Goal: Task Accomplishment & Management: Manage account settings

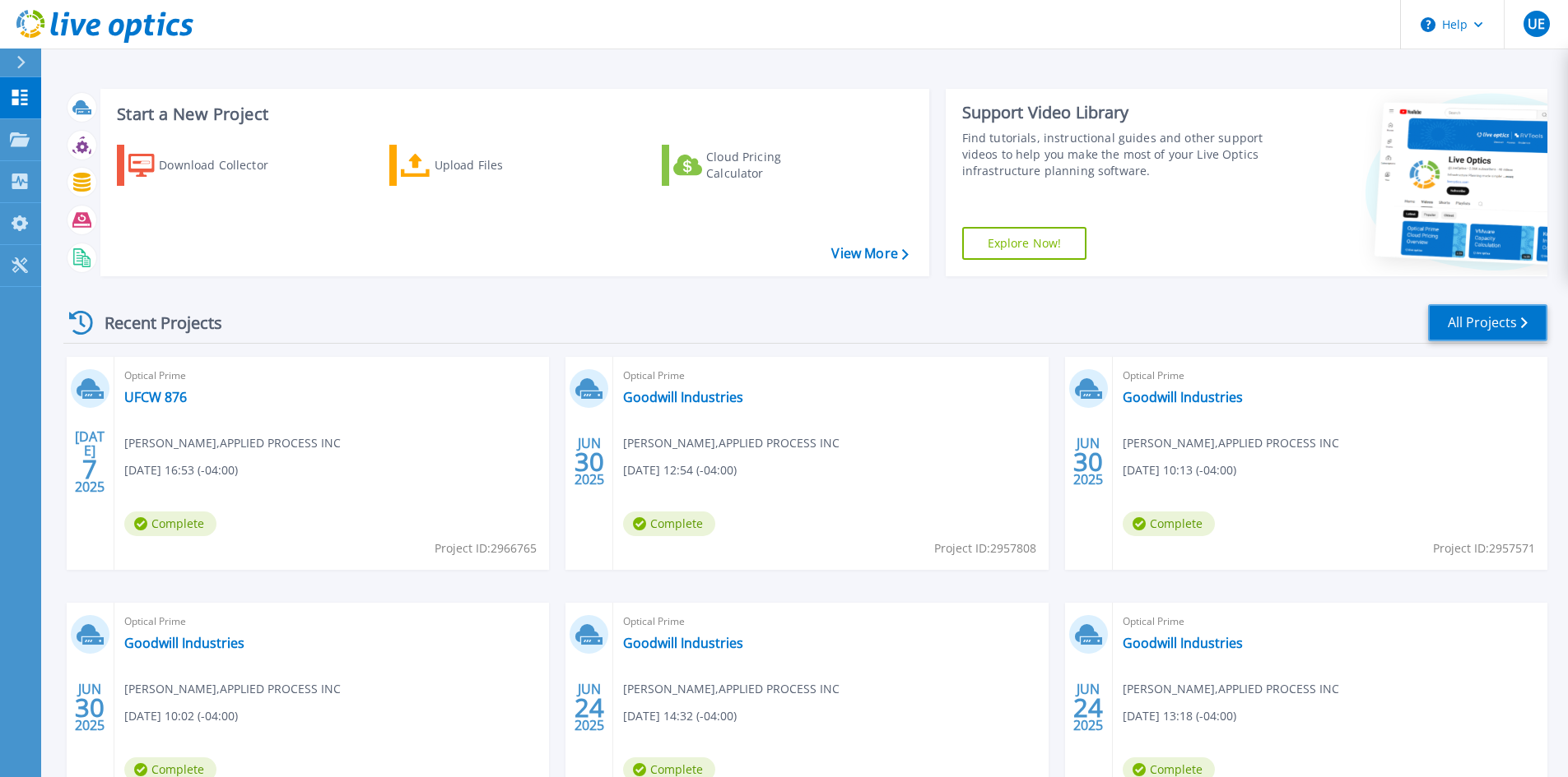
click at [1463, 324] on link "All Projects" at bounding box center [1488, 323] width 119 height 37
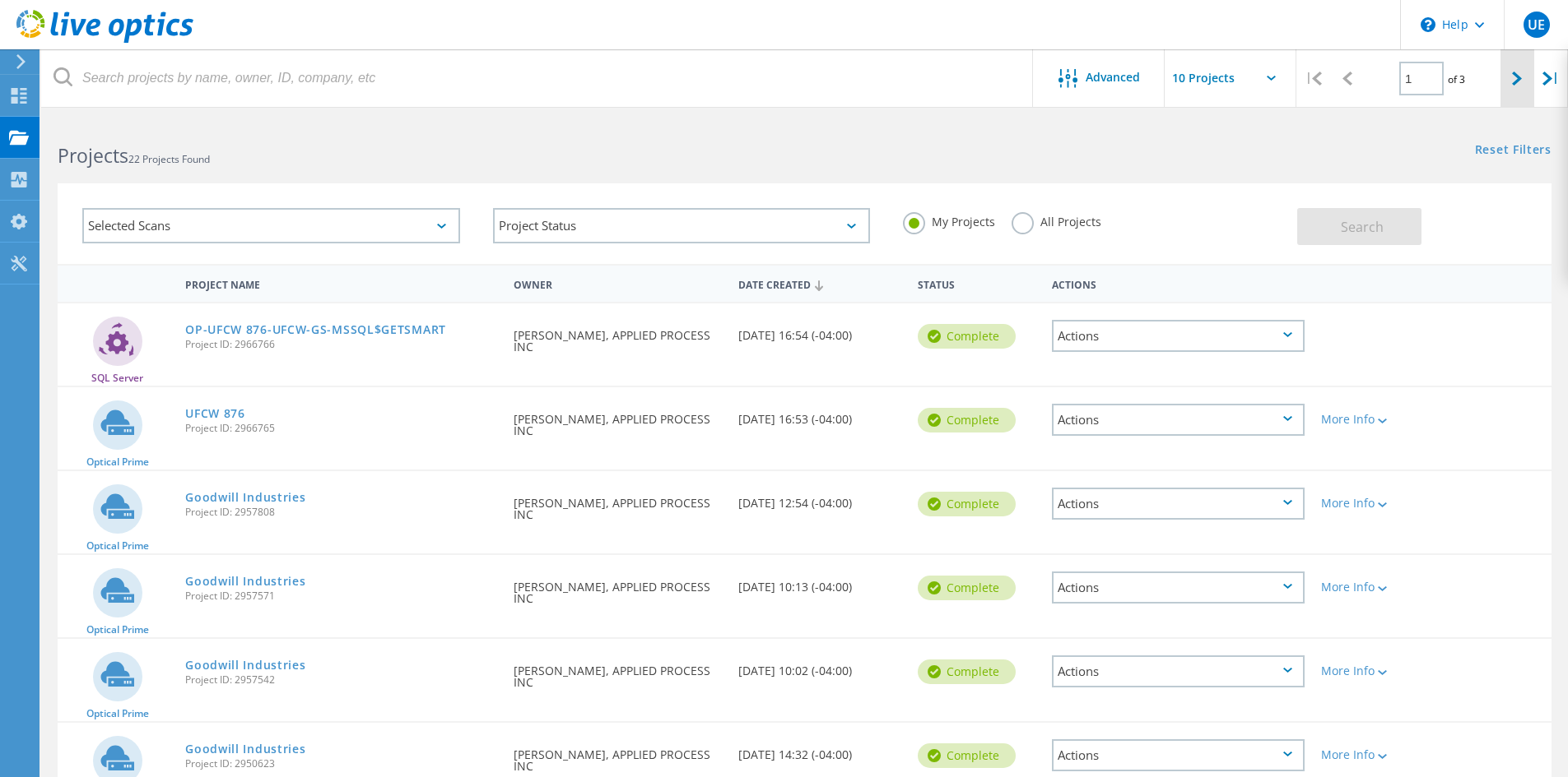
click at [1521, 80] on icon at bounding box center [1516, 79] width 10 height 14
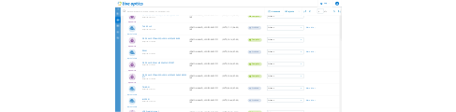
scroll to position [23, 0]
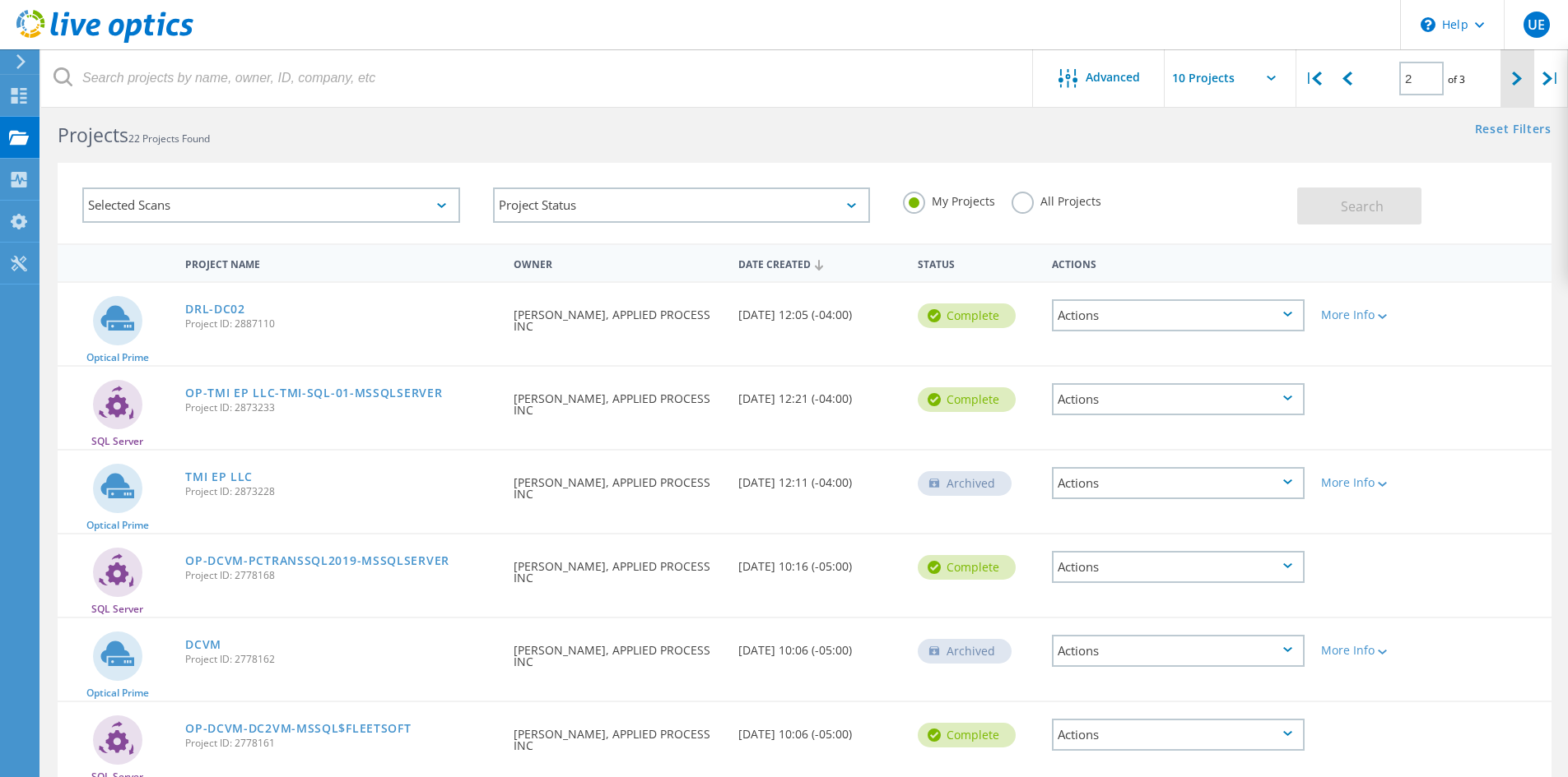
click at [1513, 85] on icon at bounding box center [1516, 79] width 10 height 14
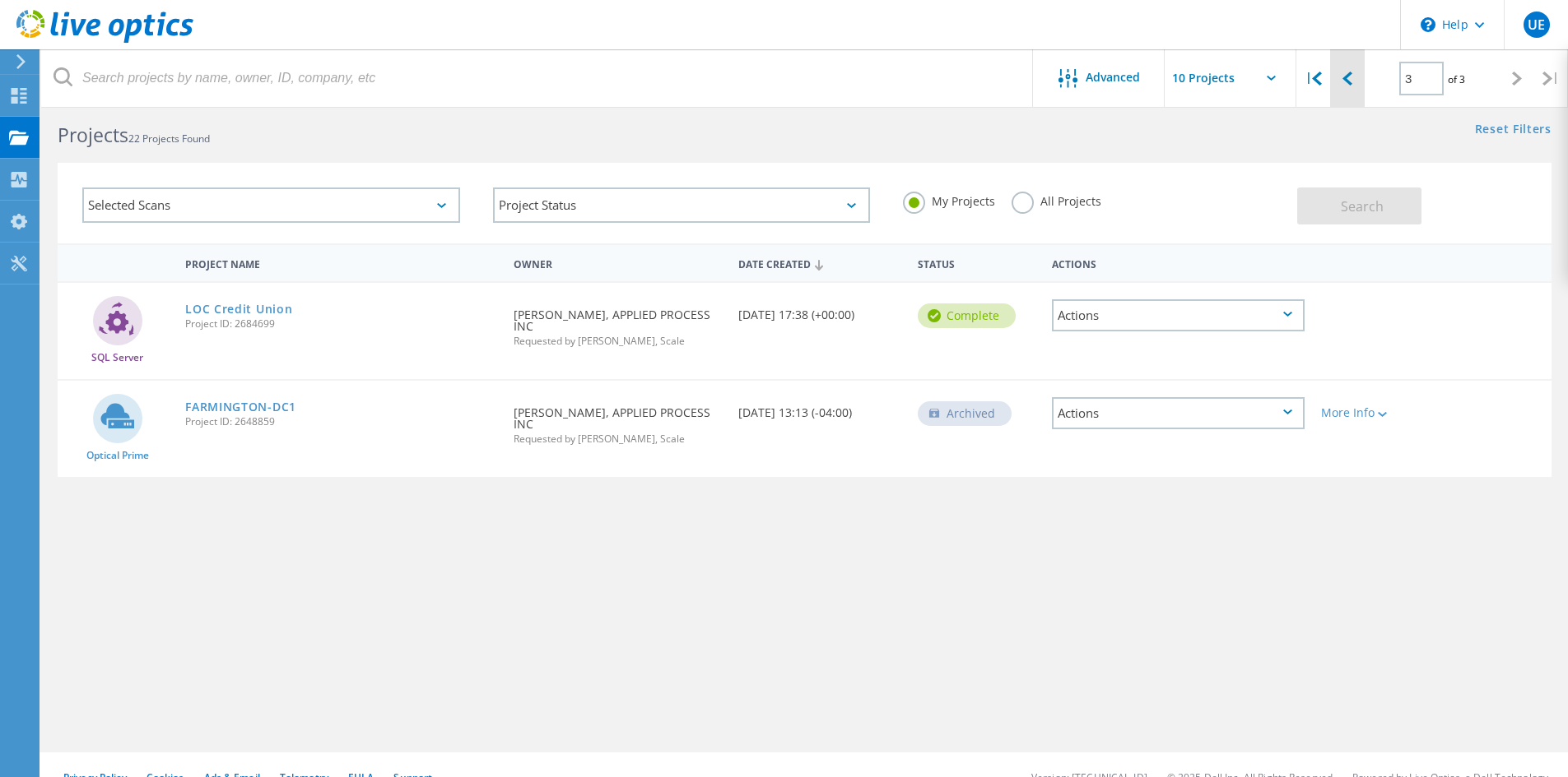
click at [1344, 81] on icon at bounding box center [1347, 79] width 10 height 14
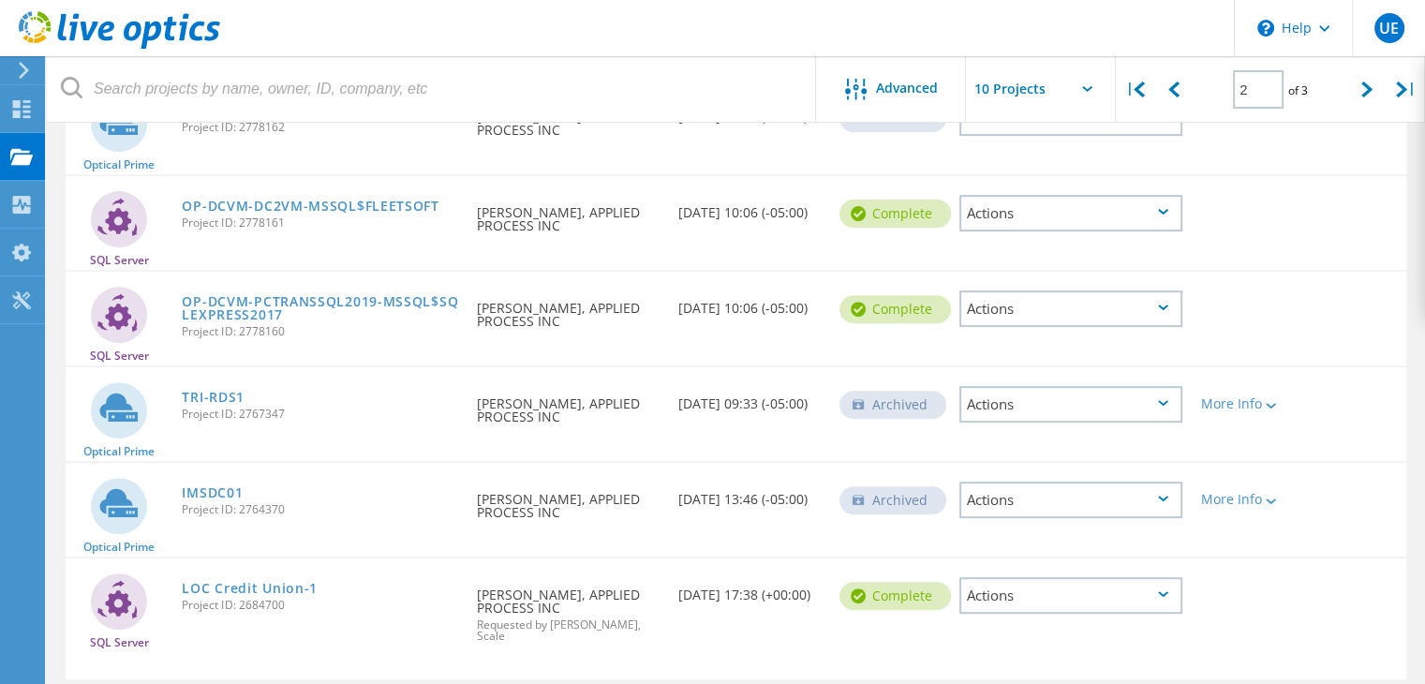
scroll to position [702, 0]
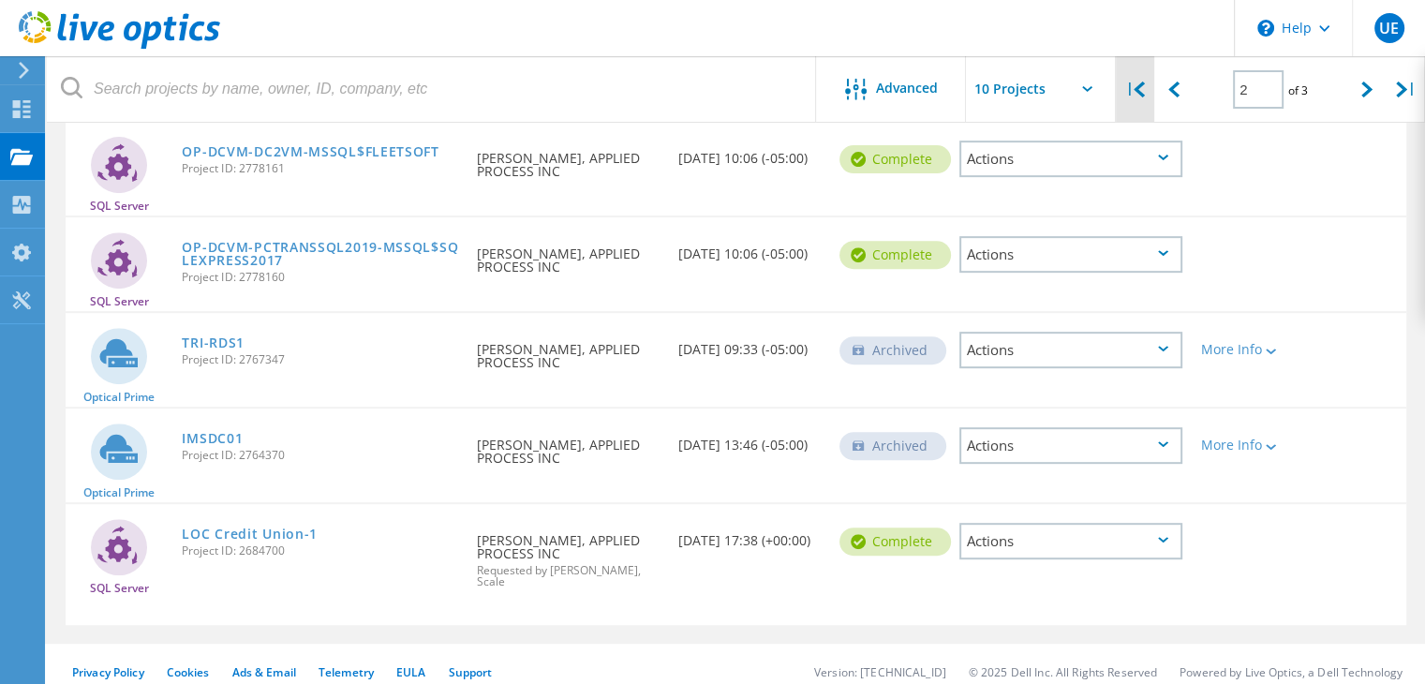
click at [1145, 89] on icon at bounding box center [1139, 90] width 11 height 16
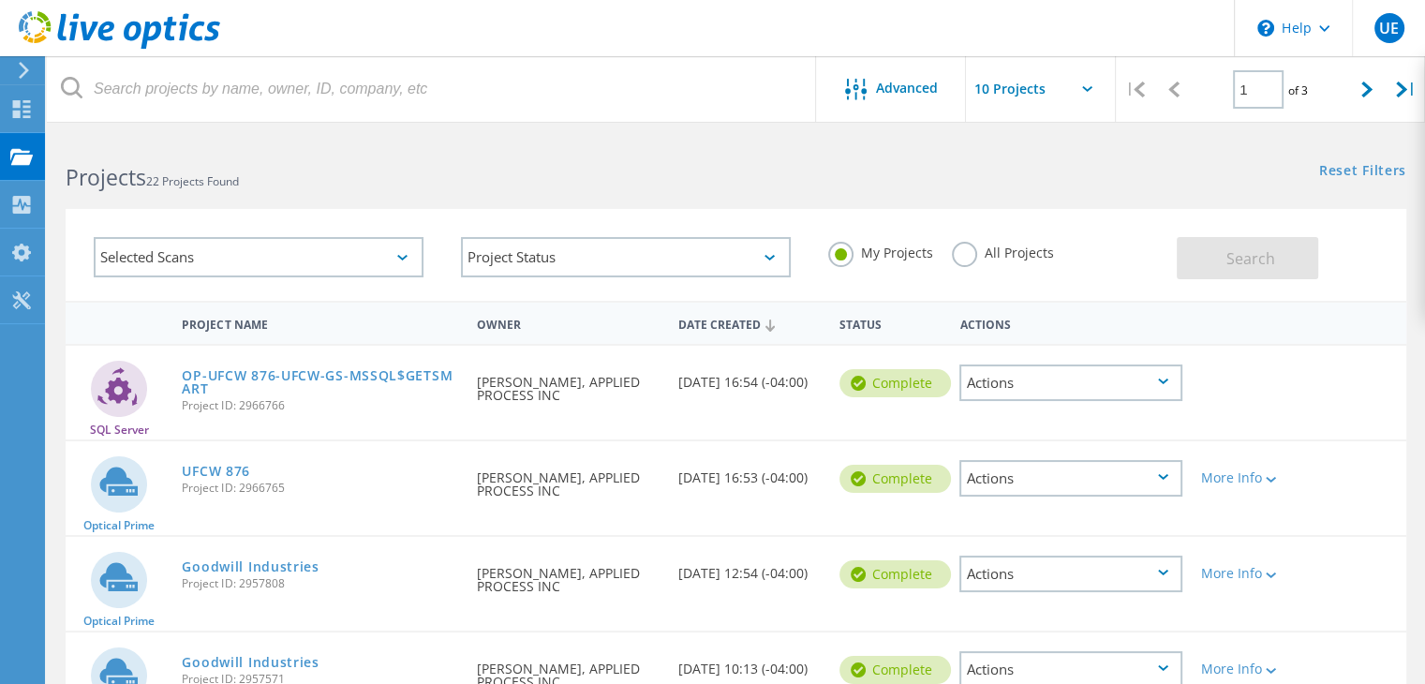
scroll to position [0, 0]
click at [1363, 94] on icon at bounding box center [1366, 90] width 11 height 16
type input "2"
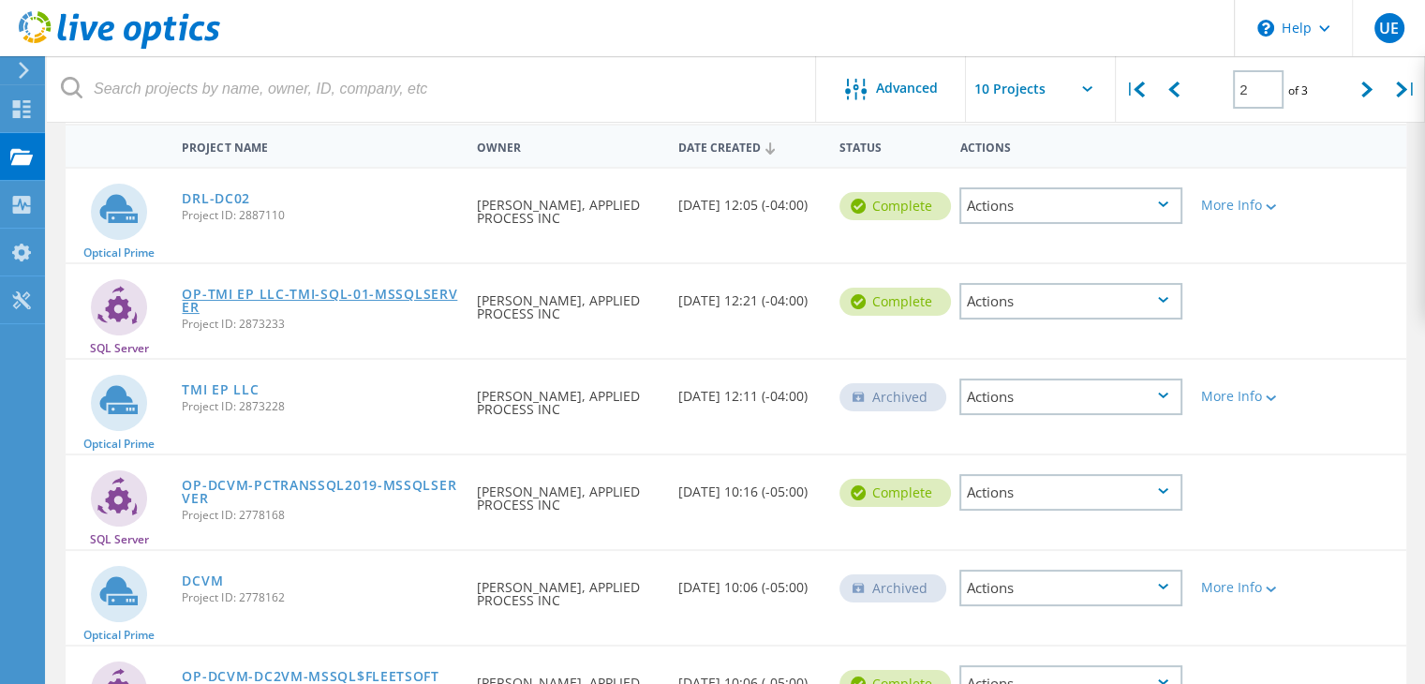
scroll to position [187, 0]
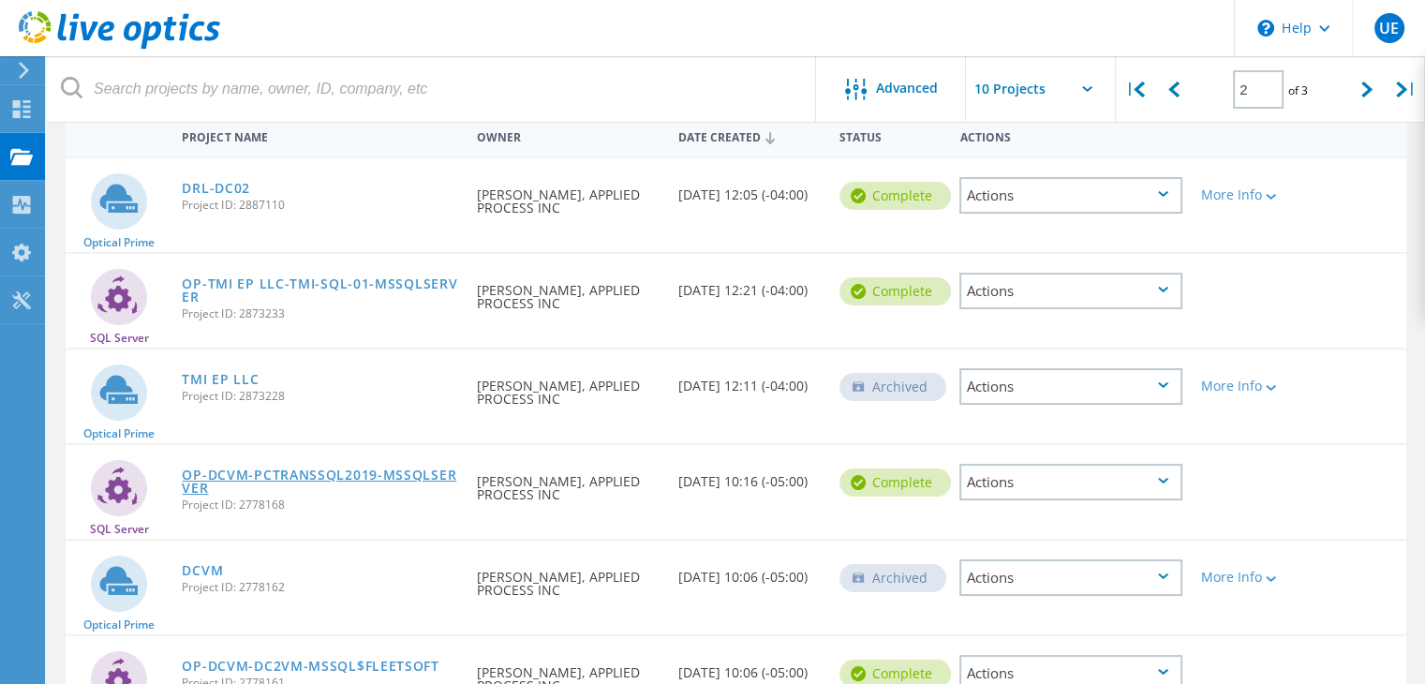
click at [347, 473] on link "OP-DCVM-PCTRANSSQL2019-MSSQLSERVER" at bounding box center [320, 481] width 276 height 26
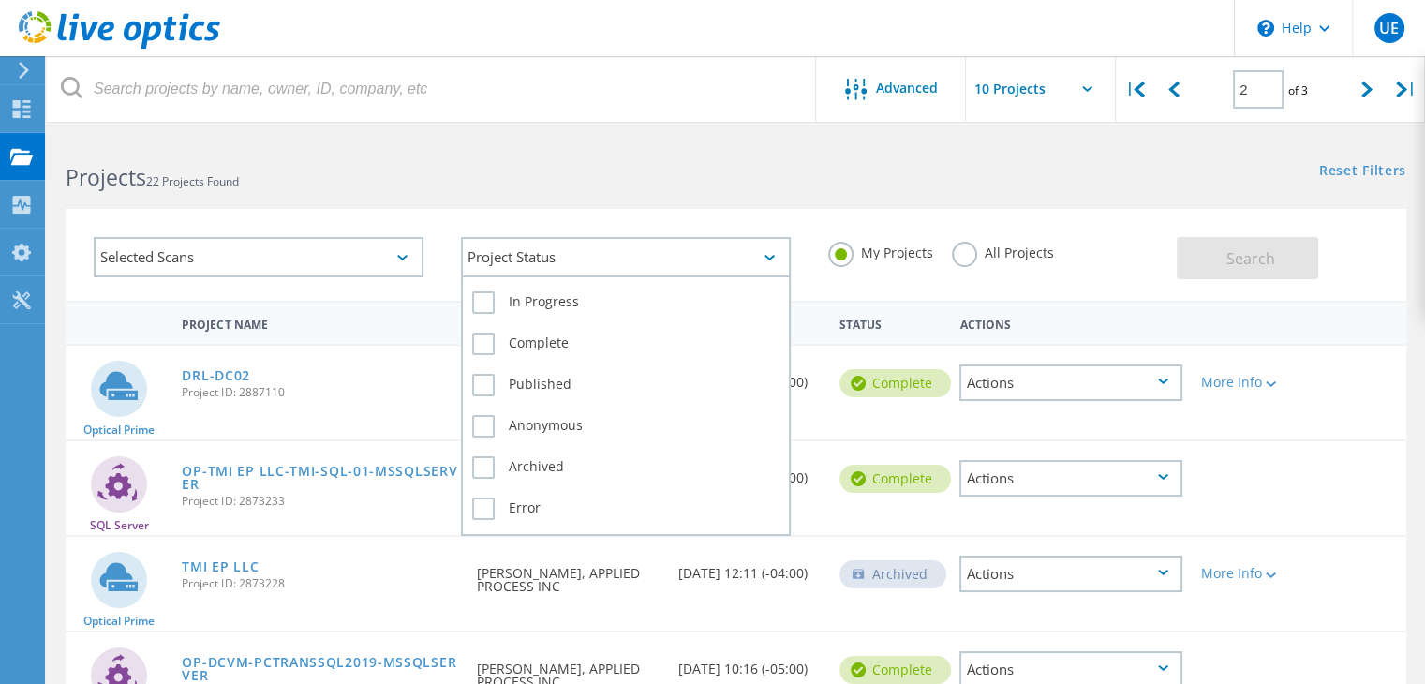
click at [603, 251] on div "Project Status" at bounding box center [626, 257] width 330 height 40
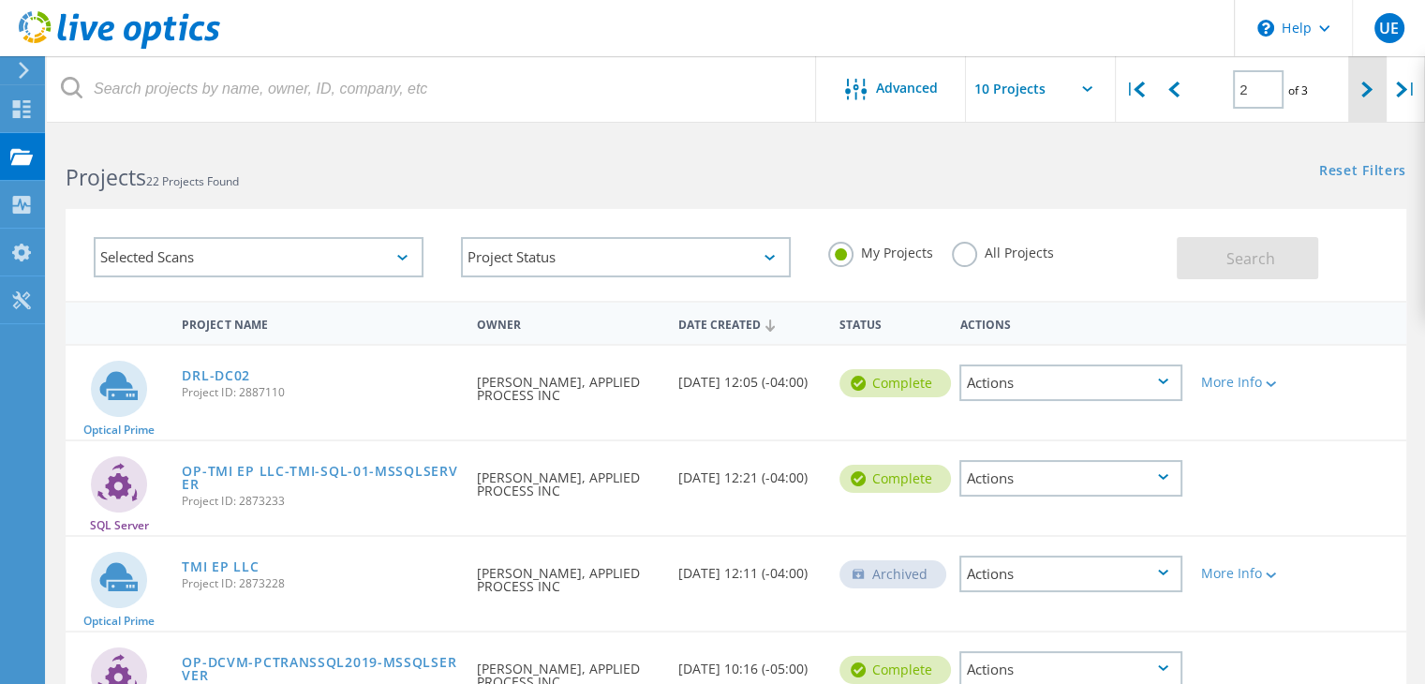
click at [1363, 94] on icon at bounding box center [1366, 90] width 11 height 16
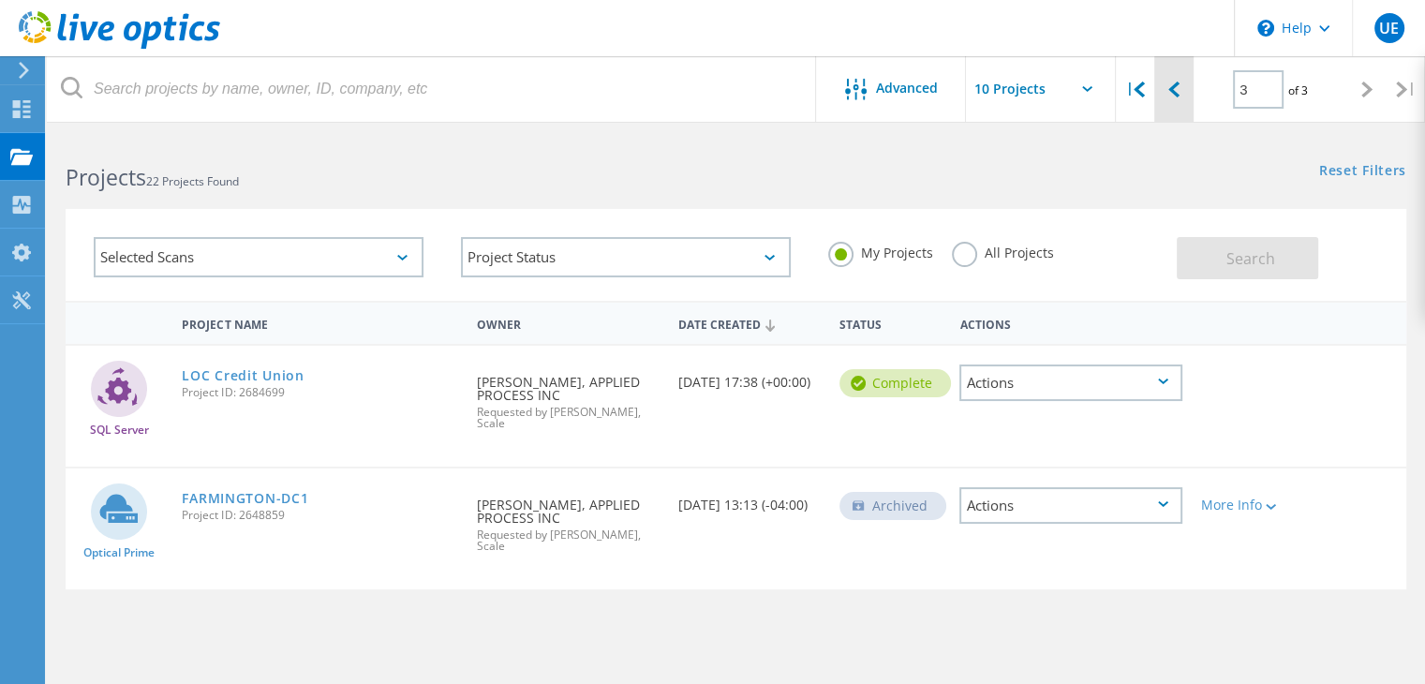
click at [1184, 93] on div at bounding box center [1173, 89] width 38 height 67
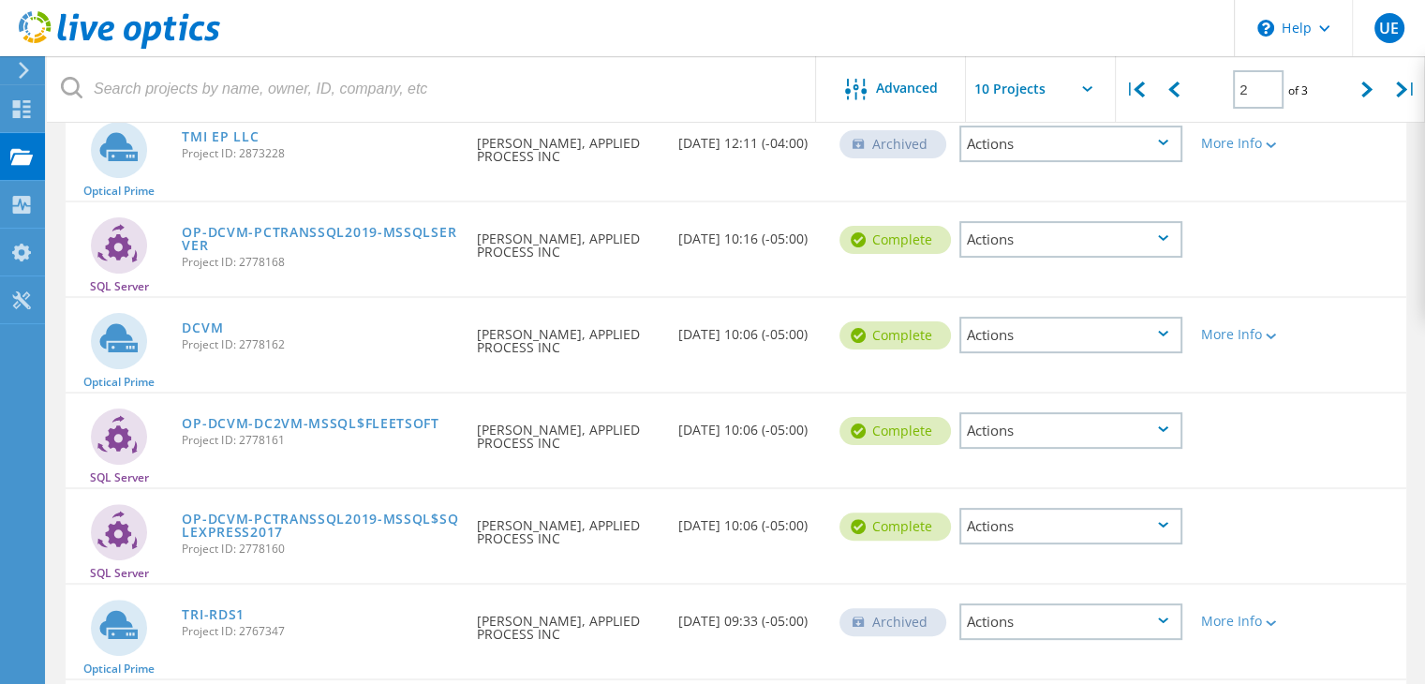
scroll to position [421, 0]
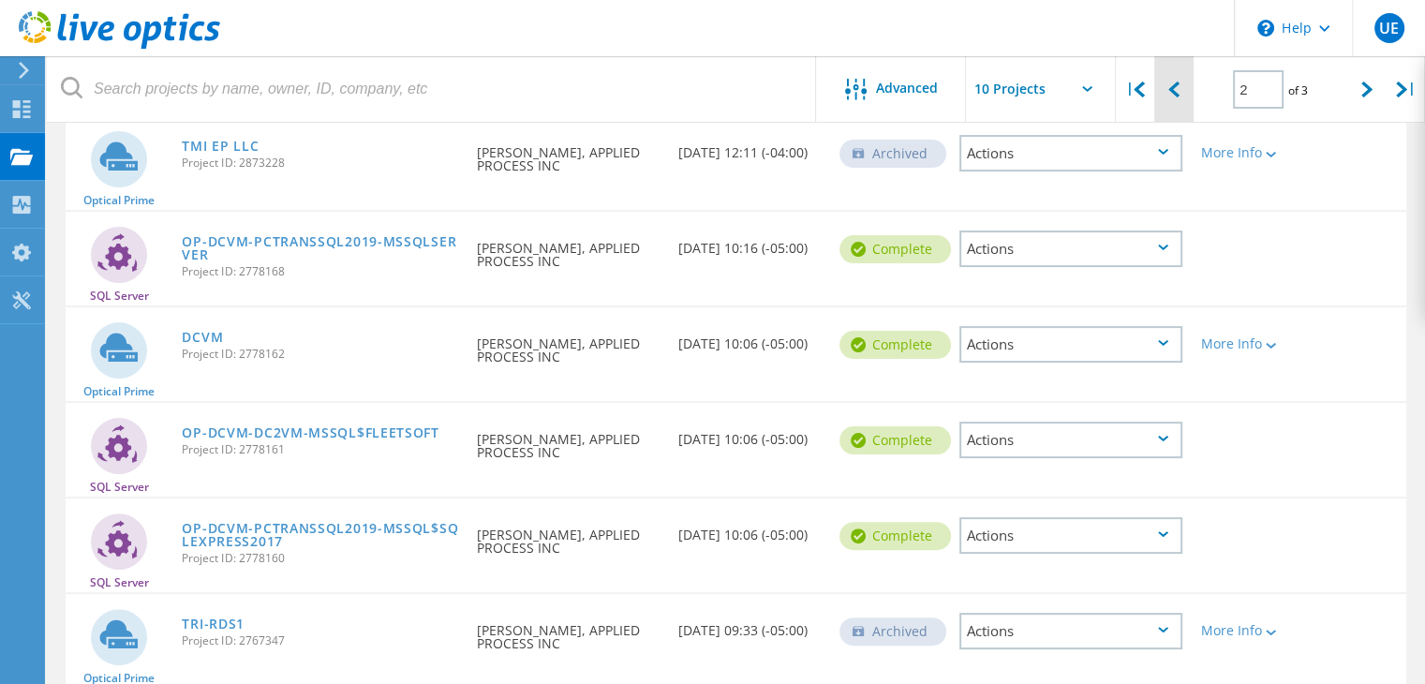
click at [1165, 92] on div at bounding box center [1173, 89] width 38 height 67
type input "1"
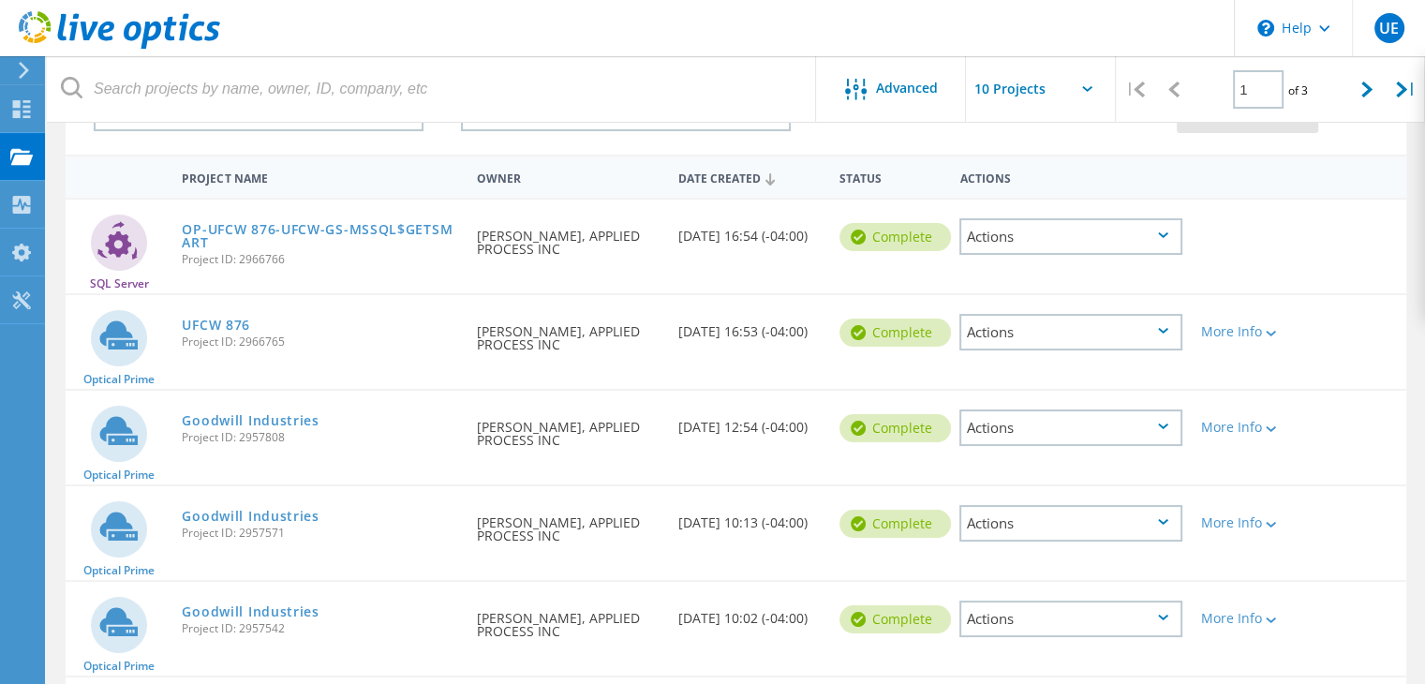
scroll to position [124, 0]
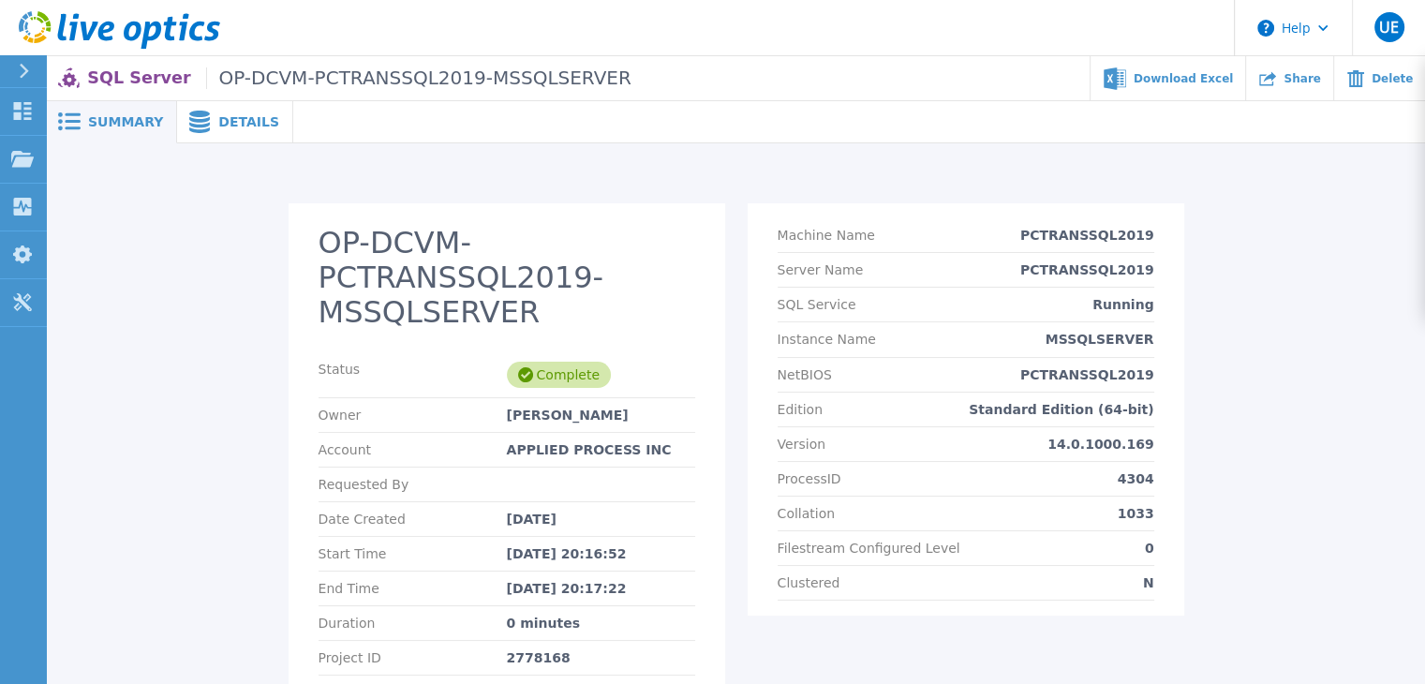
click at [218, 122] on span "Details" at bounding box center [248, 121] width 61 height 13
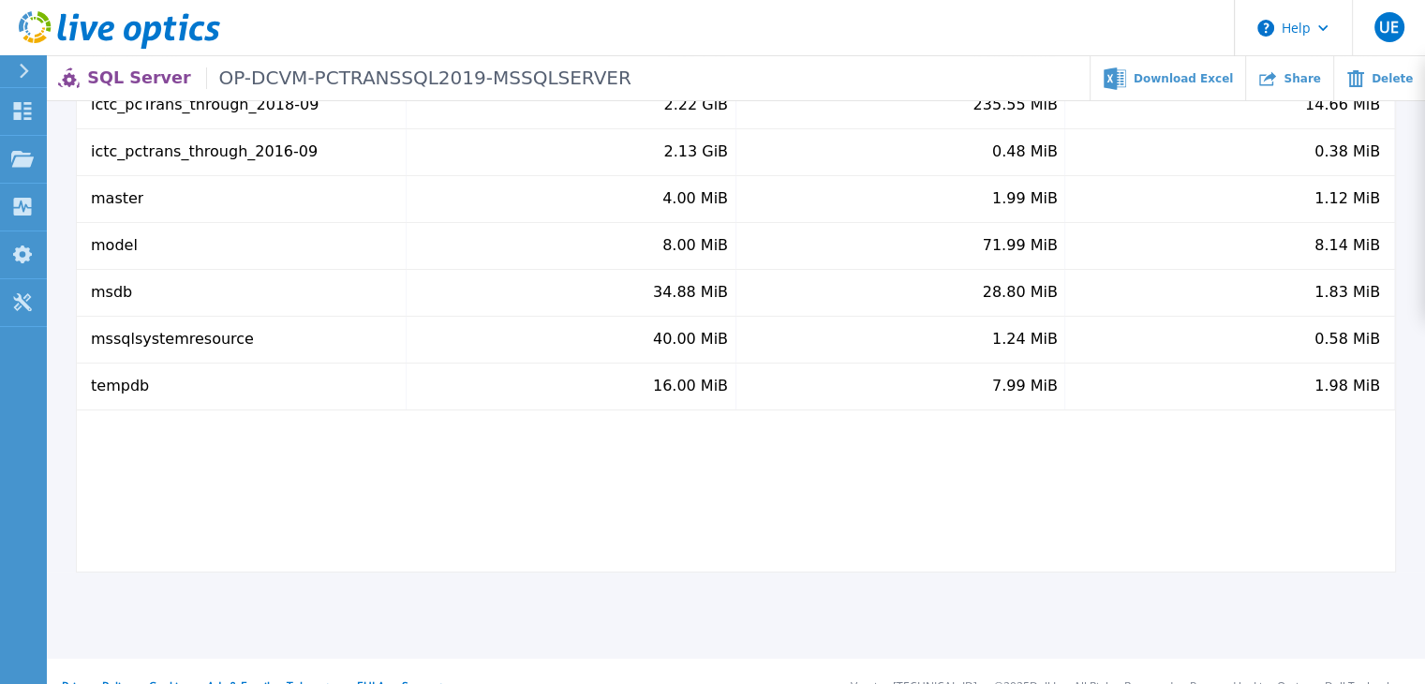
scroll to position [187, 0]
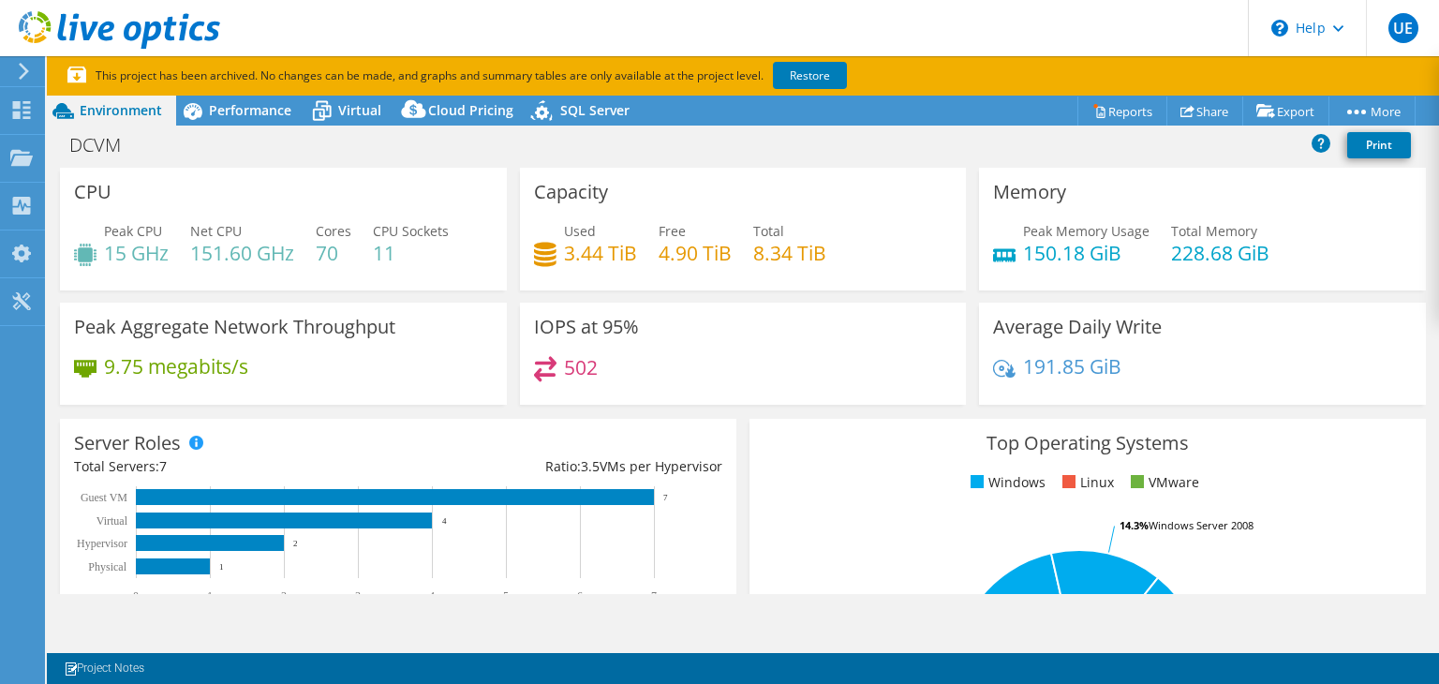
select select "USEast"
select select "USD"
click at [354, 116] on span "Virtual" at bounding box center [359, 110] width 43 height 18
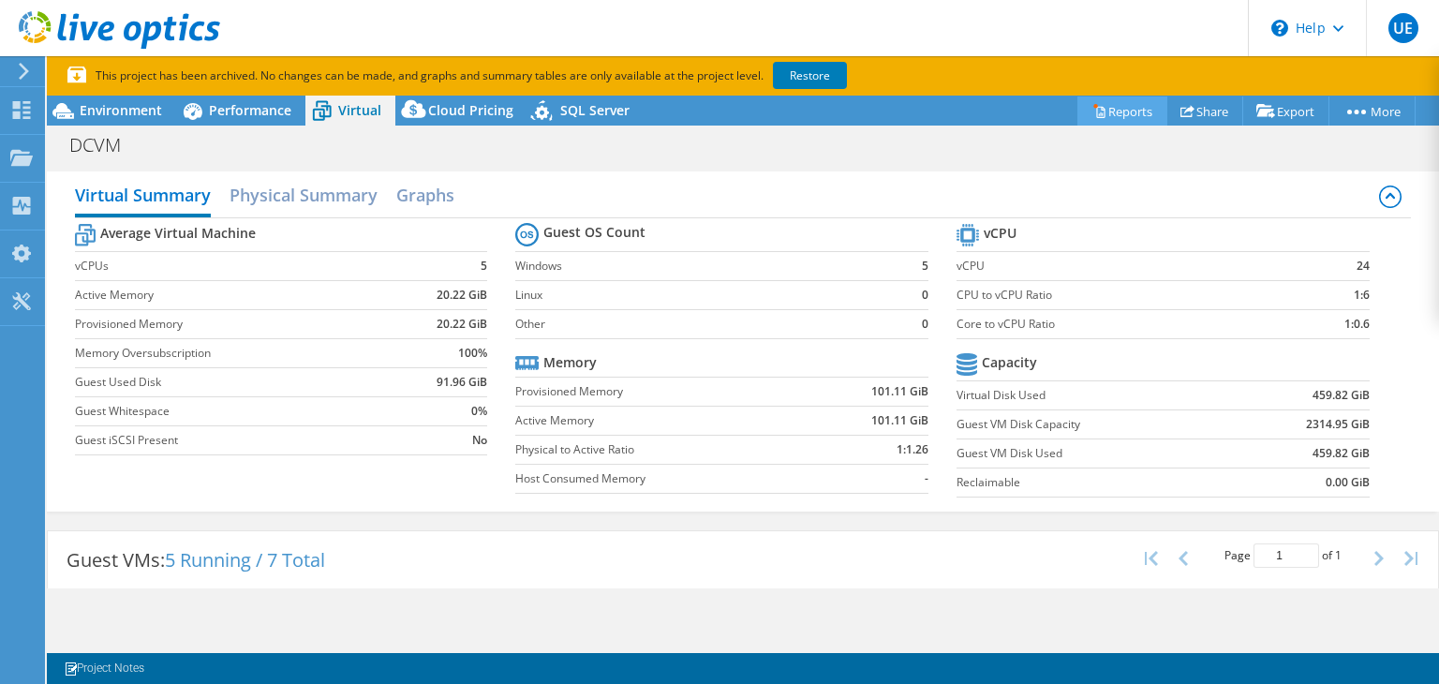
click at [1120, 110] on link "Reports" at bounding box center [1122, 111] width 90 height 29
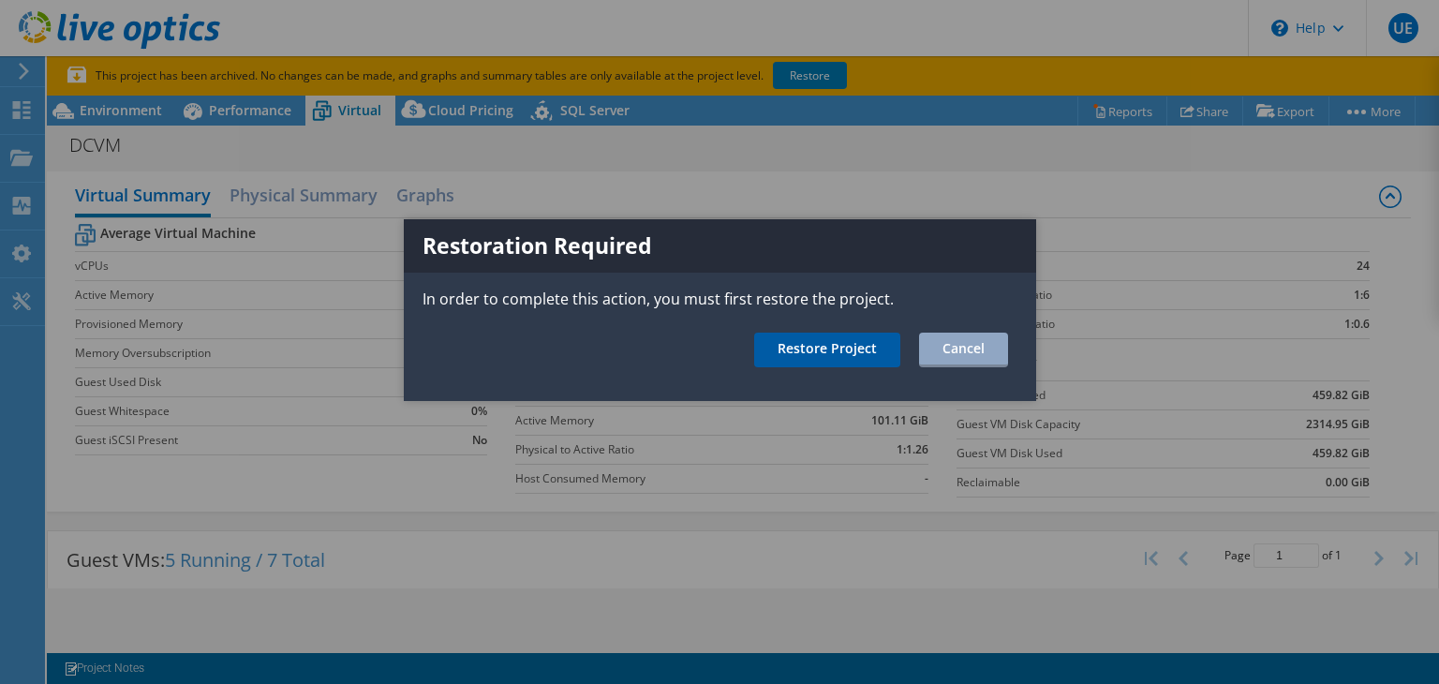
click at [862, 349] on link "Restore Project" at bounding box center [827, 350] width 146 height 35
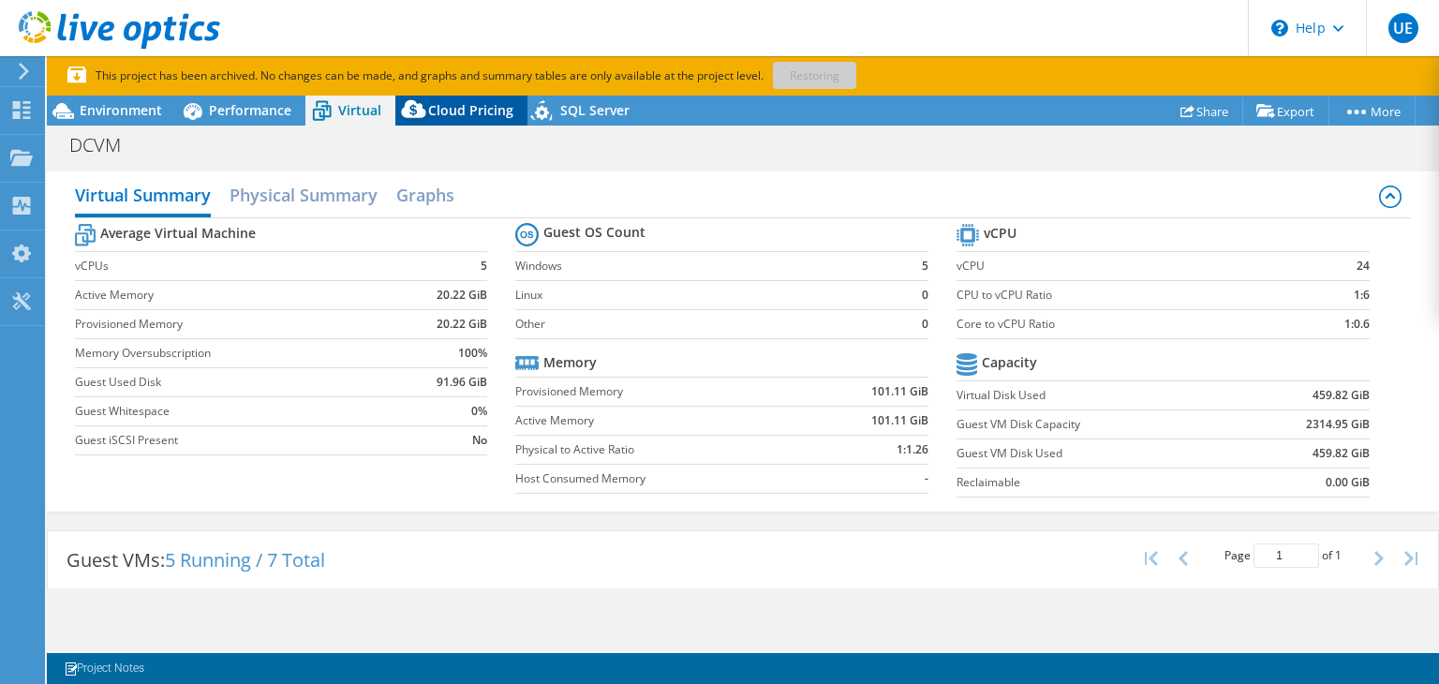
click at [480, 108] on span "Cloud Pricing" at bounding box center [470, 110] width 85 height 18
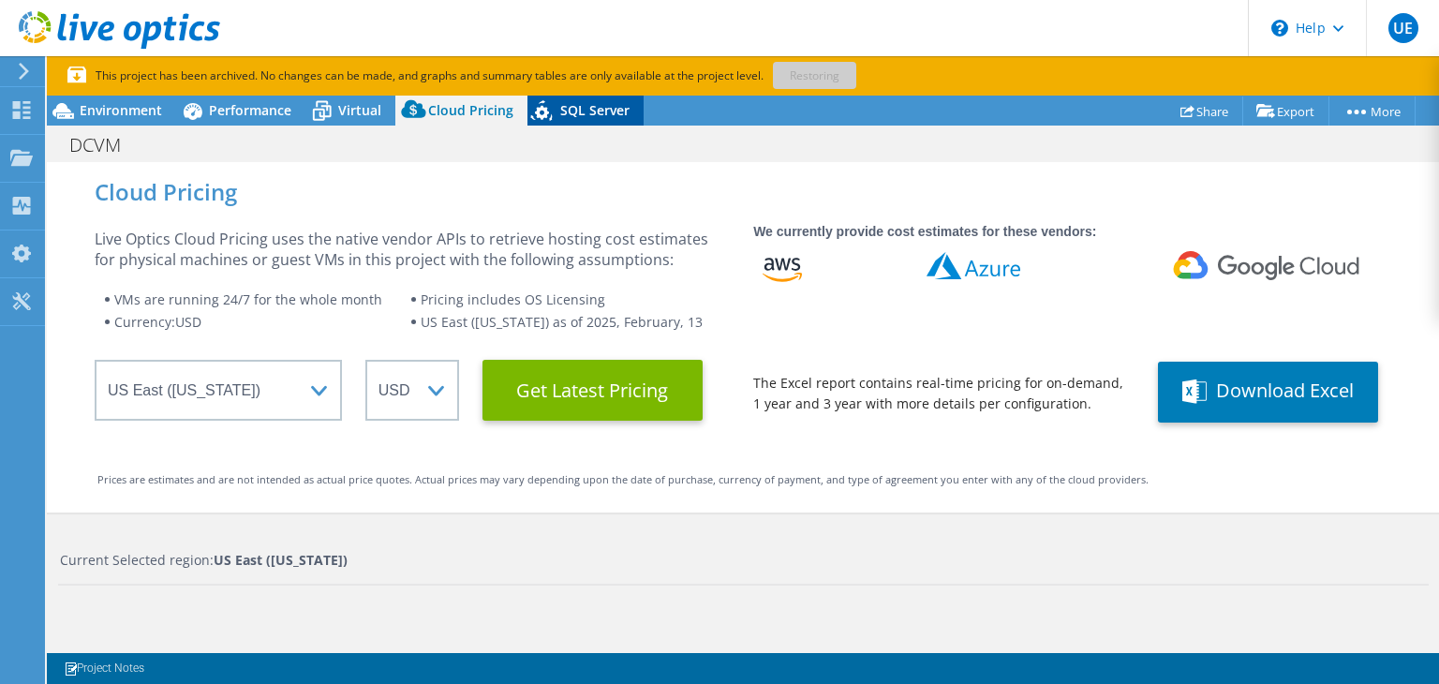
click at [582, 111] on span "SQL Server" at bounding box center [594, 110] width 69 height 18
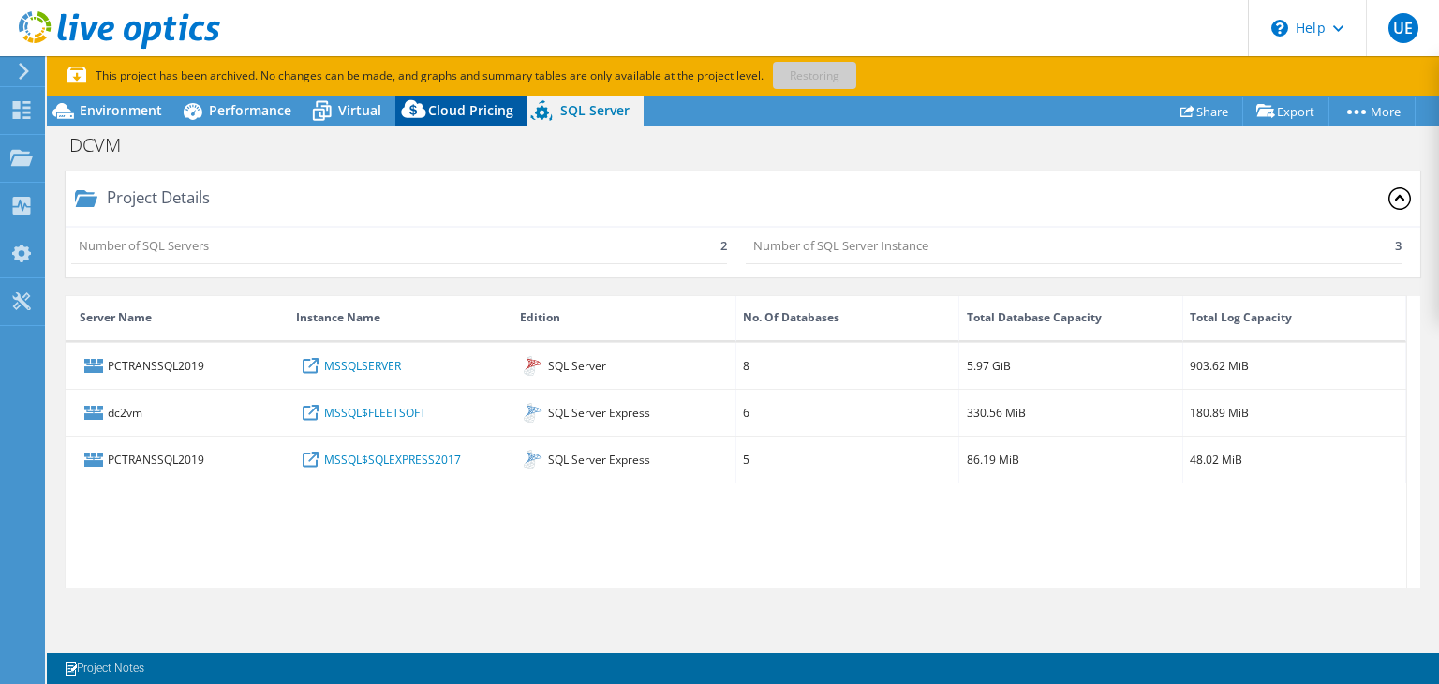
click at [459, 97] on div "Cloud Pricing" at bounding box center [461, 111] width 132 height 30
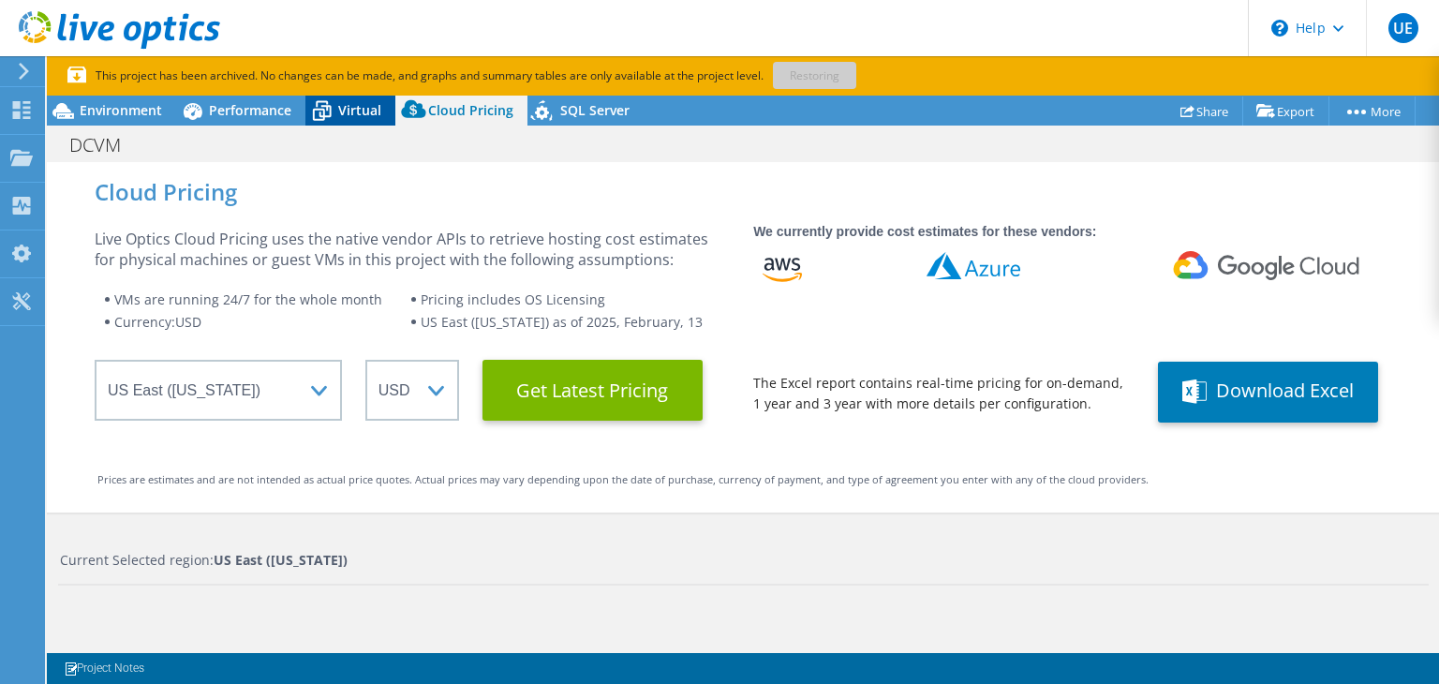
drag, startPoint x: 364, startPoint y: 118, endPoint x: 296, endPoint y: 120, distance: 67.5
click at [364, 117] on span "Virtual" at bounding box center [359, 110] width 43 height 18
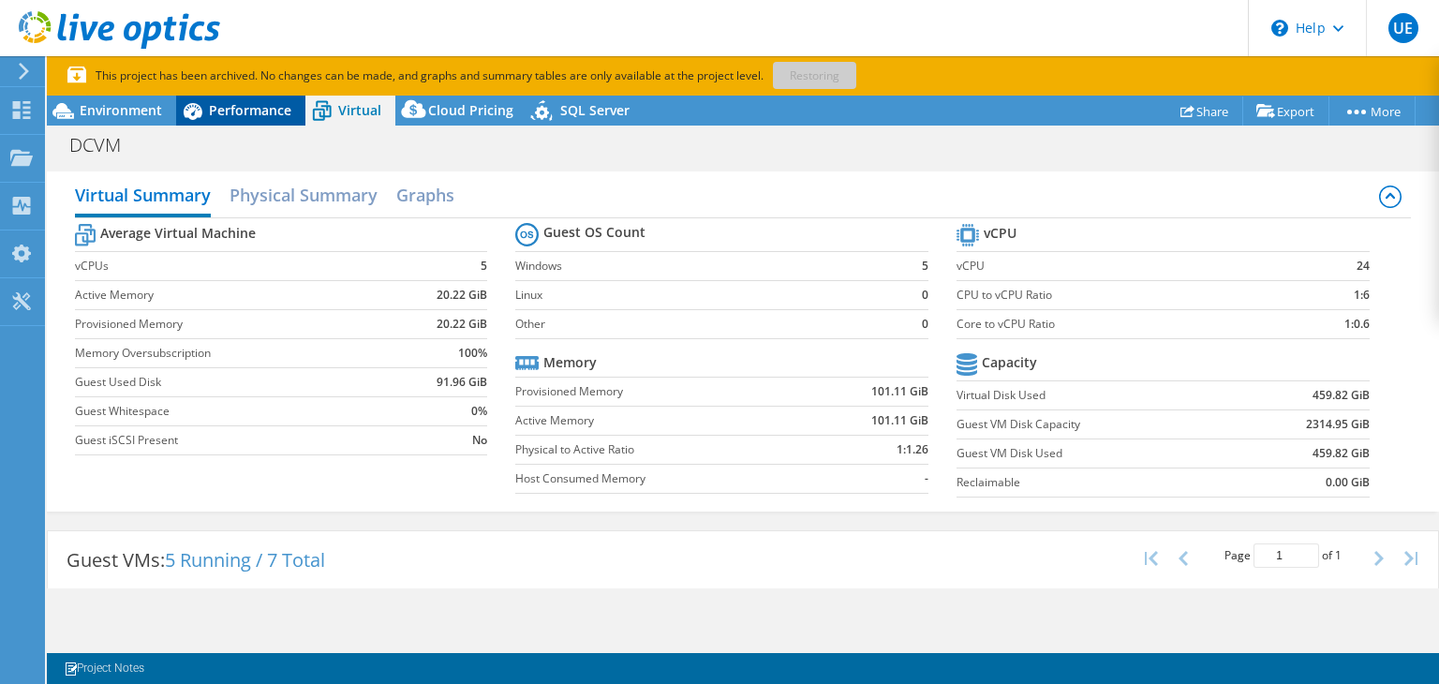
click at [245, 120] on div "Performance" at bounding box center [240, 111] width 129 height 30
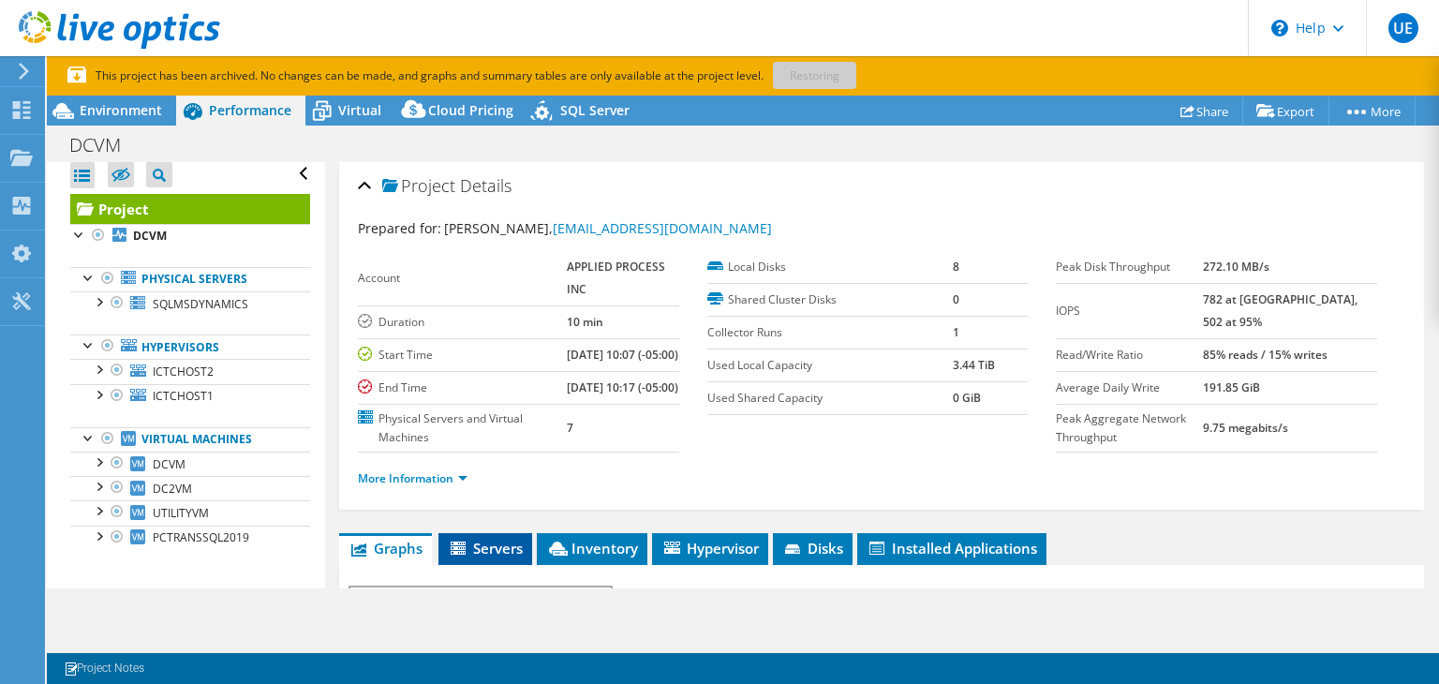
click at [488, 557] on span "Servers" at bounding box center [485, 548] width 75 height 19
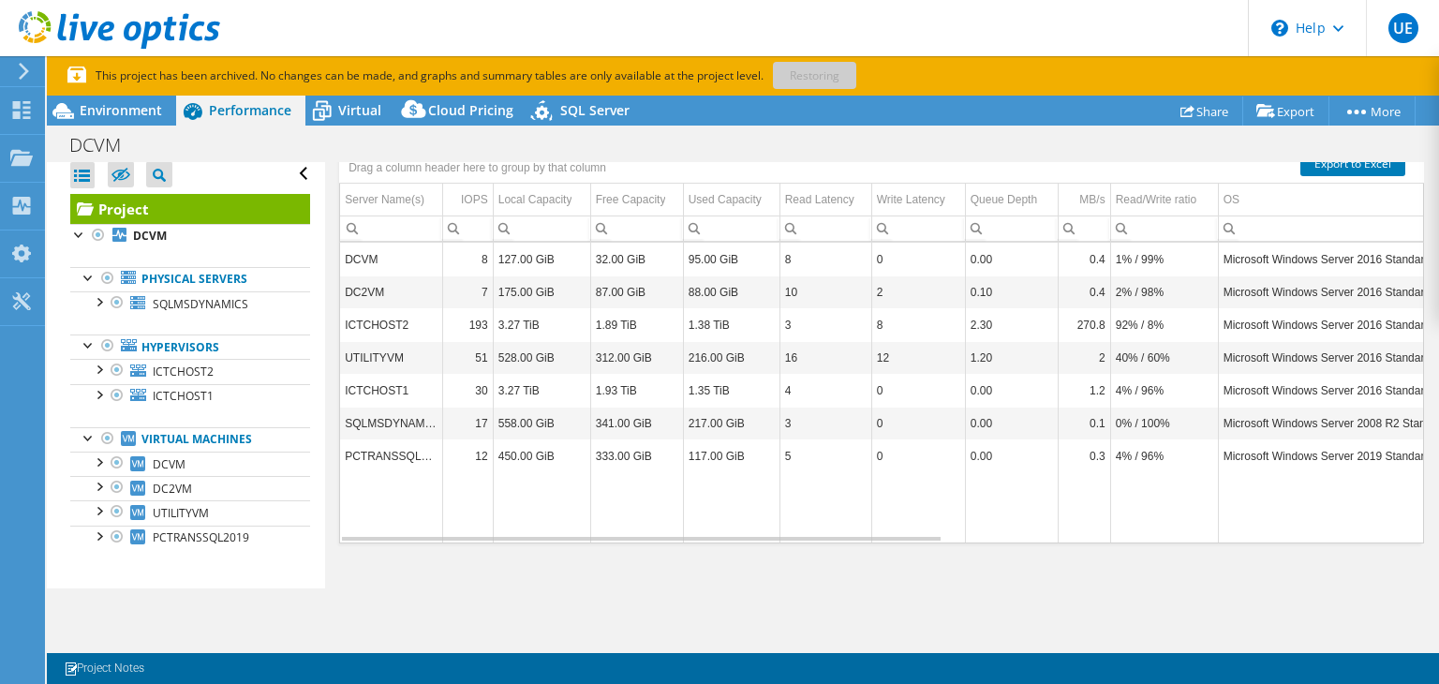
scroll to position [466, 0]
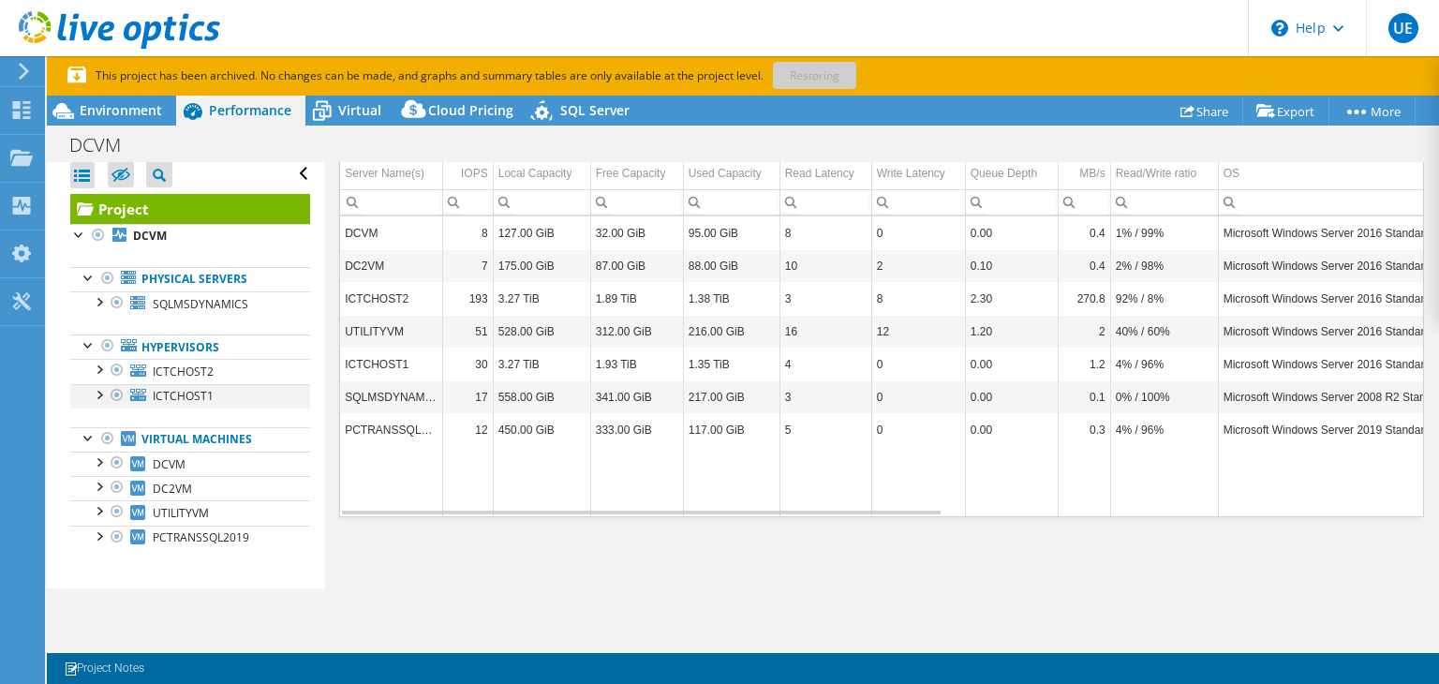
click at [99, 387] on div at bounding box center [98, 393] width 19 height 19
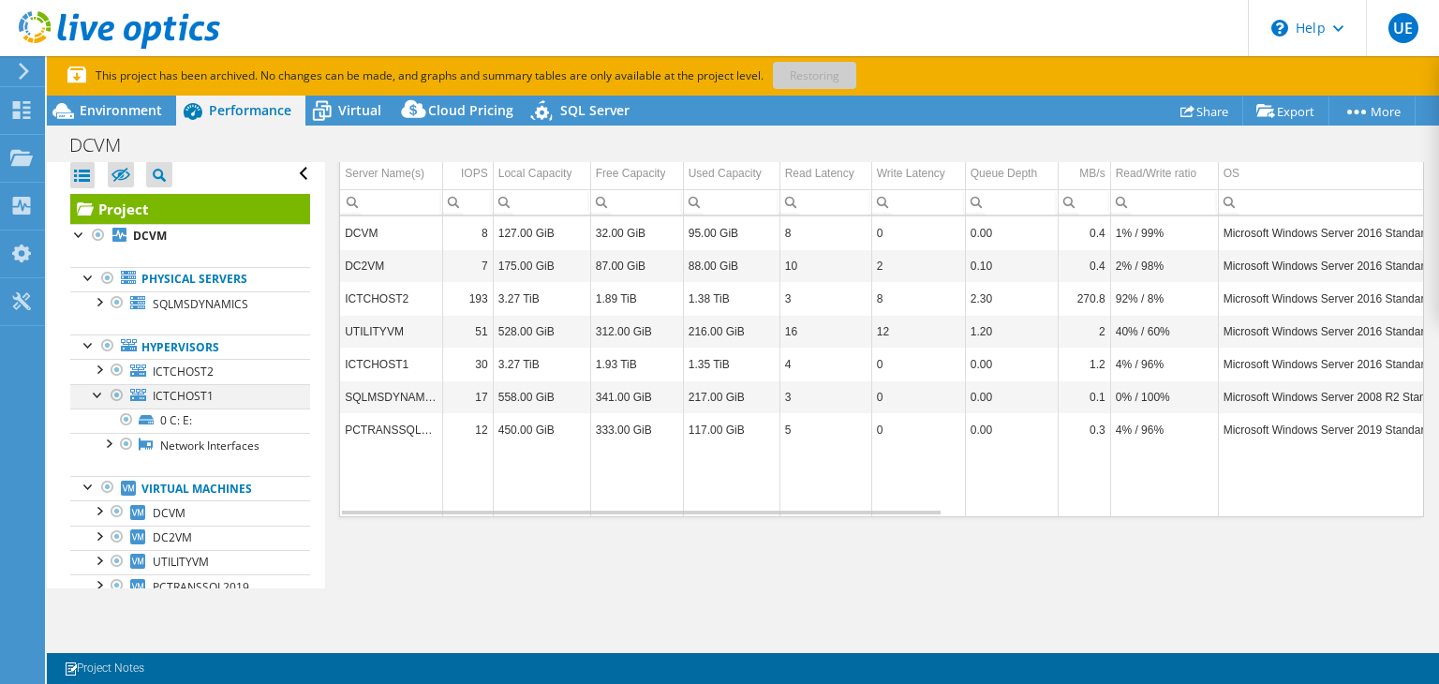
click at [99, 387] on div at bounding box center [98, 393] width 19 height 19
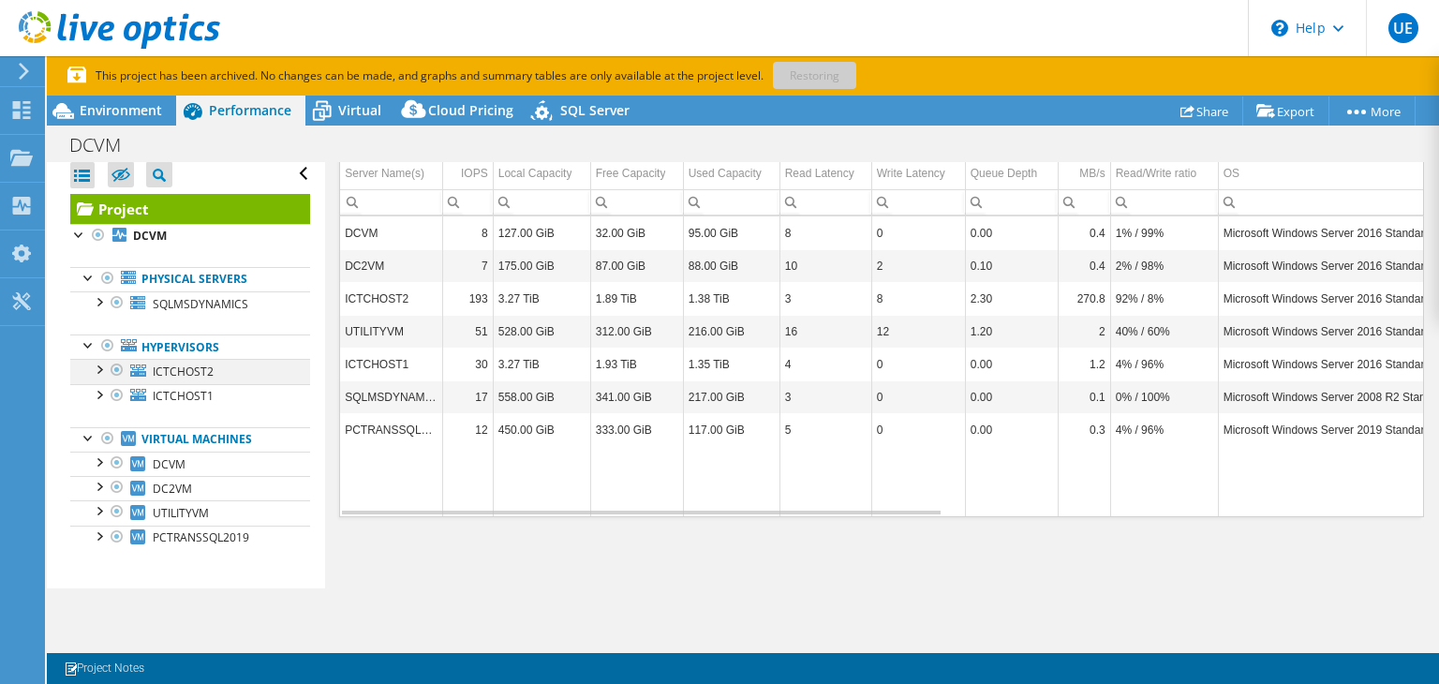
click at [101, 369] on div at bounding box center [98, 368] width 19 height 19
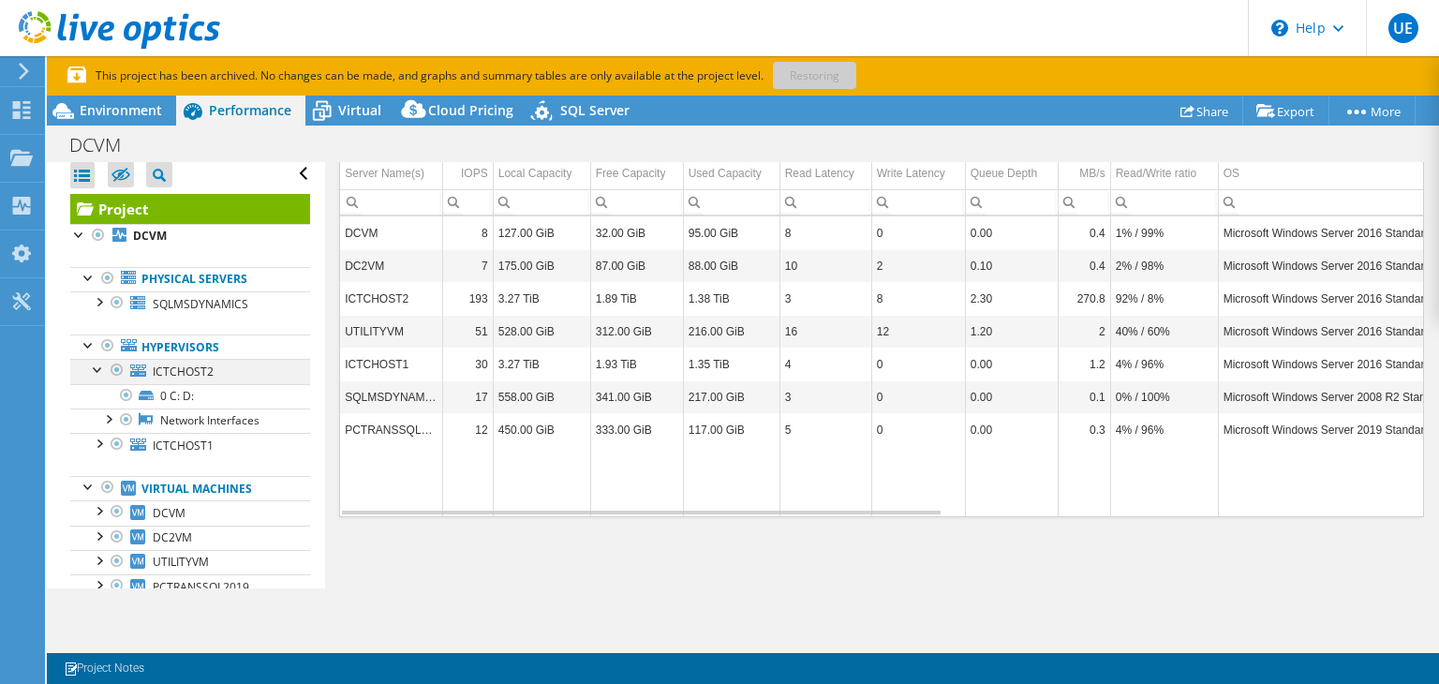
click at [101, 369] on div at bounding box center [98, 368] width 19 height 19
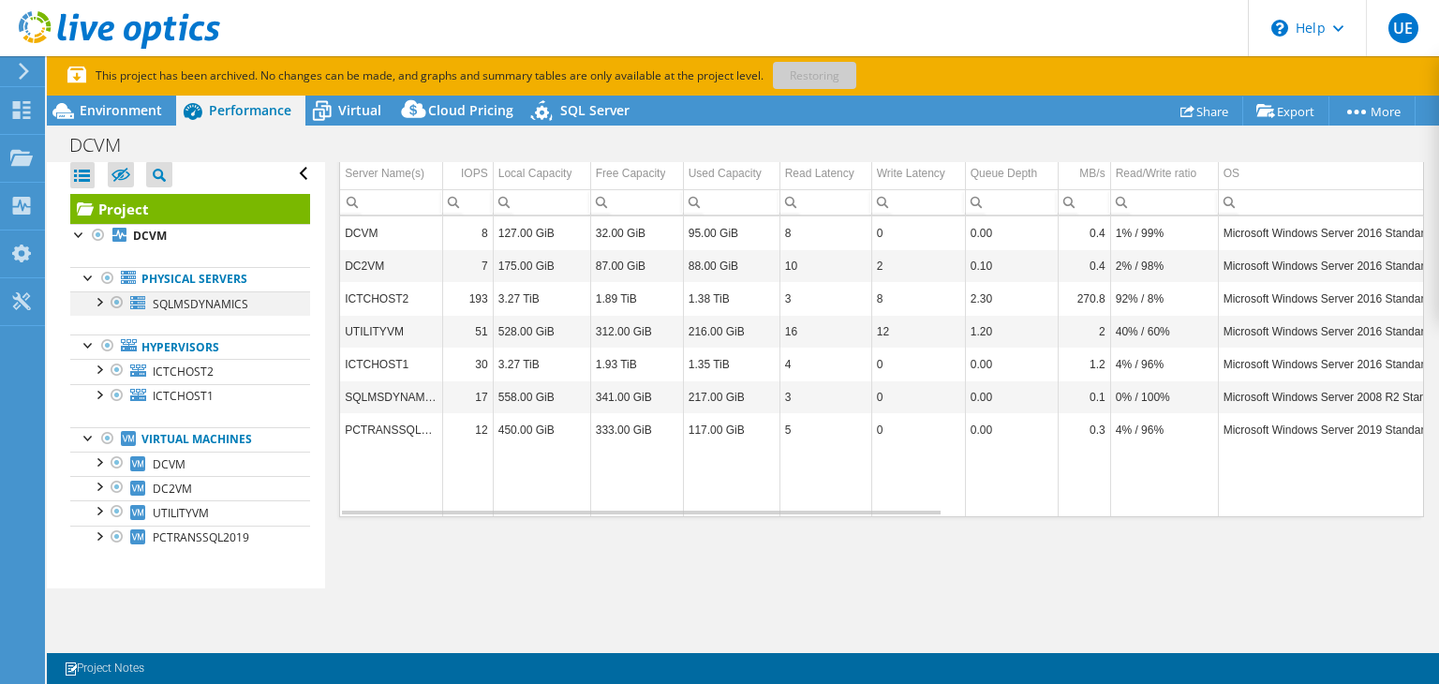
click at [97, 302] on div at bounding box center [98, 300] width 19 height 19
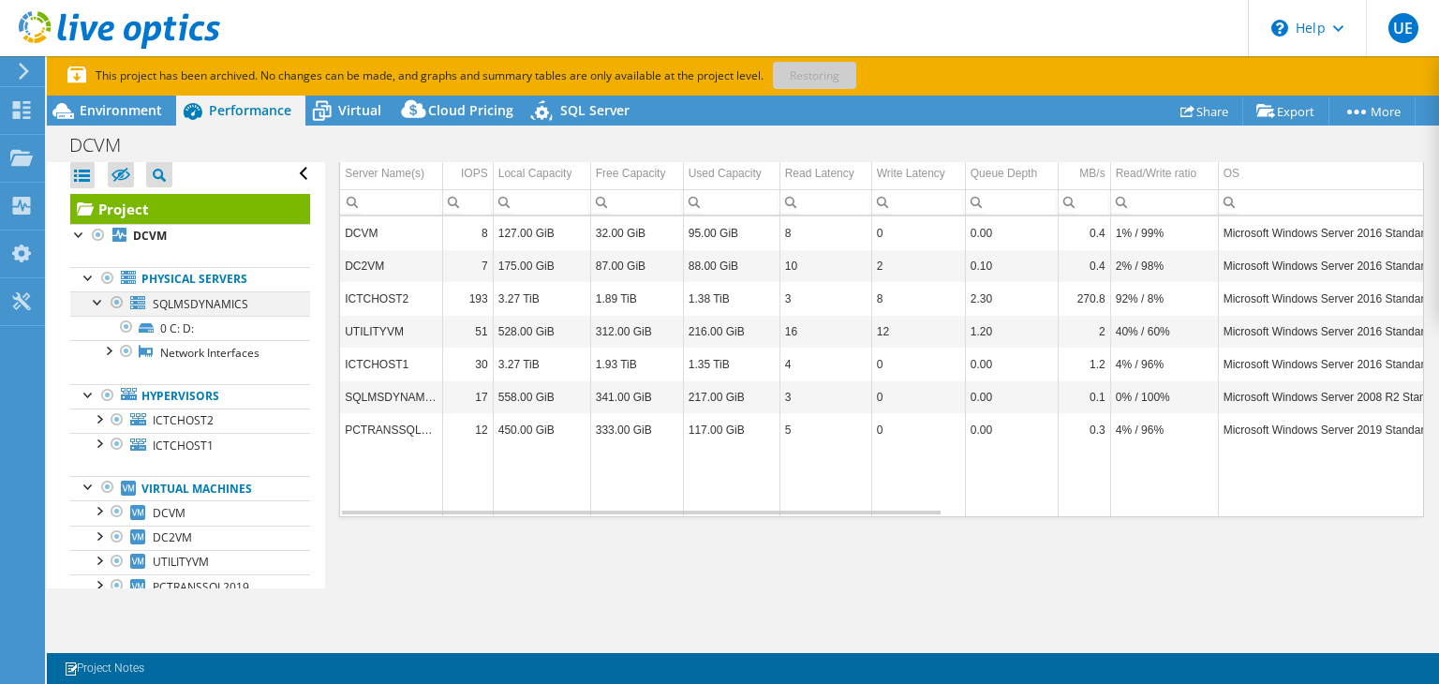
click at [97, 302] on div at bounding box center [98, 300] width 19 height 19
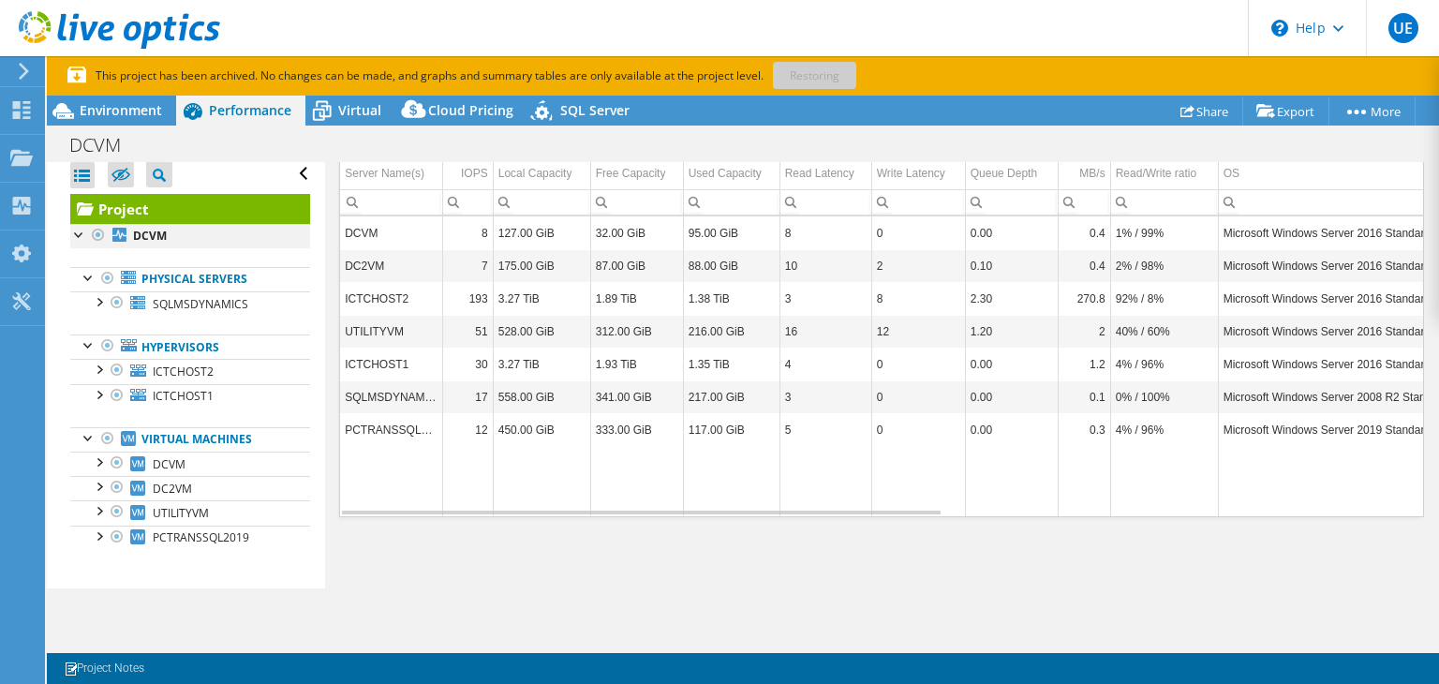
click at [76, 231] on div at bounding box center [79, 233] width 19 height 19
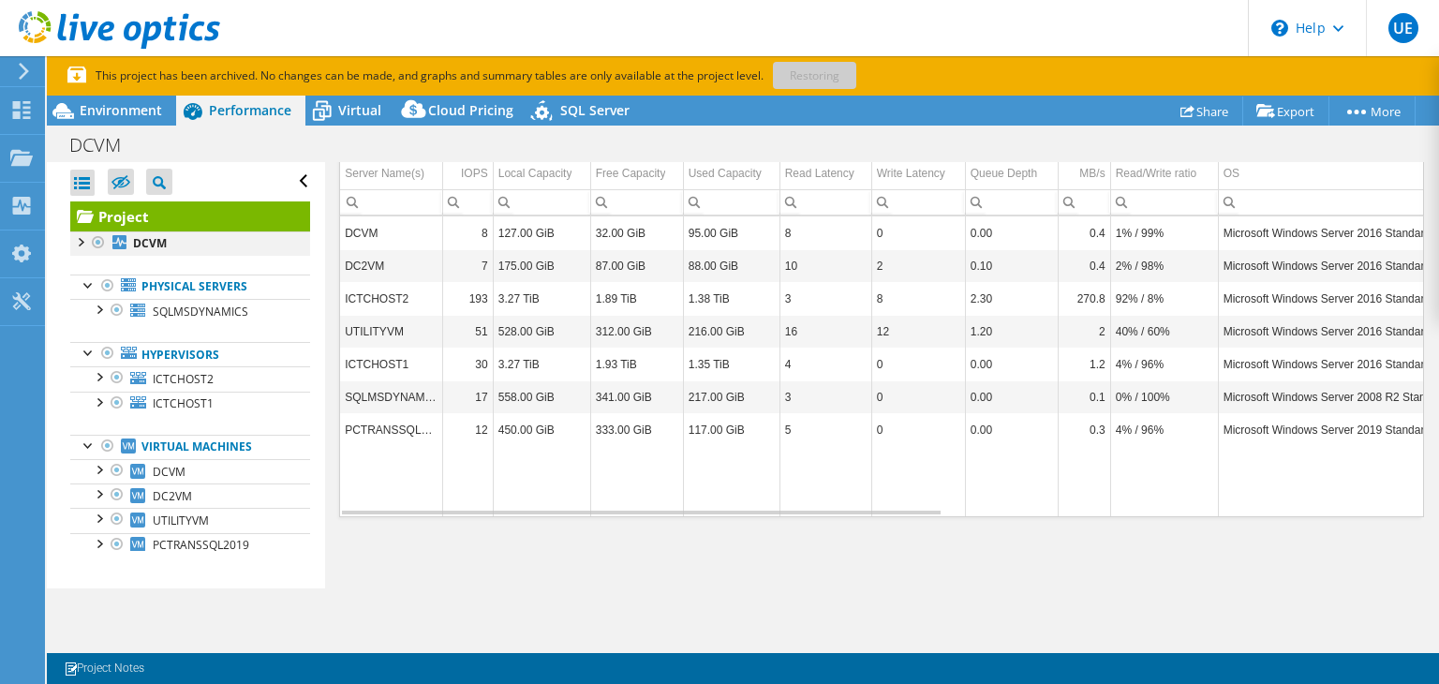
scroll to position [0, 0]
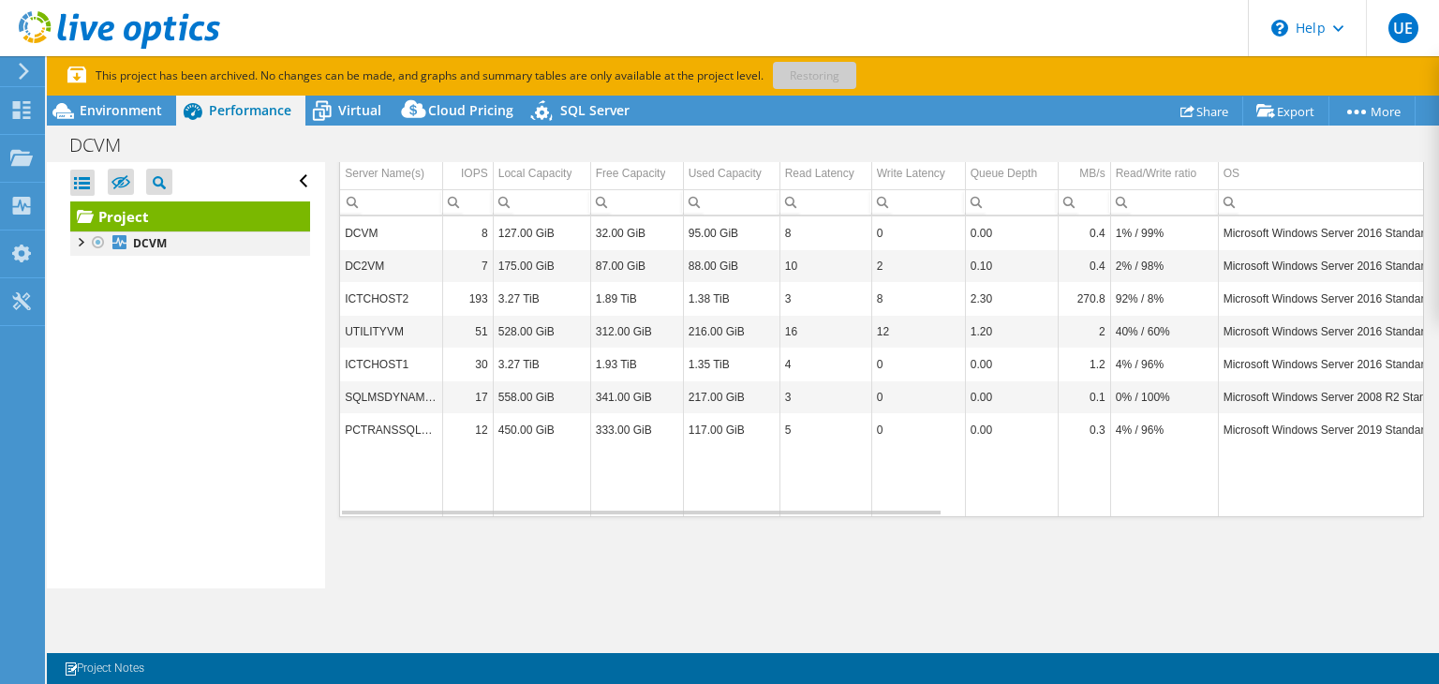
click at [76, 231] on div at bounding box center [79, 240] width 19 height 19
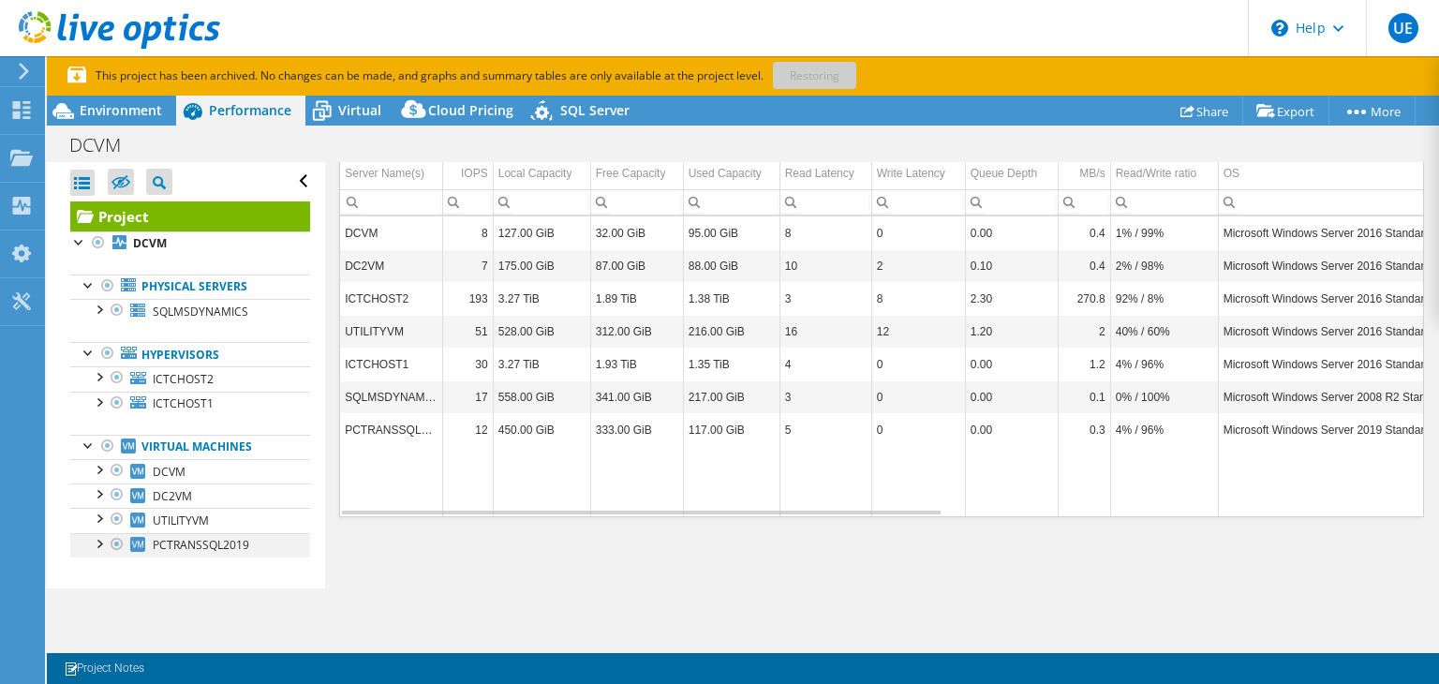
click at [97, 539] on div at bounding box center [98, 542] width 19 height 19
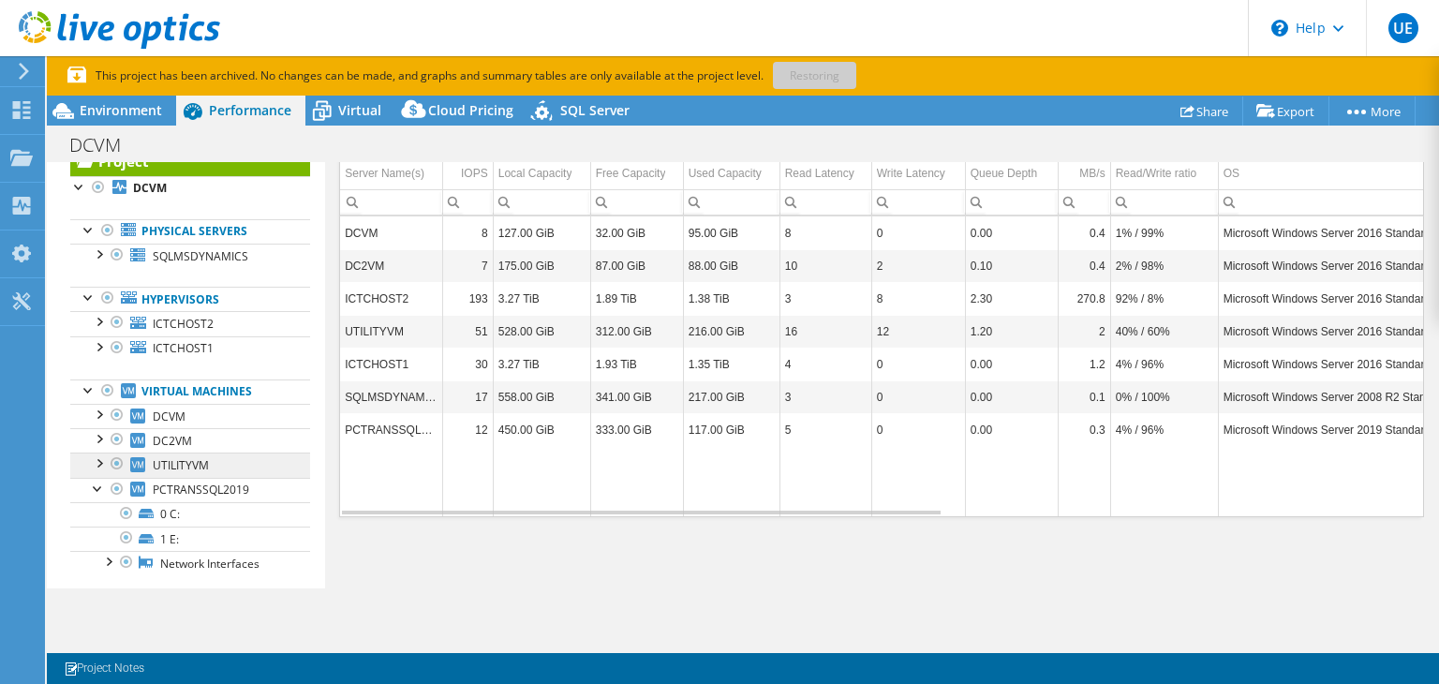
scroll to position [82, 0]
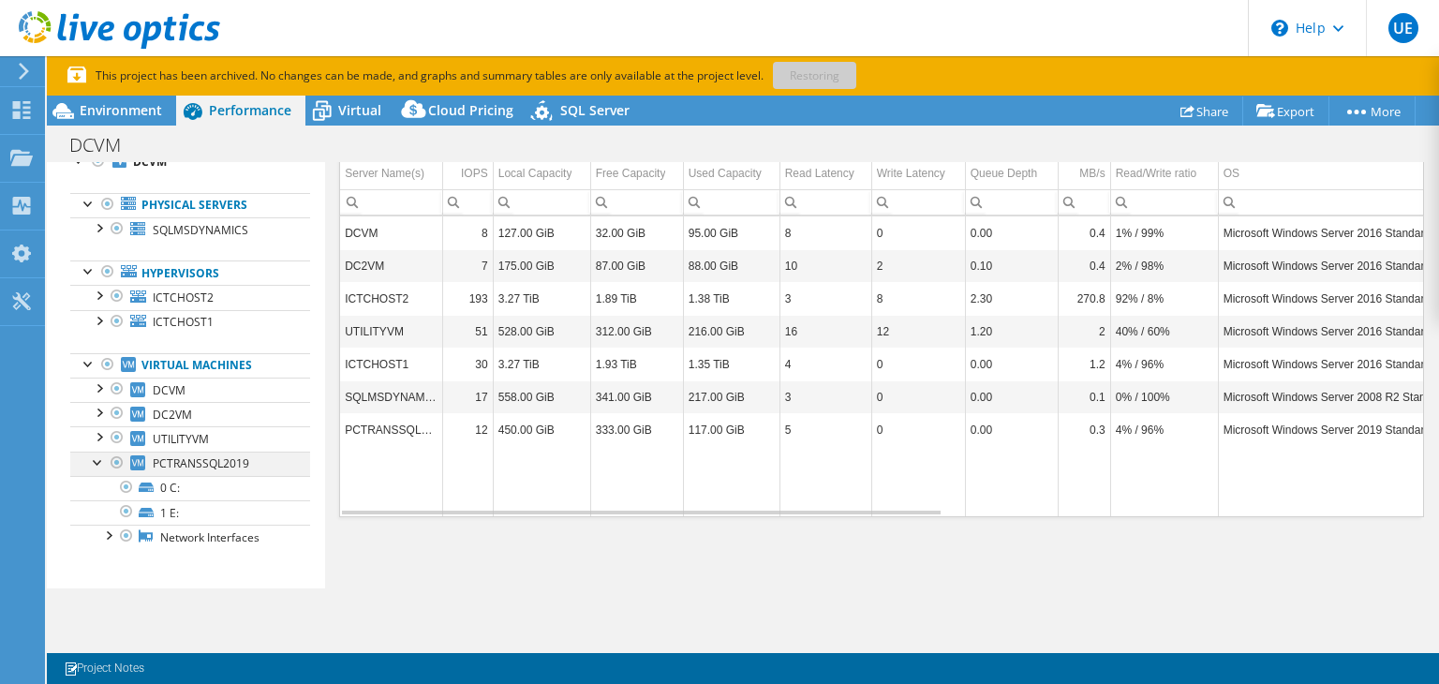
click at [96, 459] on div at bounding box center [98, 461] width 19 height 19
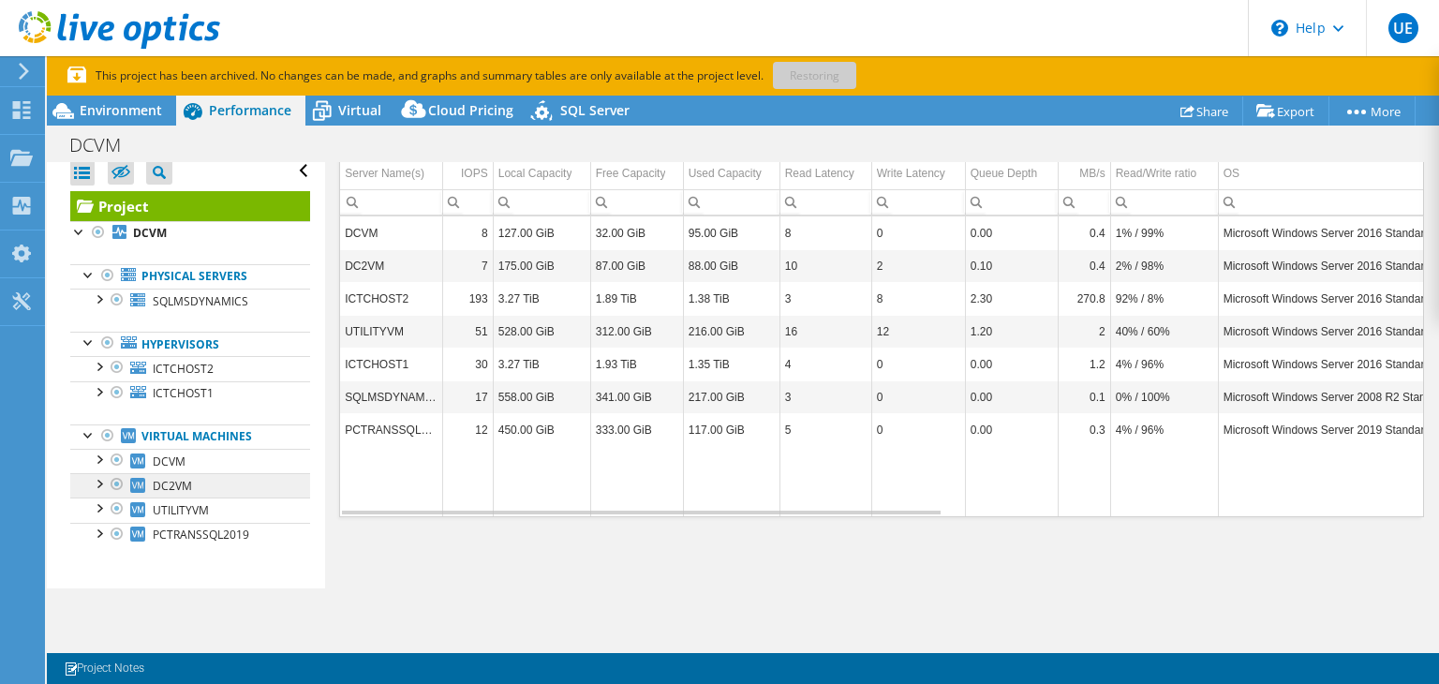
scroll to position [8, 0]
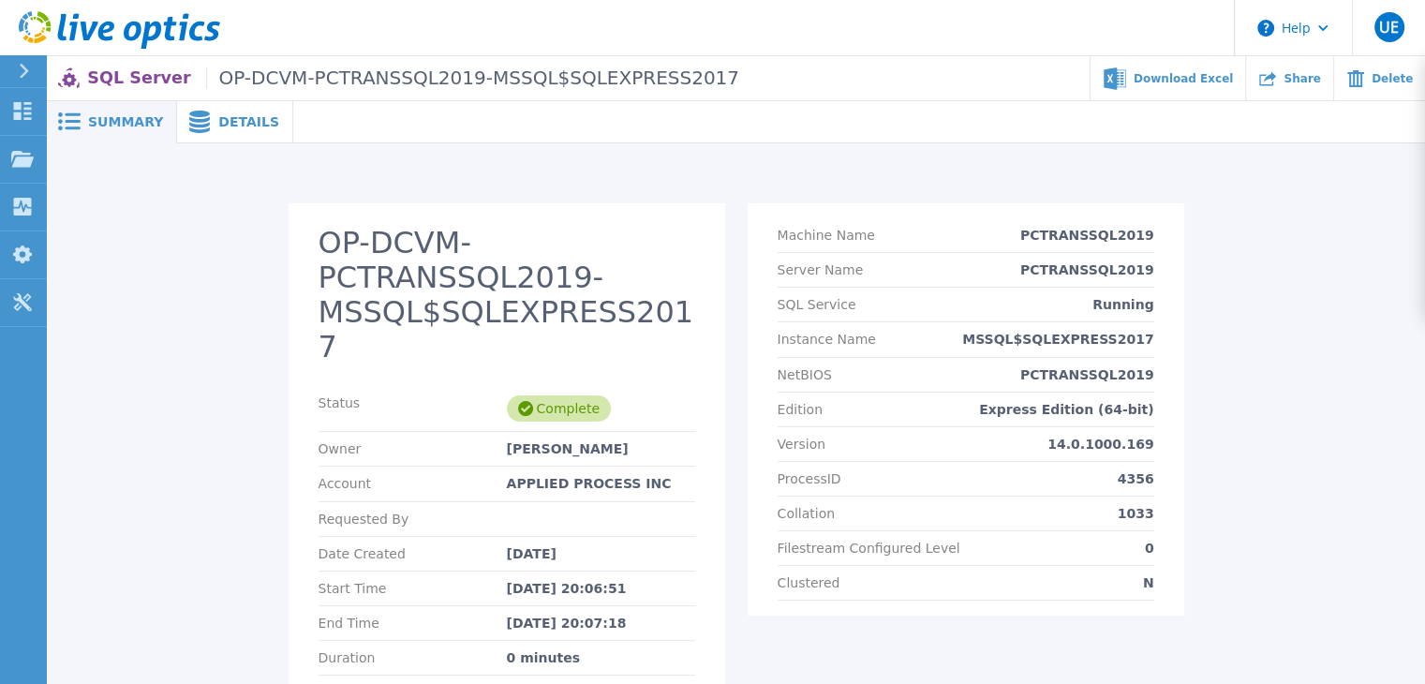
drag, startPoint x: 238, startPoint y: 128, endPoint x: 273, endPoint y: 143, distance: 37.8
click at [238, 128] on span "Details" at bounding box center [248, 121] width 61 height 13
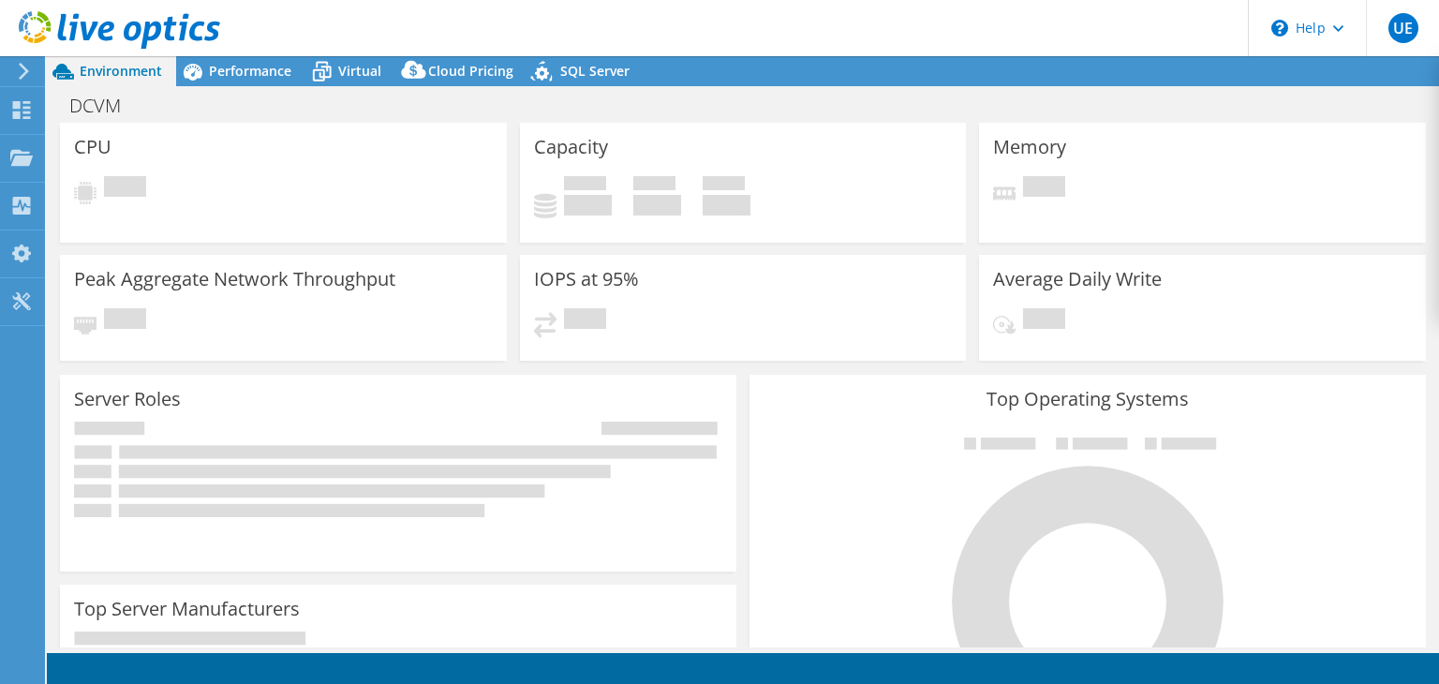
select select "USD"
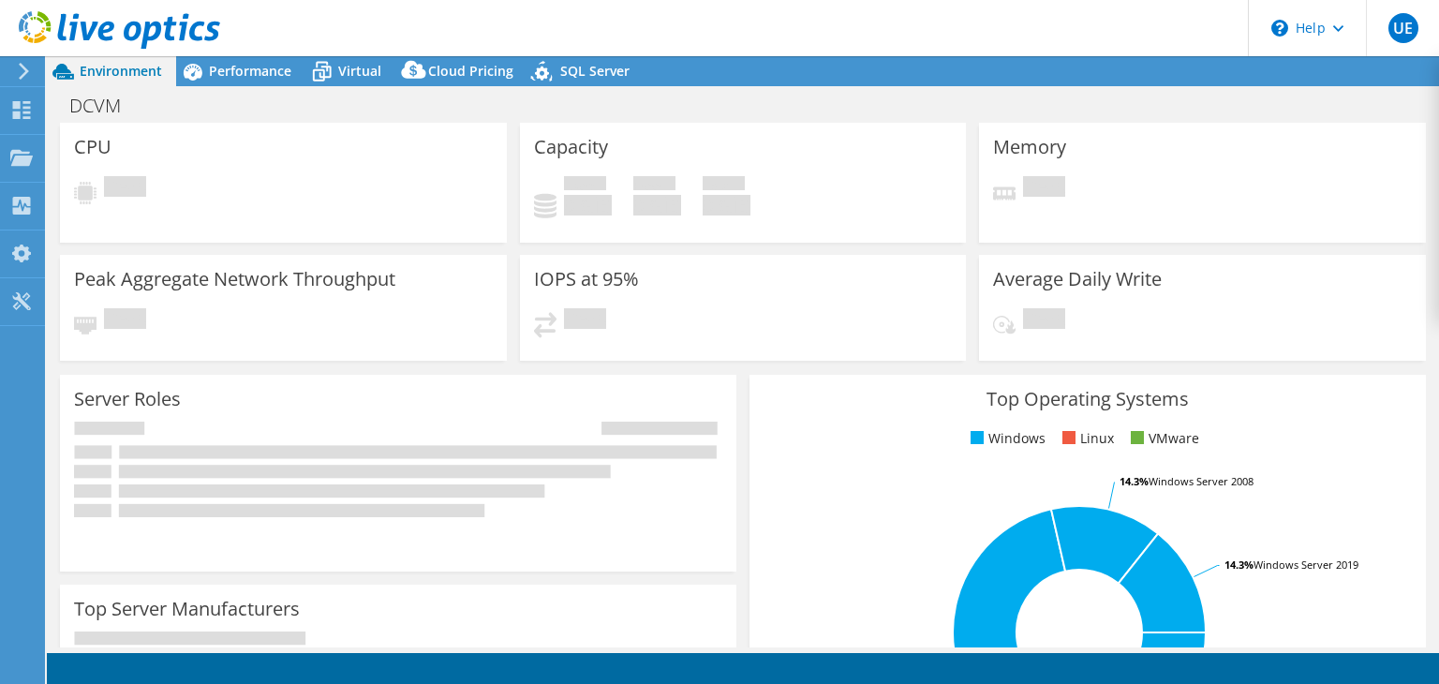
select select "USEast"
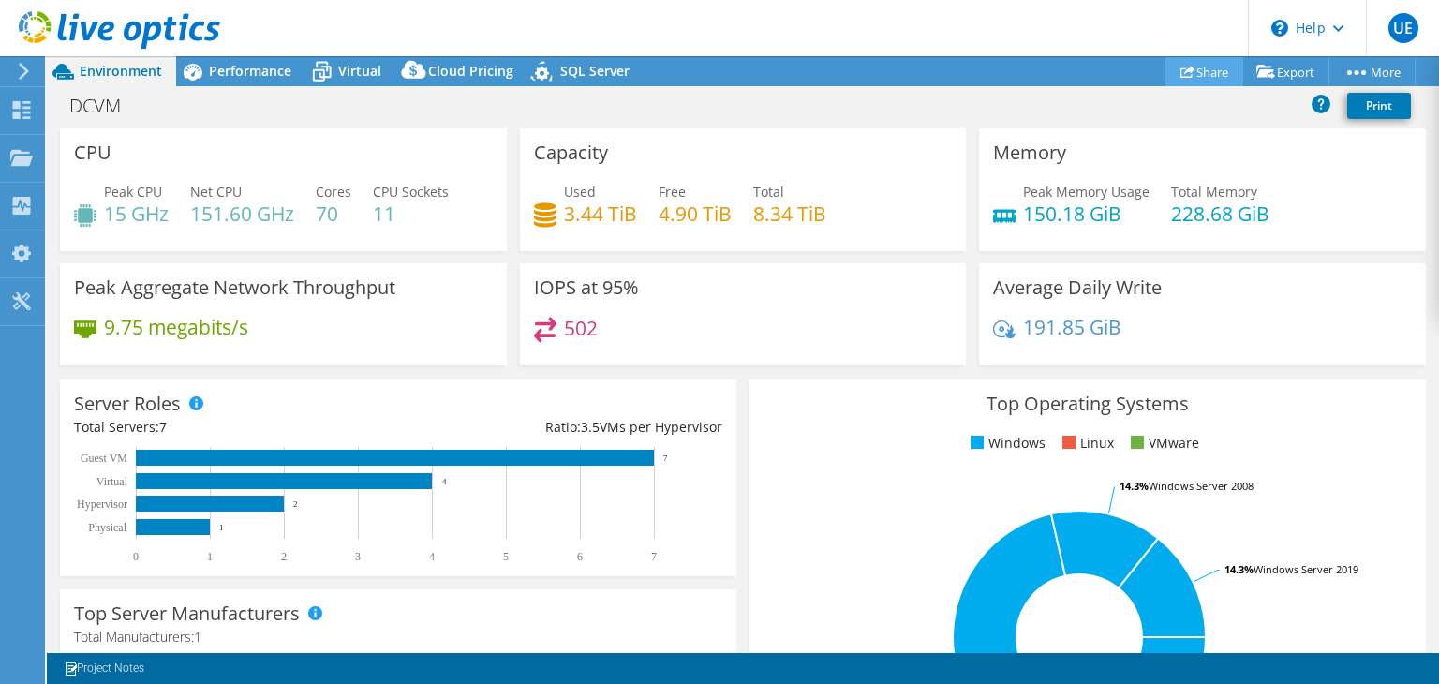
click at [1209, 70] on link "Share" at bounding box center [1205, 71] width 78 height 29
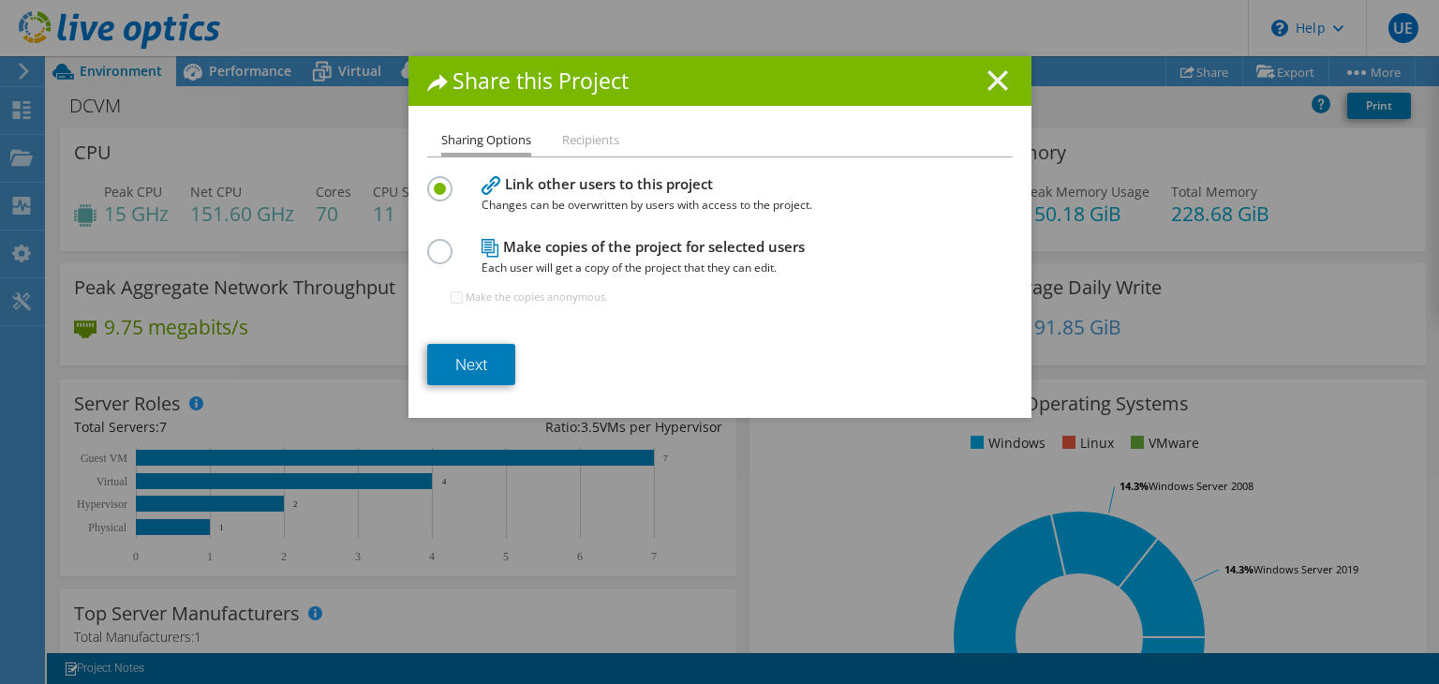
click at [988, 79] on icon at bounding box center [998, 80] width 21 height 21
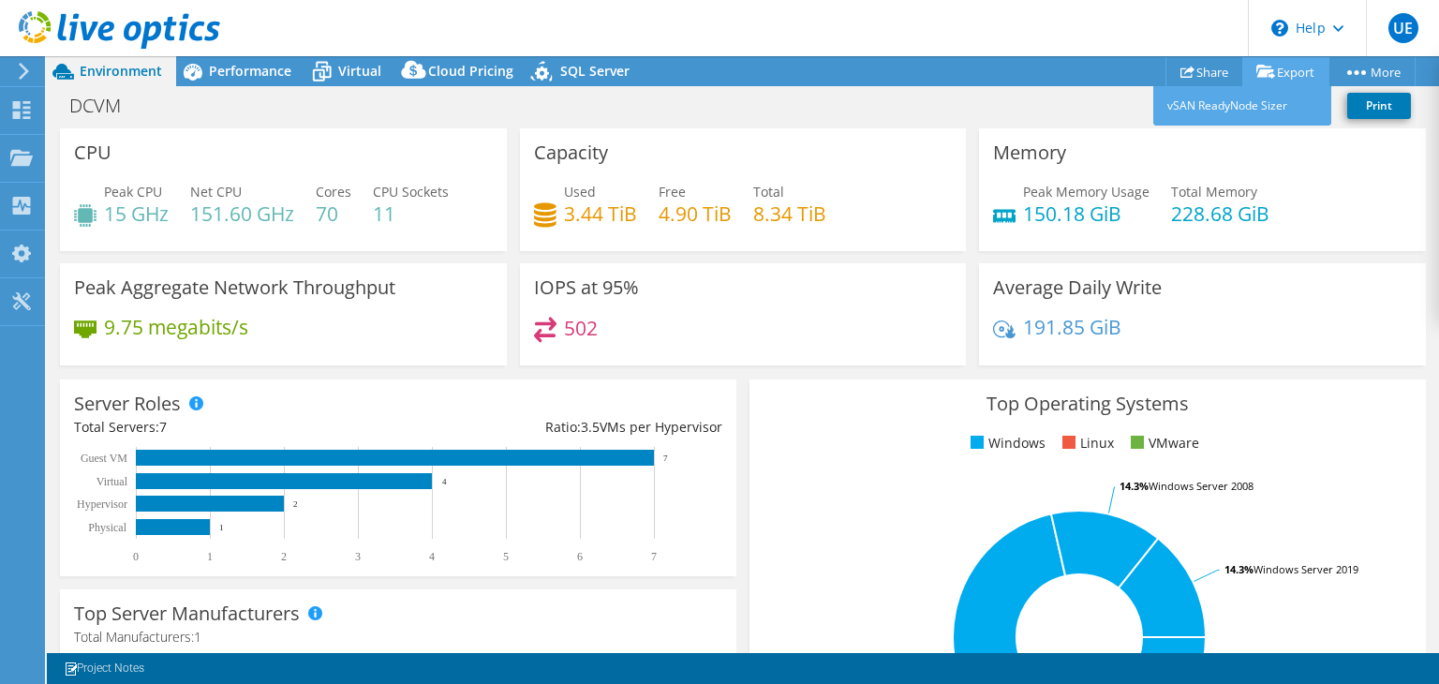
click at [1272, 78] on link "Export" at bounding box center [1285, 71] width 87 height 29
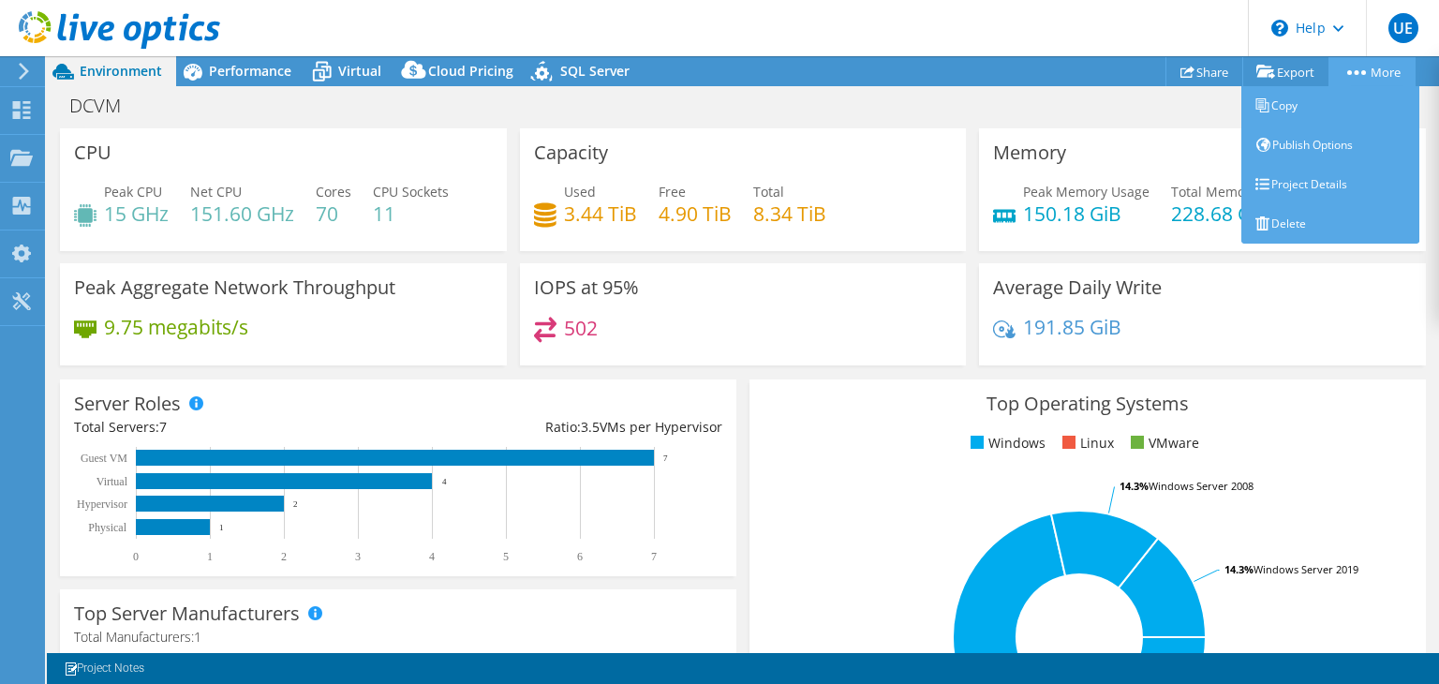
click at [1365, 76] on link "More" at bounding box center [1372, 71] width 87 height 29
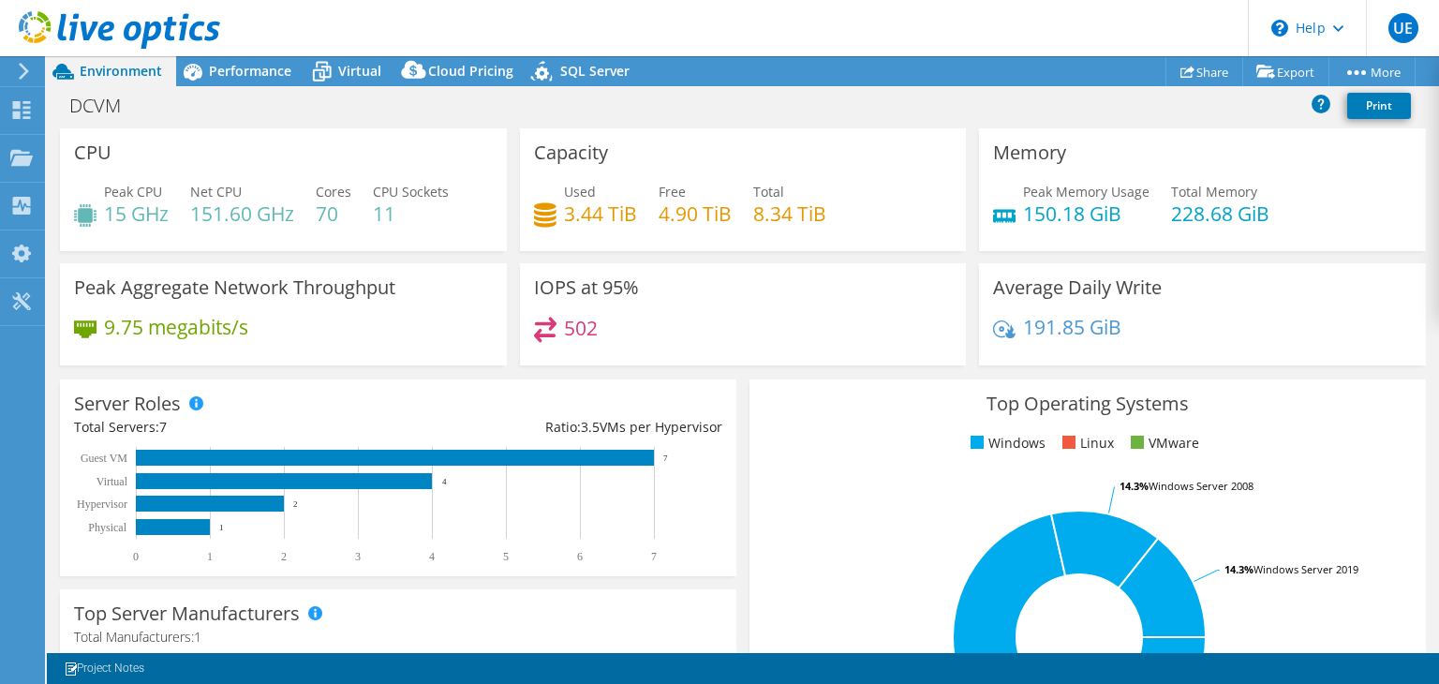
click at [1035, 68] on div "Project Actions Project Actions Share Export vSAN ReadyNode Sizer More" at bounding box center [743, 71] width 1392 height 30
click at [23, 71] on icon at bounding box center [24, 71] width 14 height 17
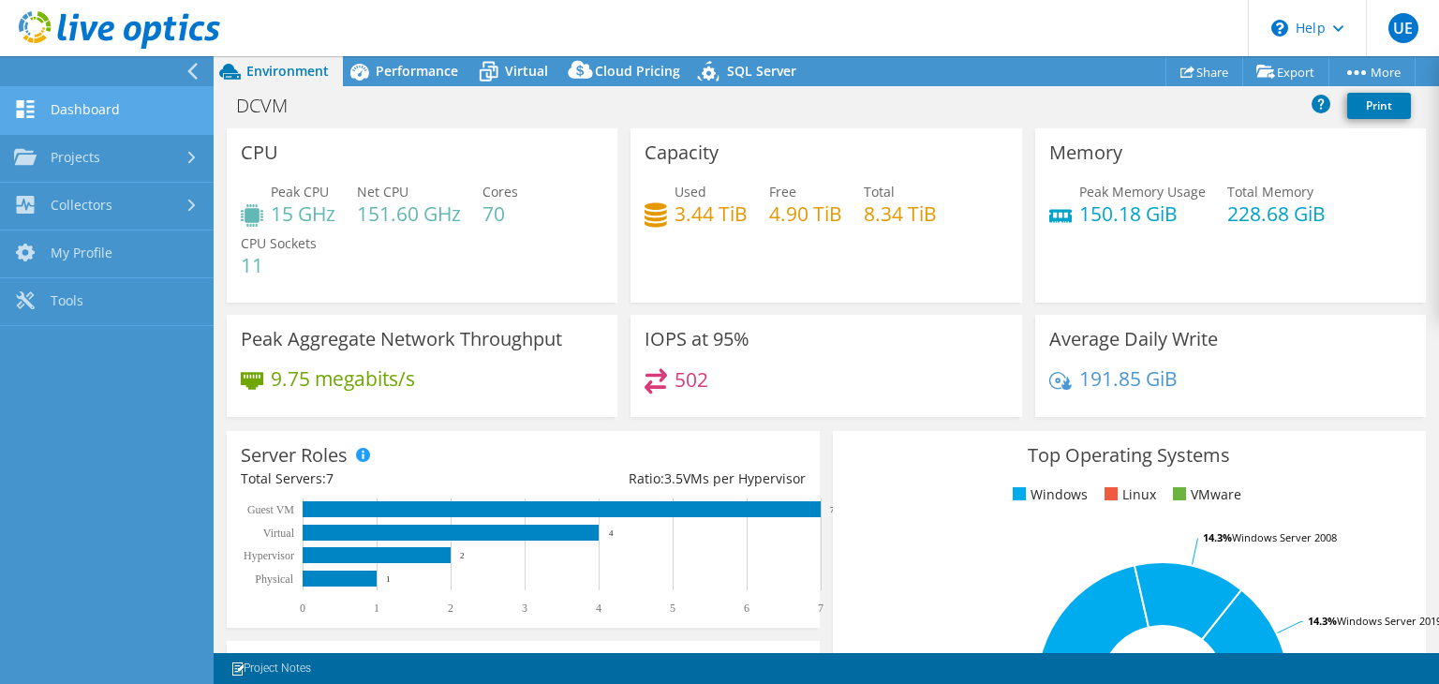
click at [94, 121] on link "Dashboard" at bounding box center [107, 111] width 214 height 48
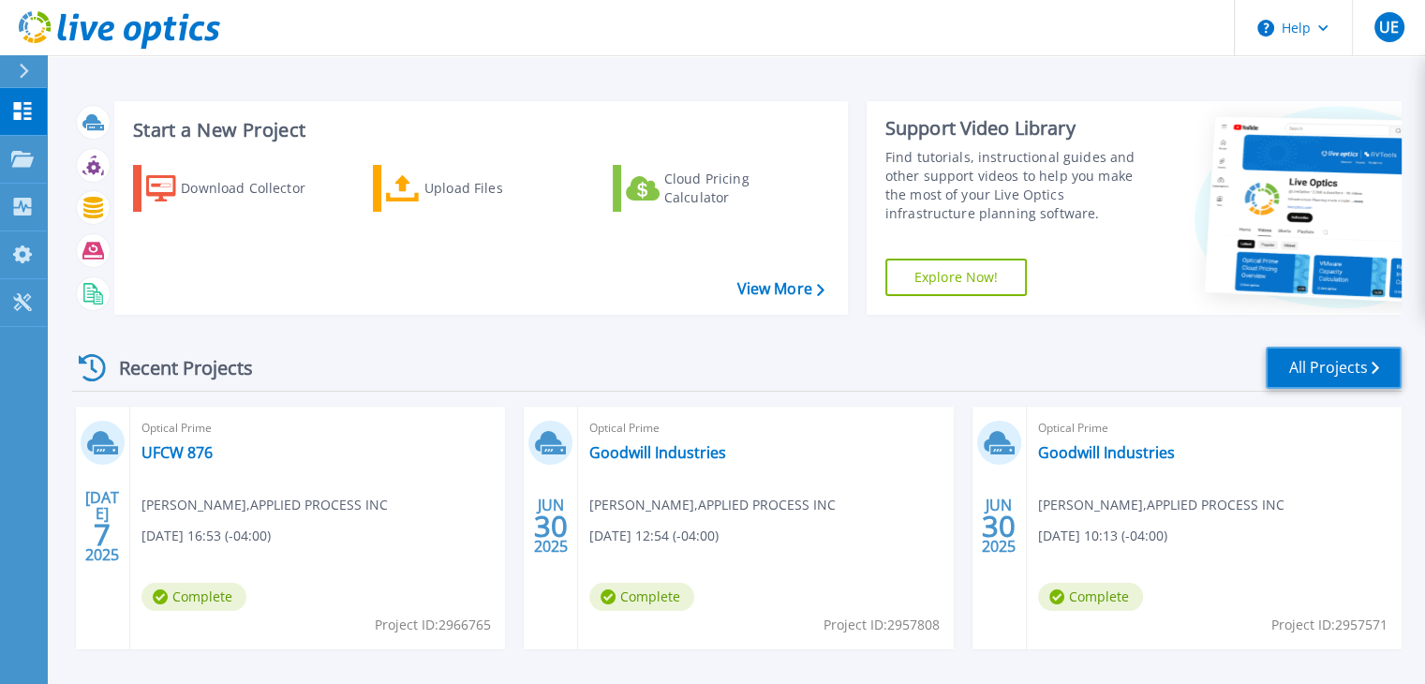
click at [1360, 379] on link "All Projects" at bounding box center [1334, 368] width 136 height 42
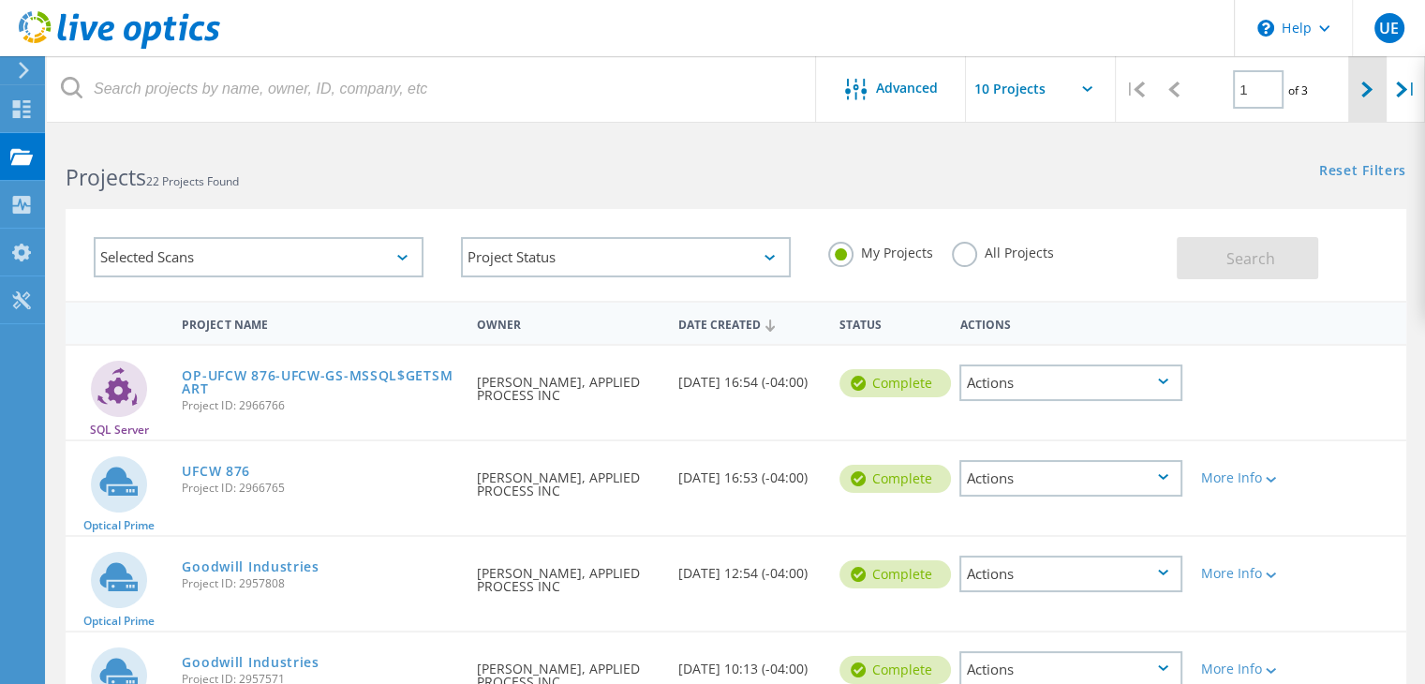
click at [1361, 93] on icon at bounding box center [1366, 90] width 11 height 16
type input "2"
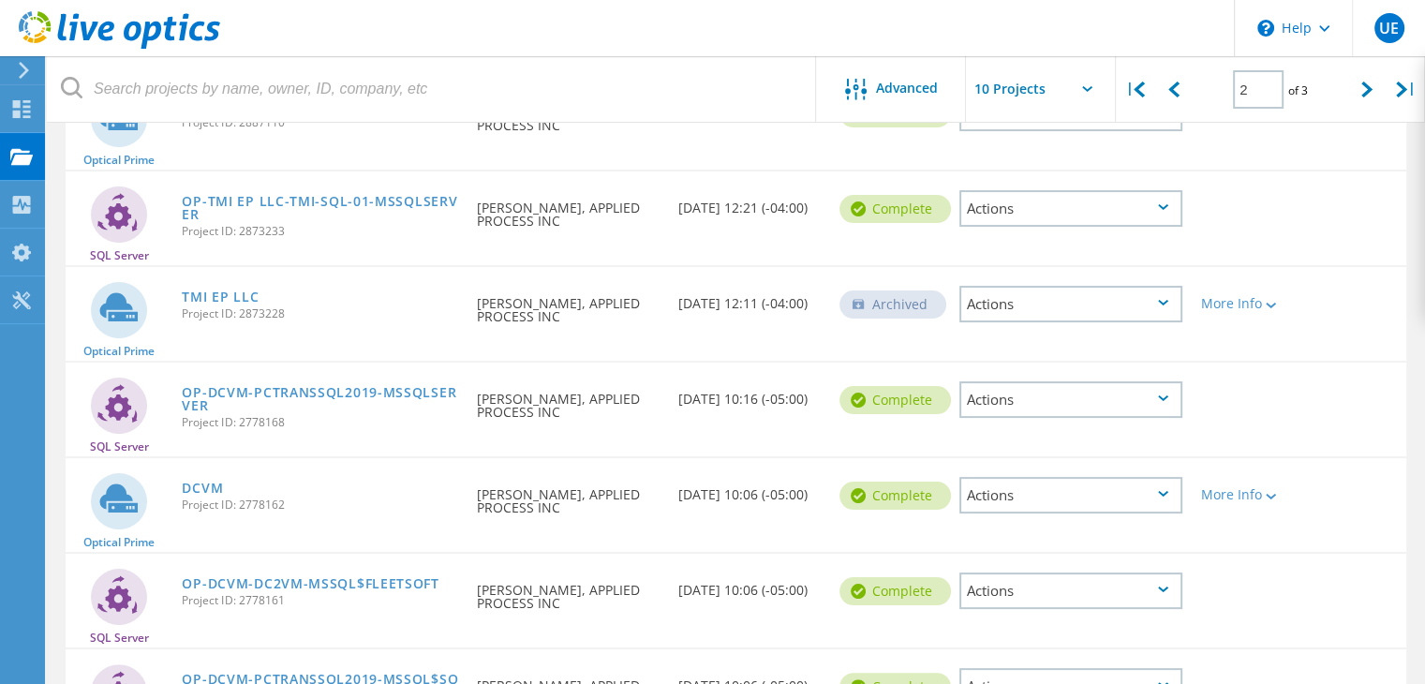
scroll to position [281, 0]
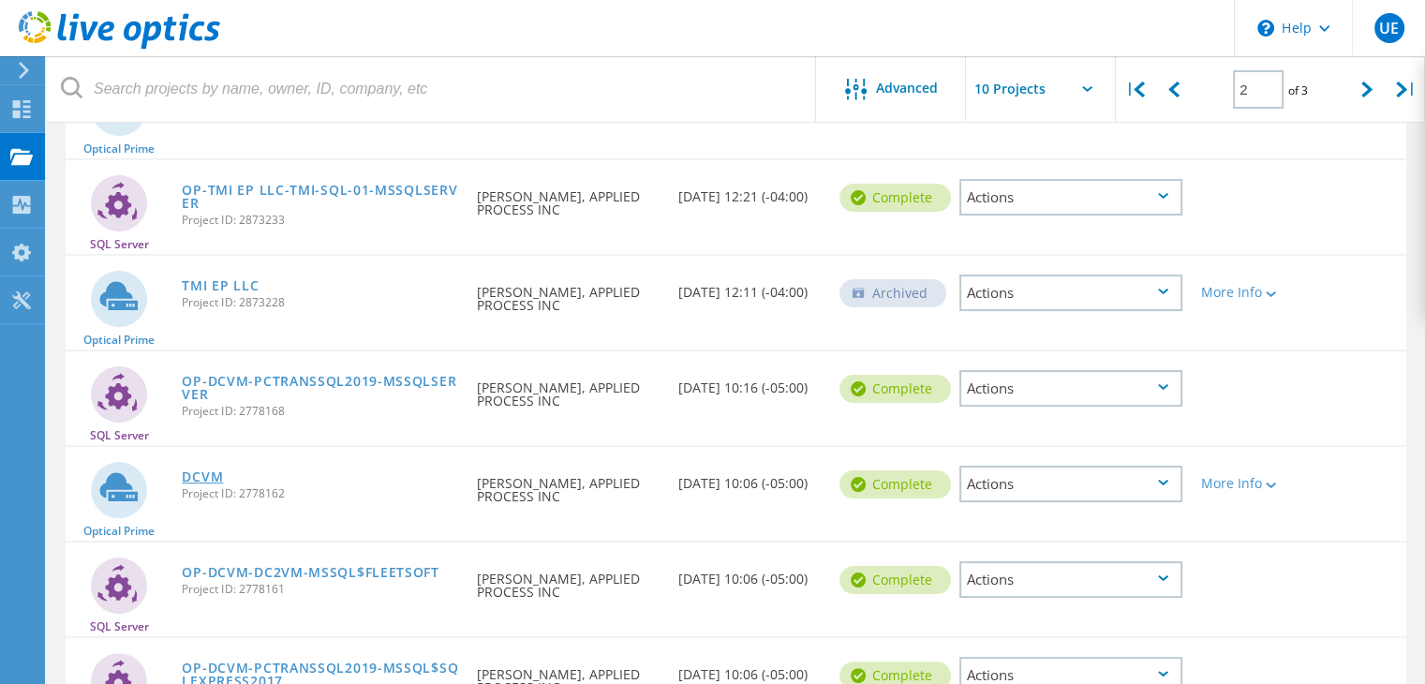
click at [195, 473] on link "DCVM" at bounding box center [202, 476] width 41 height 13
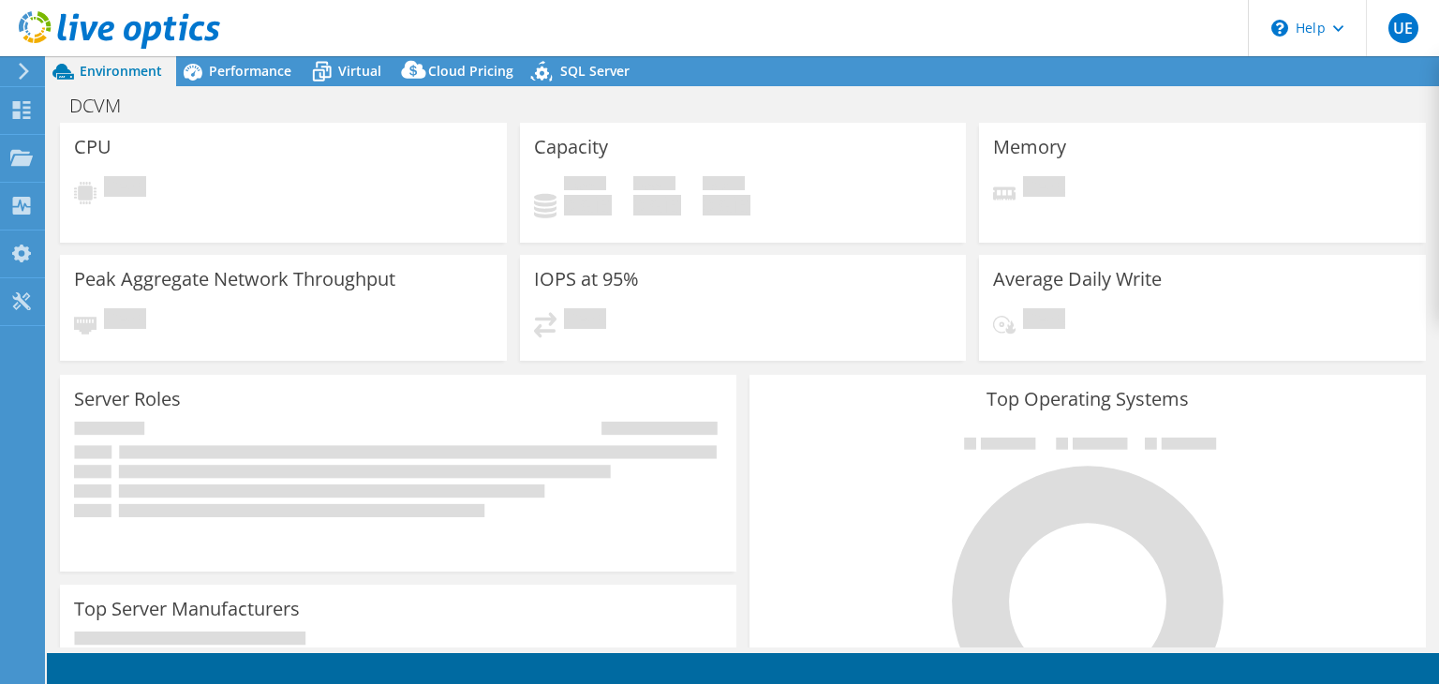
select select "USEast"
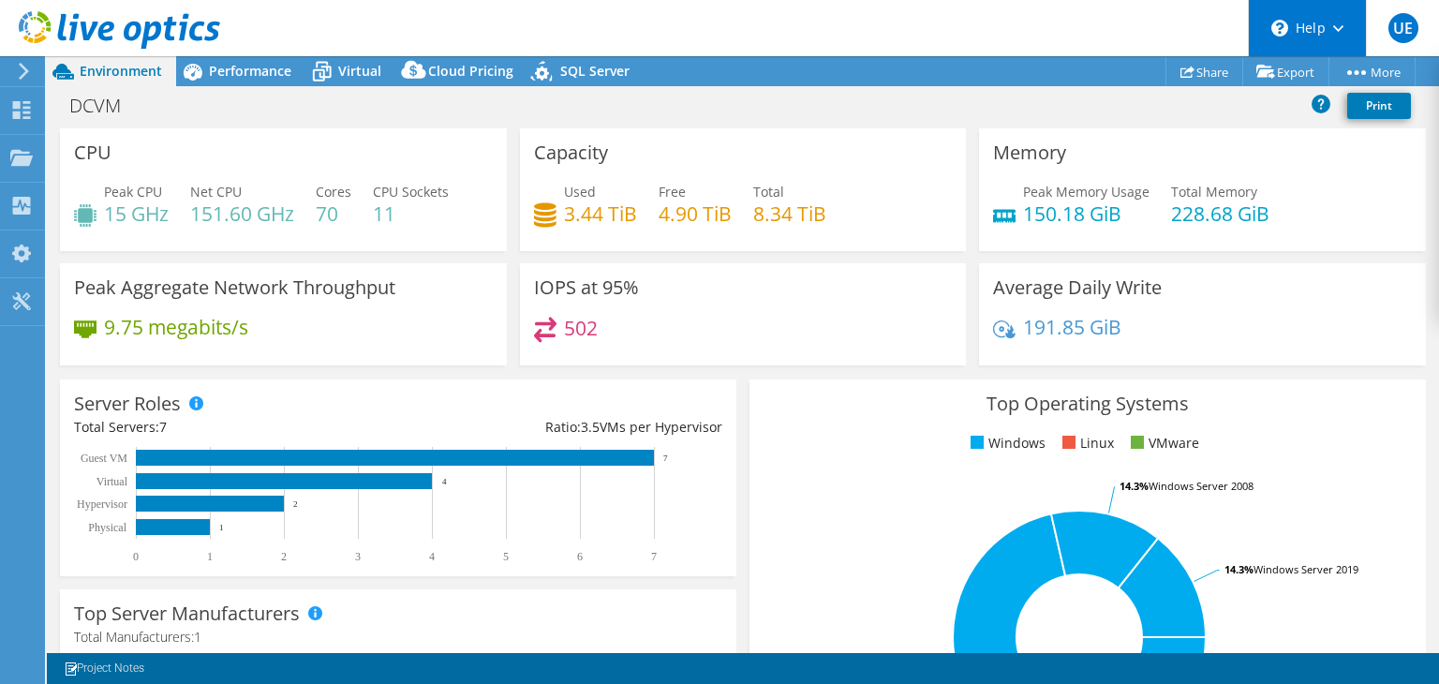
click at [1345, 24] on div "\n Help" at bounding box center [1307, 28] width 118 height 56
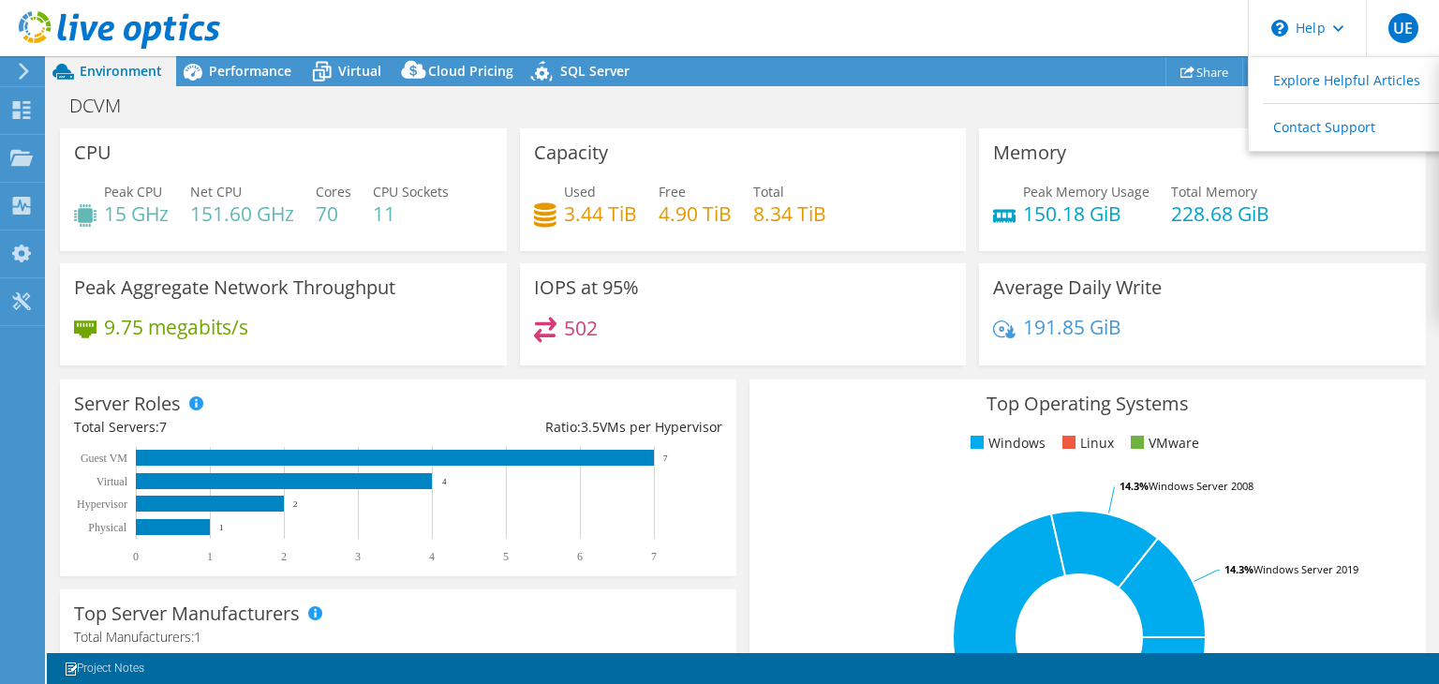
click at [1003, 81] on div "Project Actions Project Actions Share Export vSAN ReadyNode Sizer More" at bounding box center [743, 71] width 1392 height 30
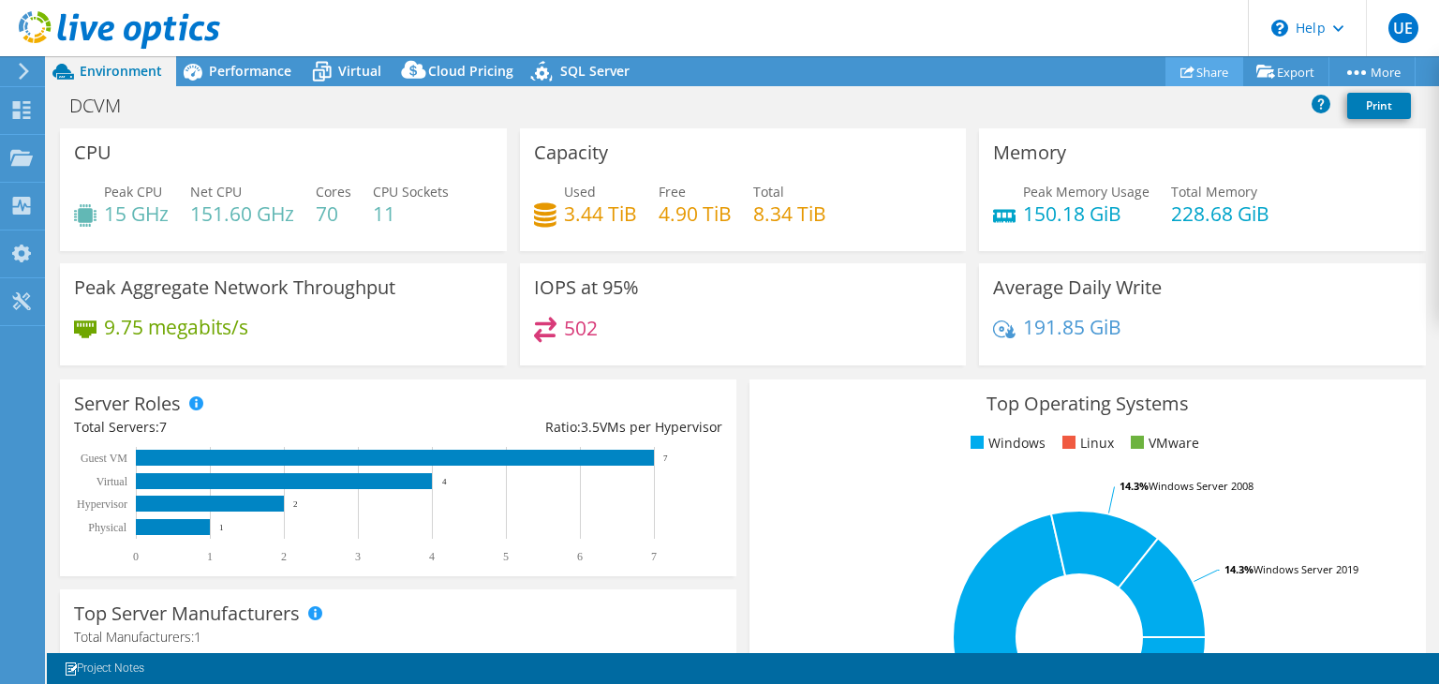
click at [1209, 68] on link "Share" at bounding box center [1205, 71] width 78 height 29
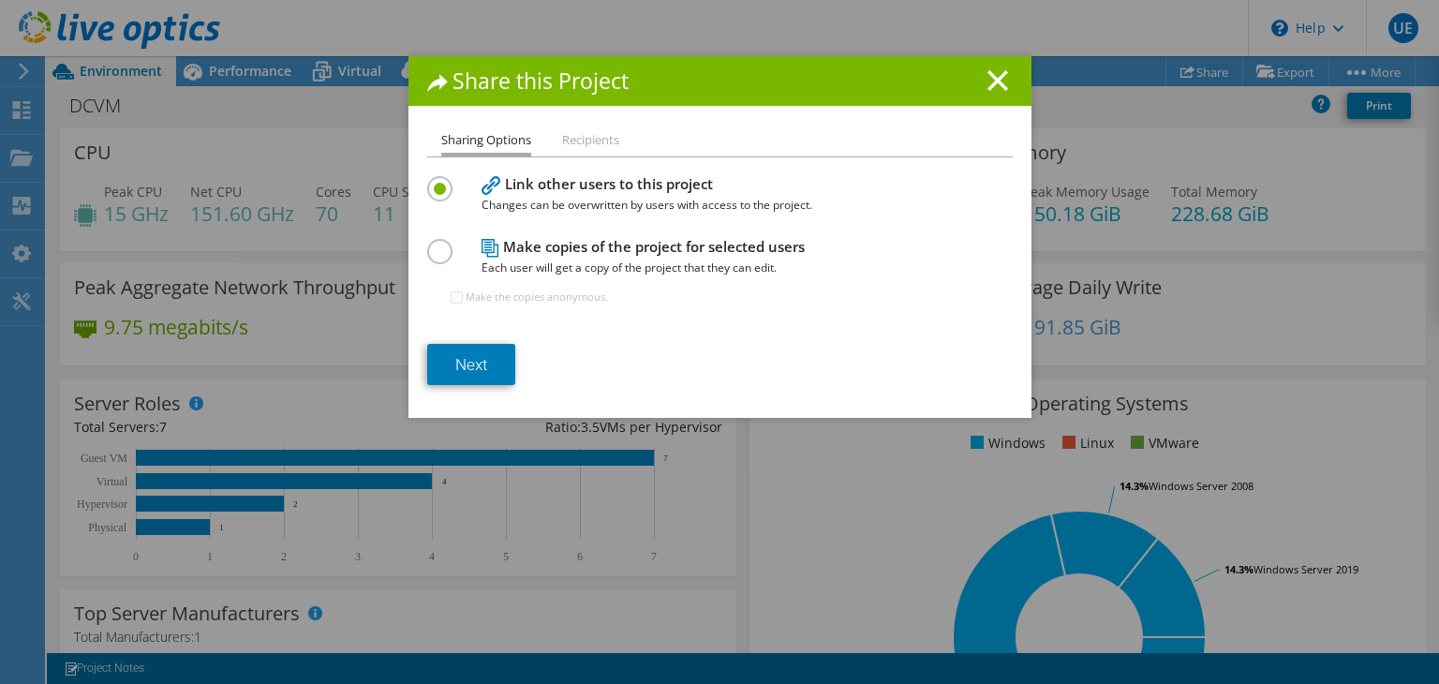
click at [581, 136] on li "Recipients" at bounding box center [590, 140] width 57 height 23
click at [577, 143] on li "Recipients" at bounding box center [590, 140] width 57 height 23
click at [562, 148] on li "Recipients" at bounding box center [590, 140] width 57 height 23
click at [1001, 80] on h1 "Share this Project" at bounding box center [720, 81] width 586 height 22
drag, startPoint x: 990, startPoint y: 83, endPoint x: 1064, endPoint y: 81, distance: 74.1
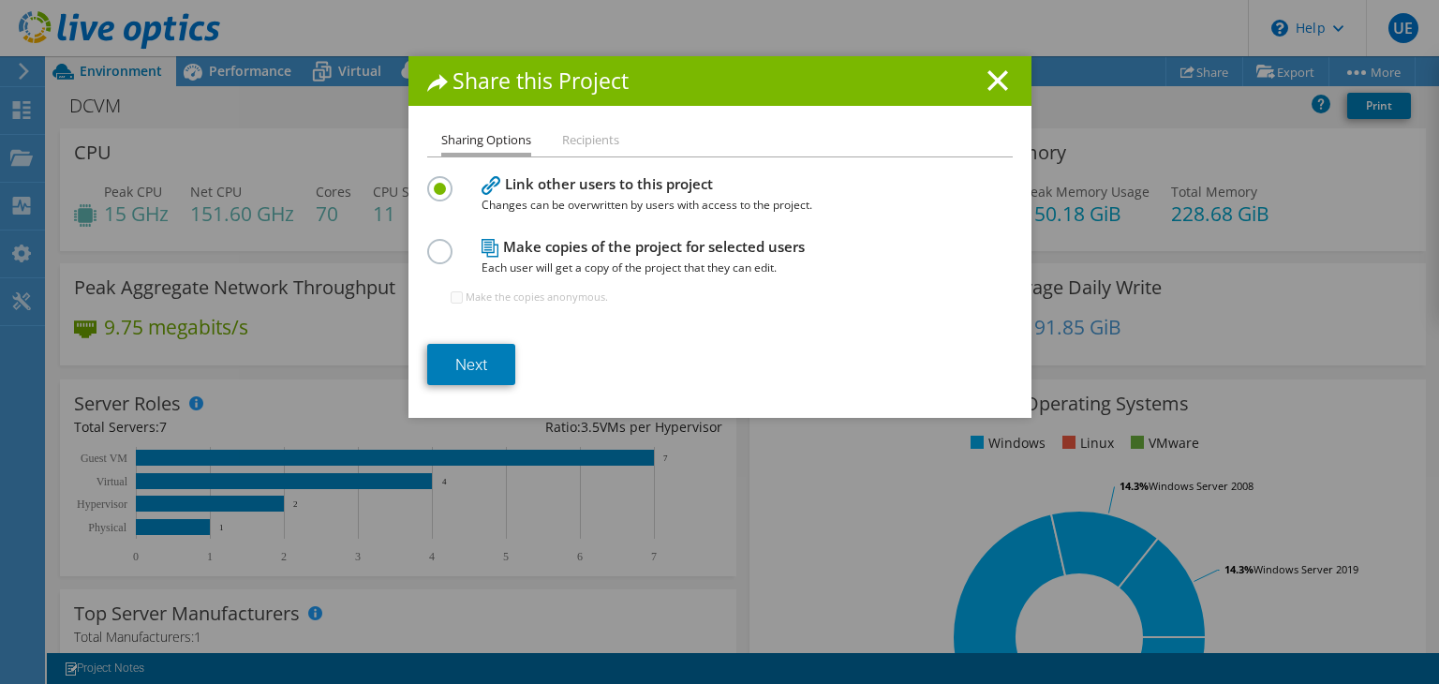
click at [989, 83] on icon at bounding box center [998, 80] width 21 height 21
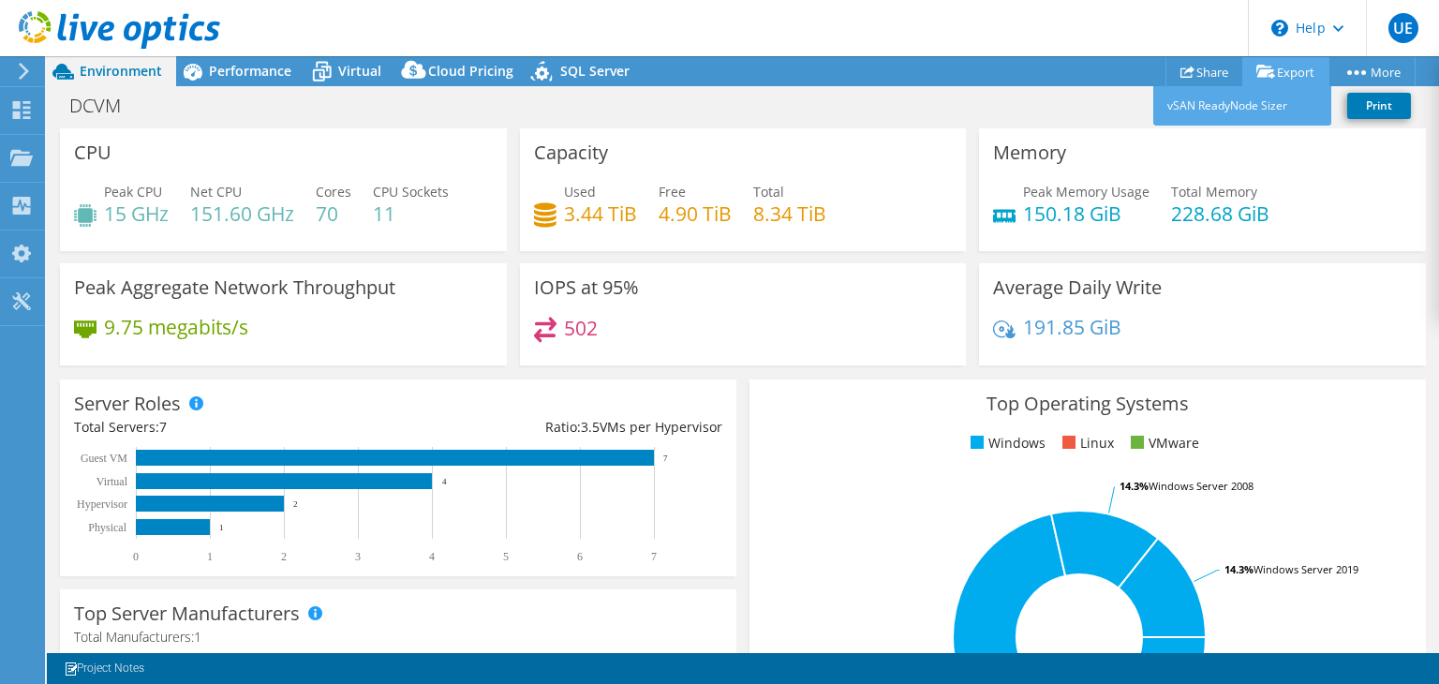
click at [1288, 67] on div "This project has been archived. No changes can be made, and graphs and summary …" at bounding box center [743, 370] width 1392 height 628
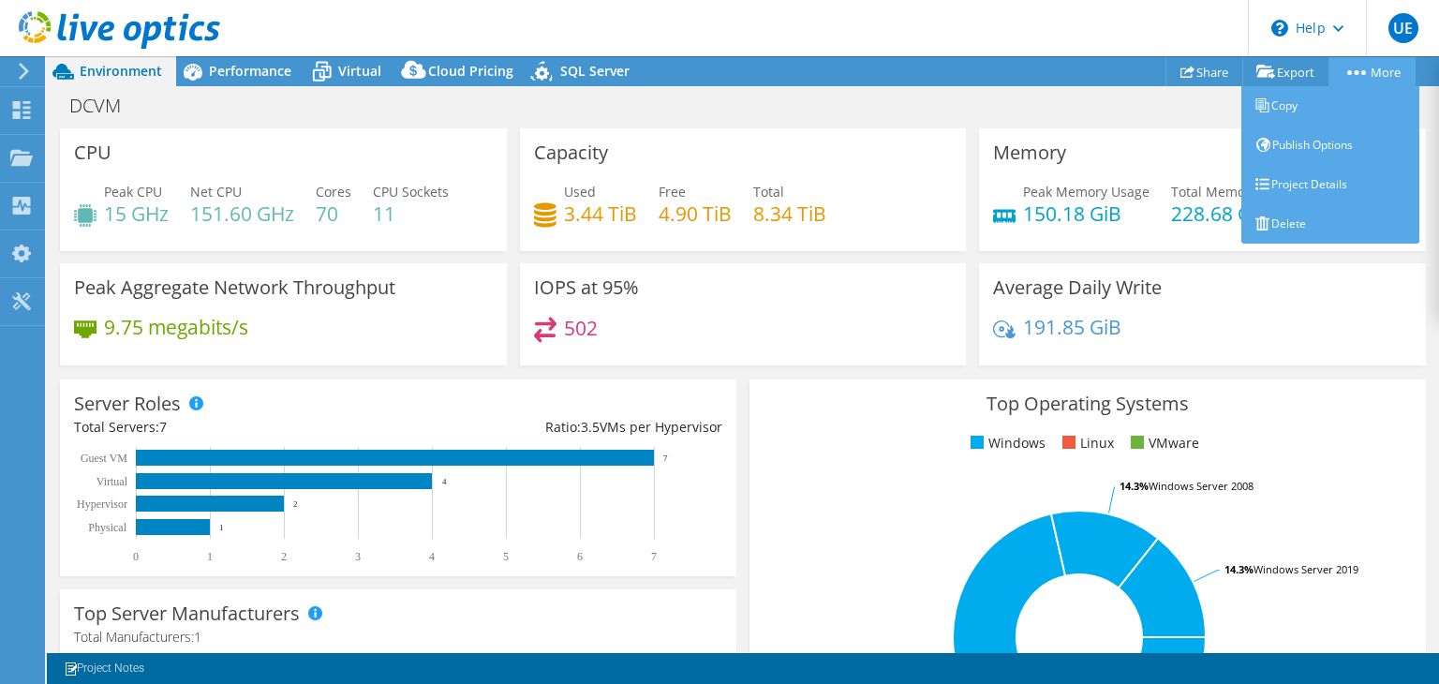
click at [1357, 70] on icon at bounding box center [1356, 72] width 19 height 5
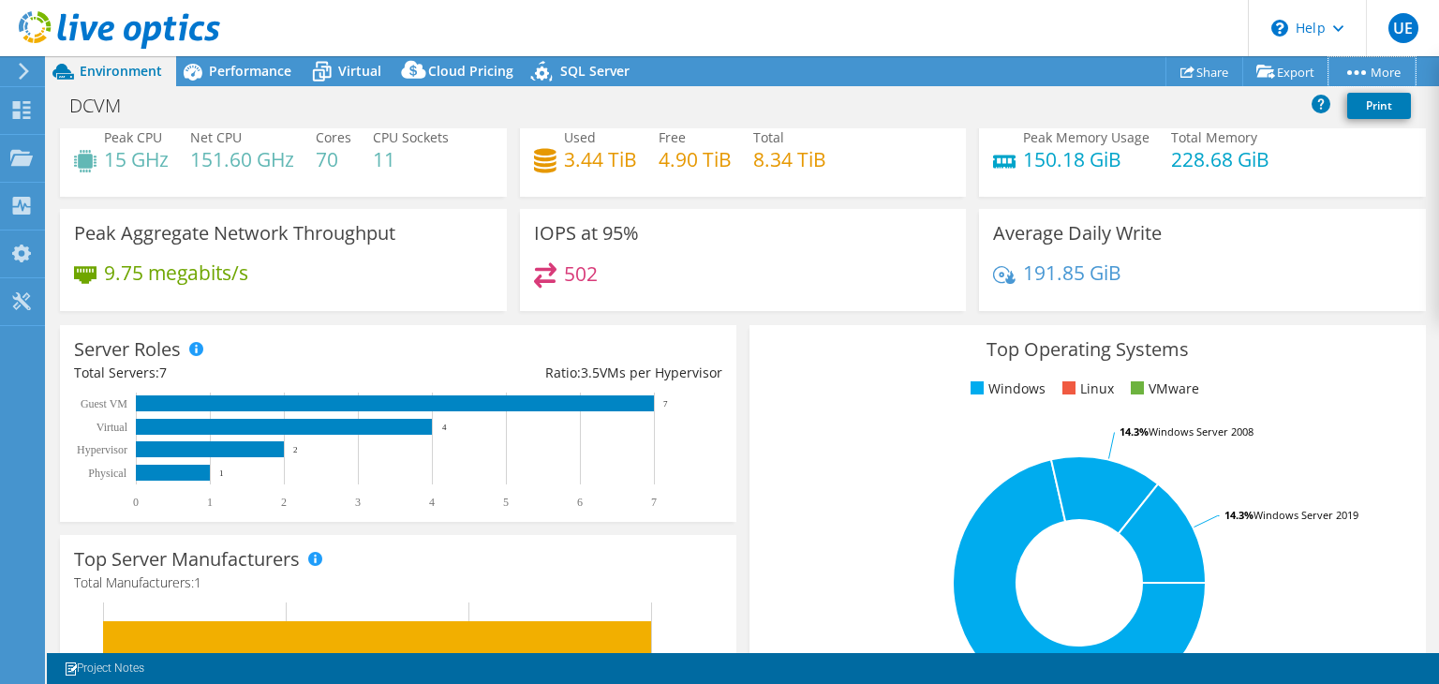
scroll to position [15, 0]
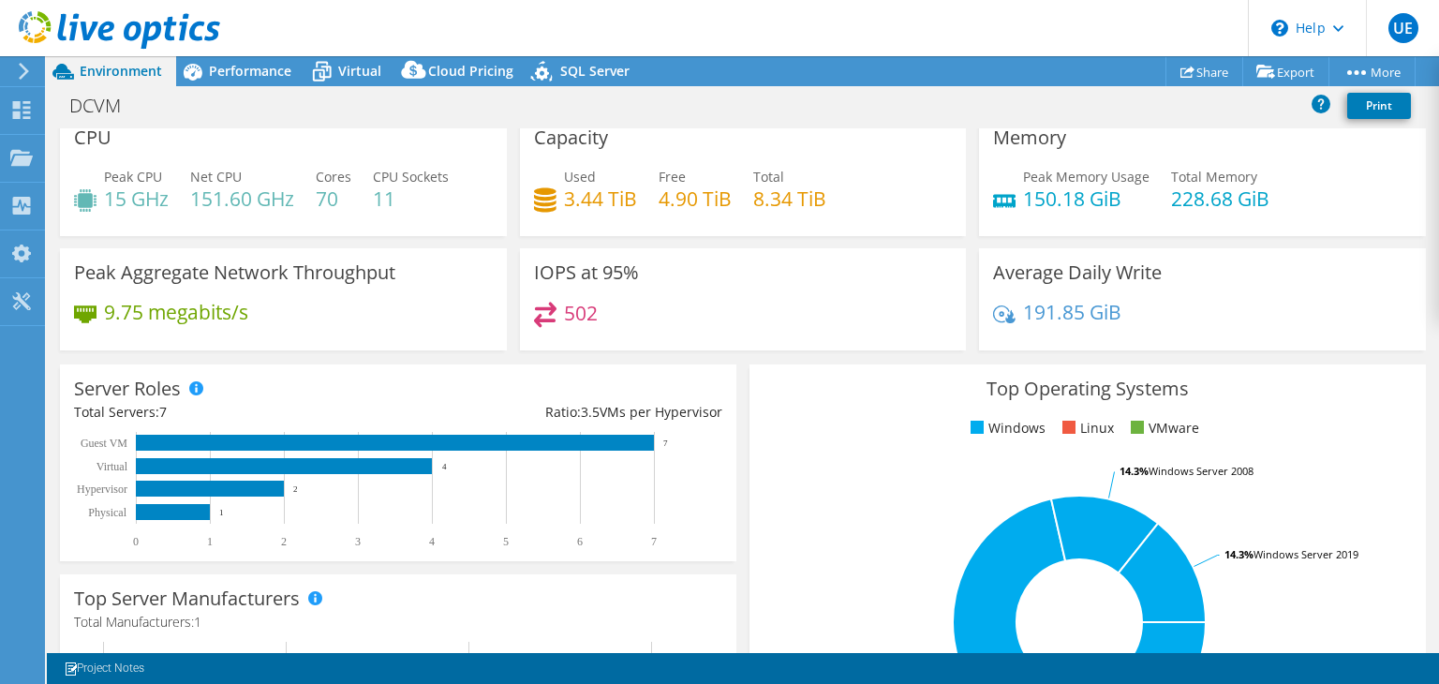
click at [17, 75] on icon at bounding box center [24, 71] width 14 height 17
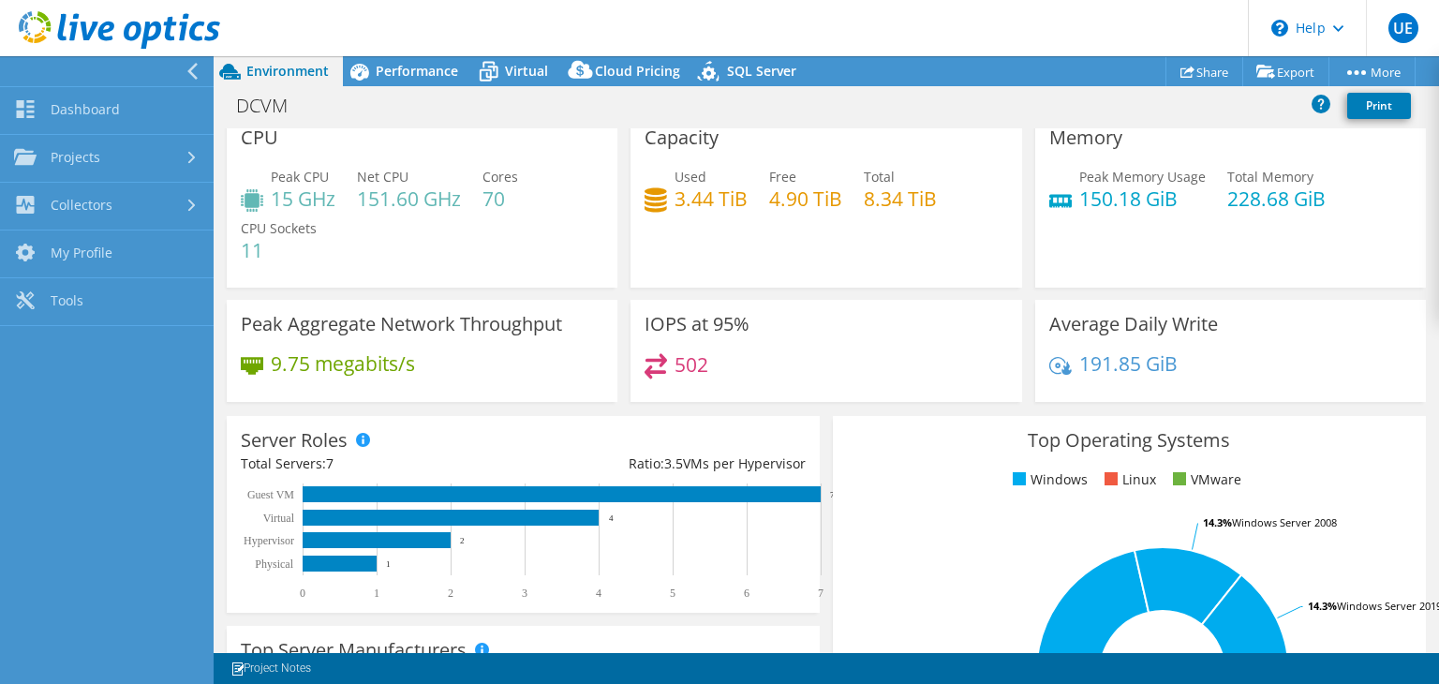
click at [111, 78] on div at bounding box center [102, 71] width 214 height 30
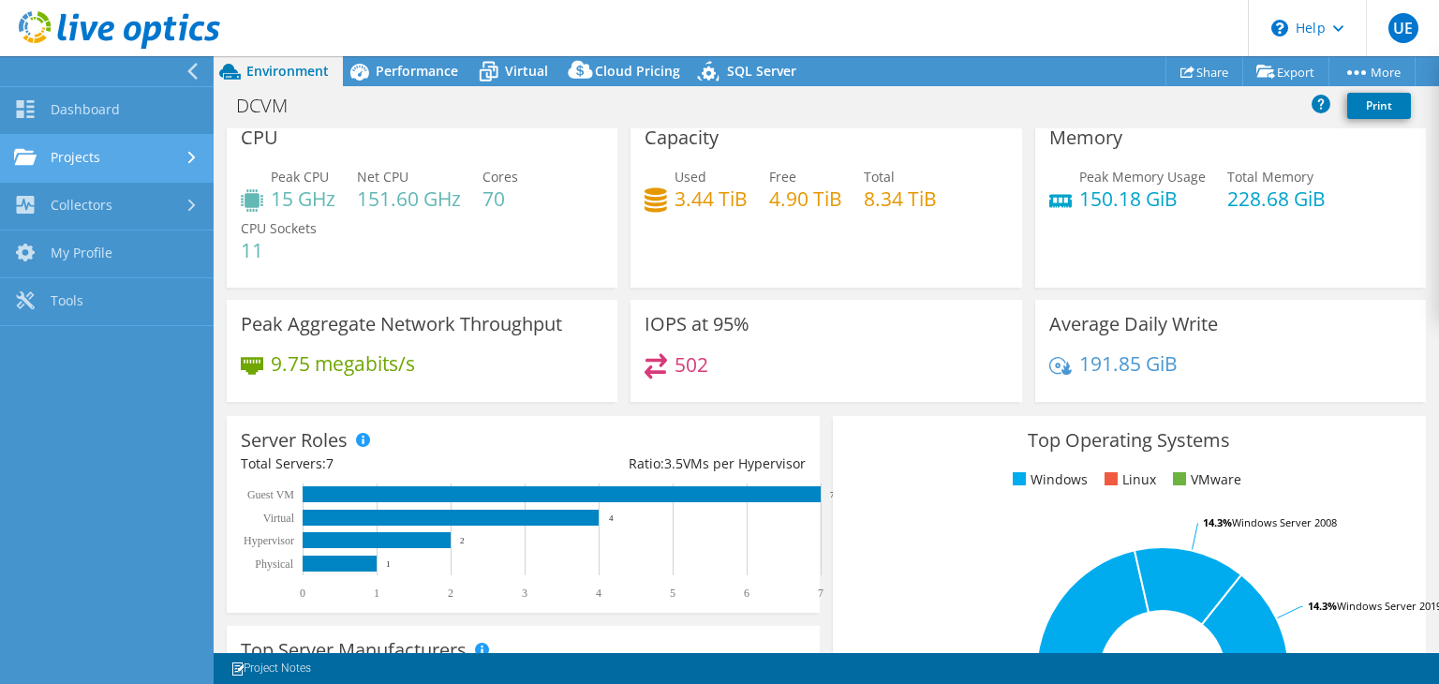
click at [68, 151] on link "Projects" at bounding box center [107, 159] width 214 height 48
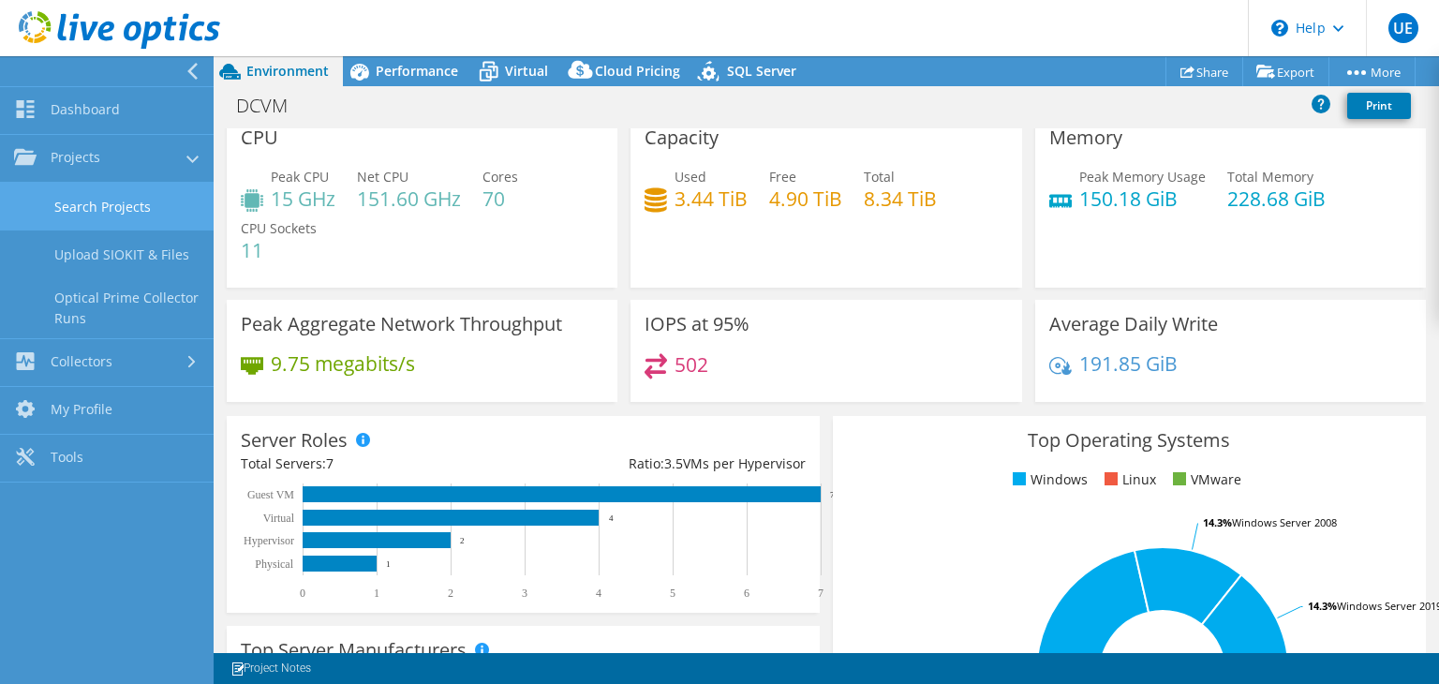
click at [118, 202] on link "Search Projects" at bounding box center [107, 207] width 214 height 48
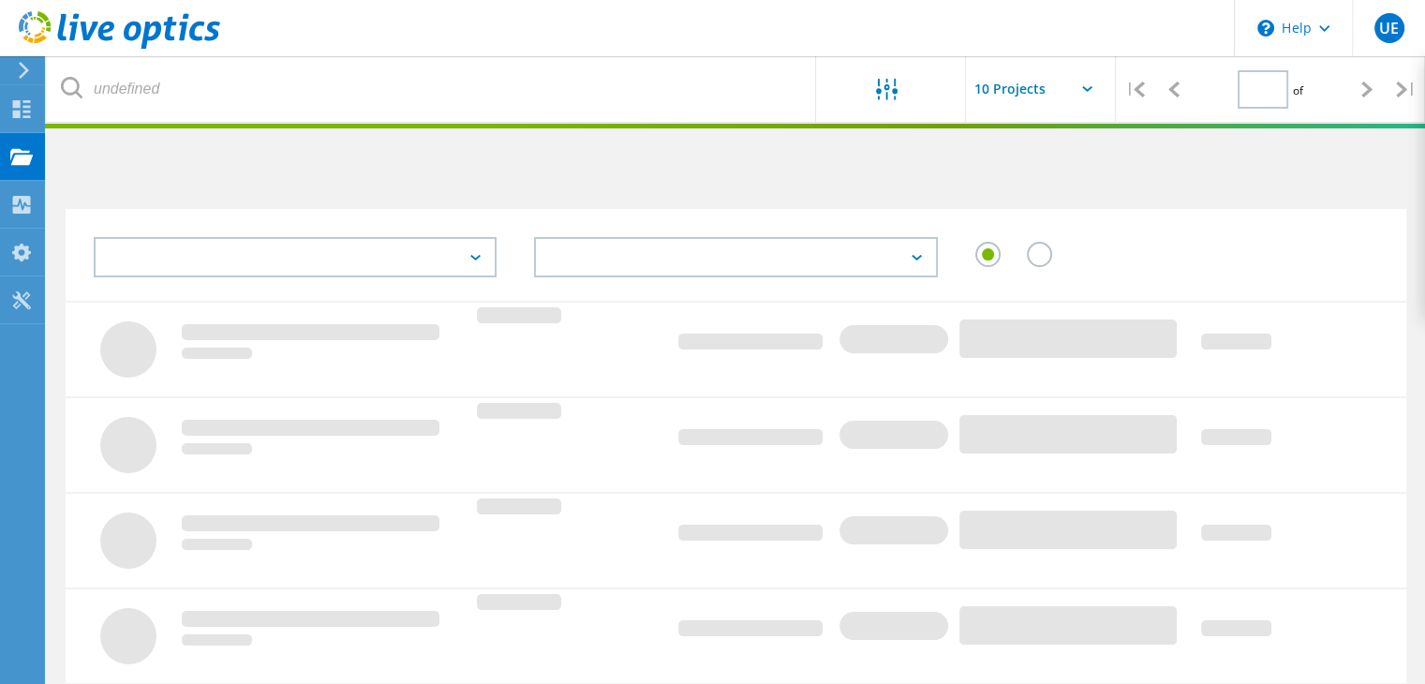
type input "2"
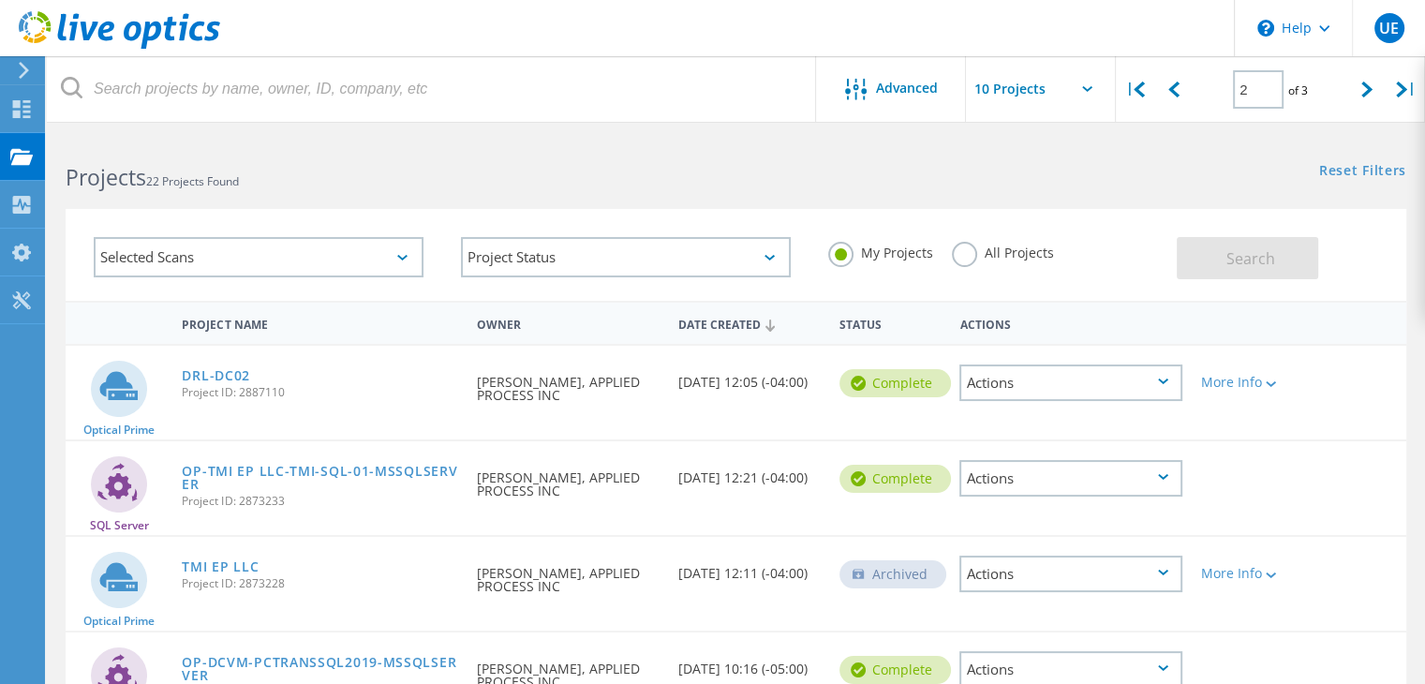
click at [273, 255] on div "Selected Scans" at bounding box center [259, 257] width 330 height 40
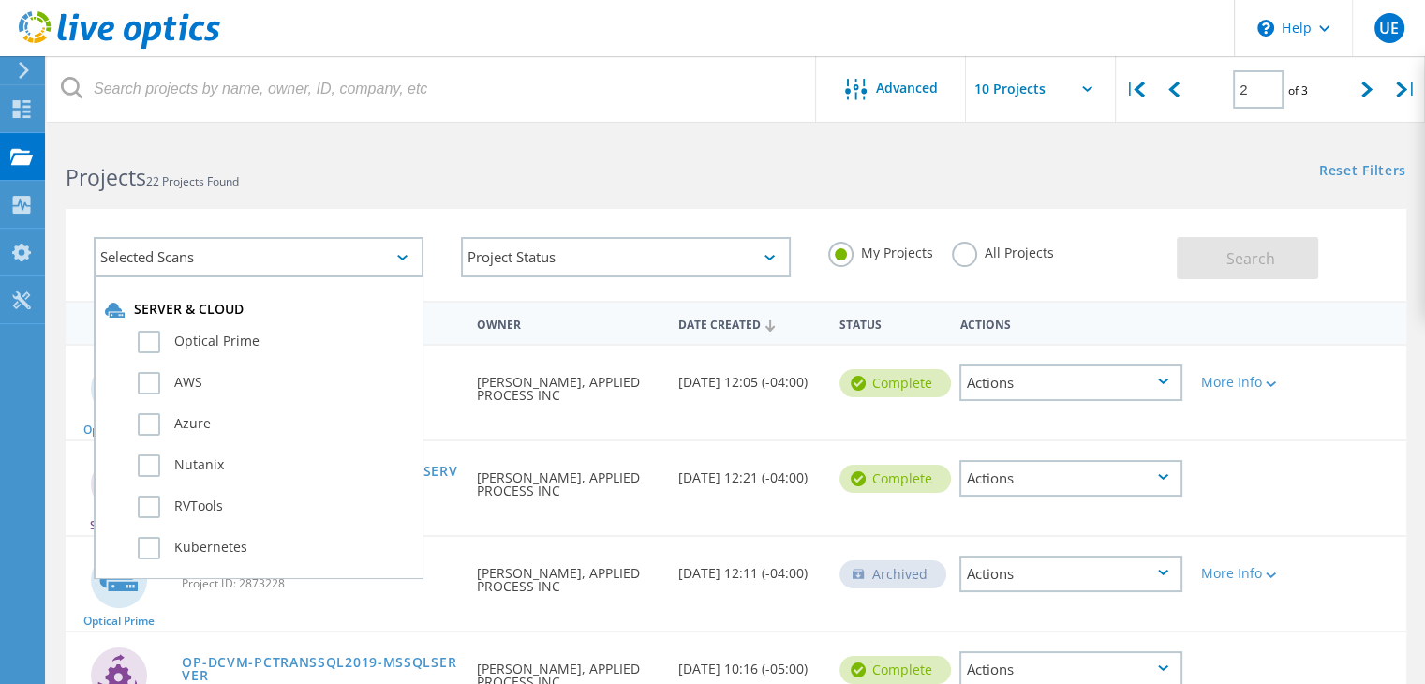
click at [271, 255] on div "Selected Scans" at bounding box center [259, 257] width 330 height 40
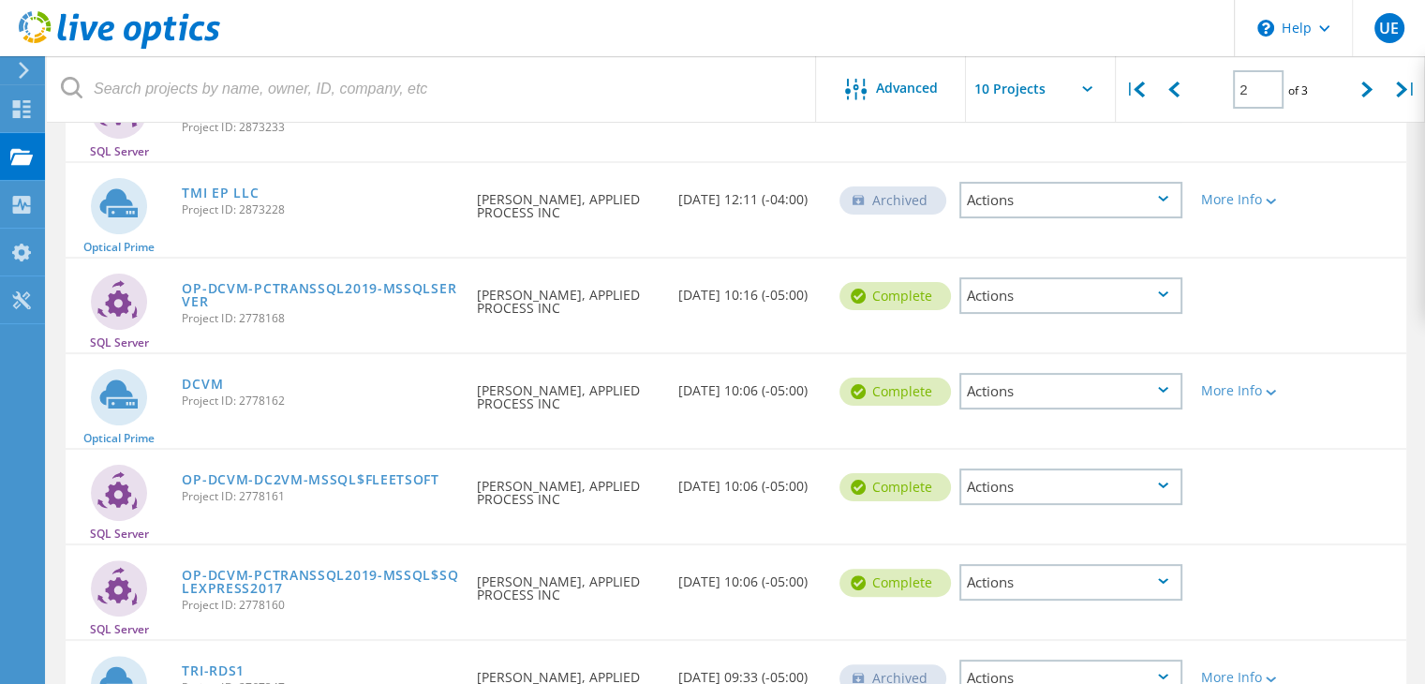
scroll to position [375, 0]
click at [1104, 394] on div "Actions" at bounding box center [1070, 390] width 223 height 37
click at [1263, 418] on div "Optical Prime DCVM Project ID: 2778162 Requested By [PERSON_NAME], APPLIED PROC…" at bounding box center [736, 400] width 1341 height 94
click at [1271, 385] on div at bounding box center [1269, 390] width 14 height 11
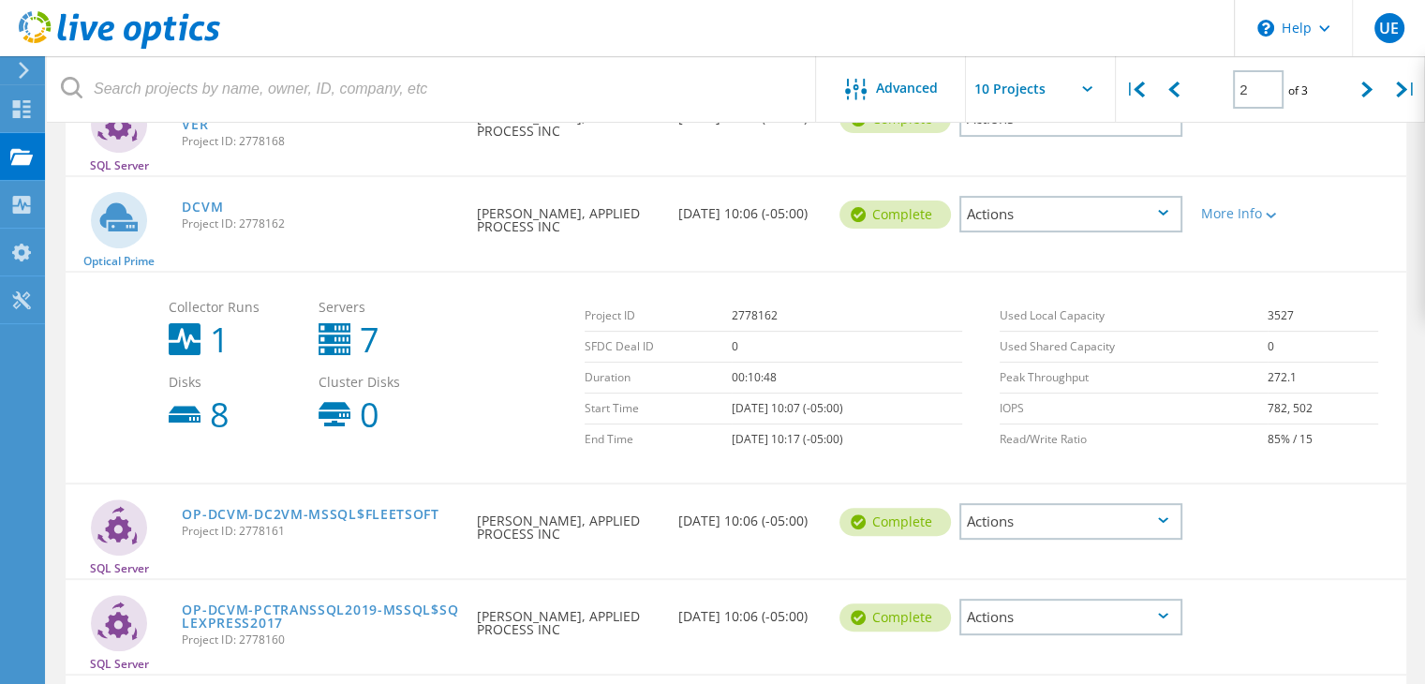
scroll to position [562, 0]
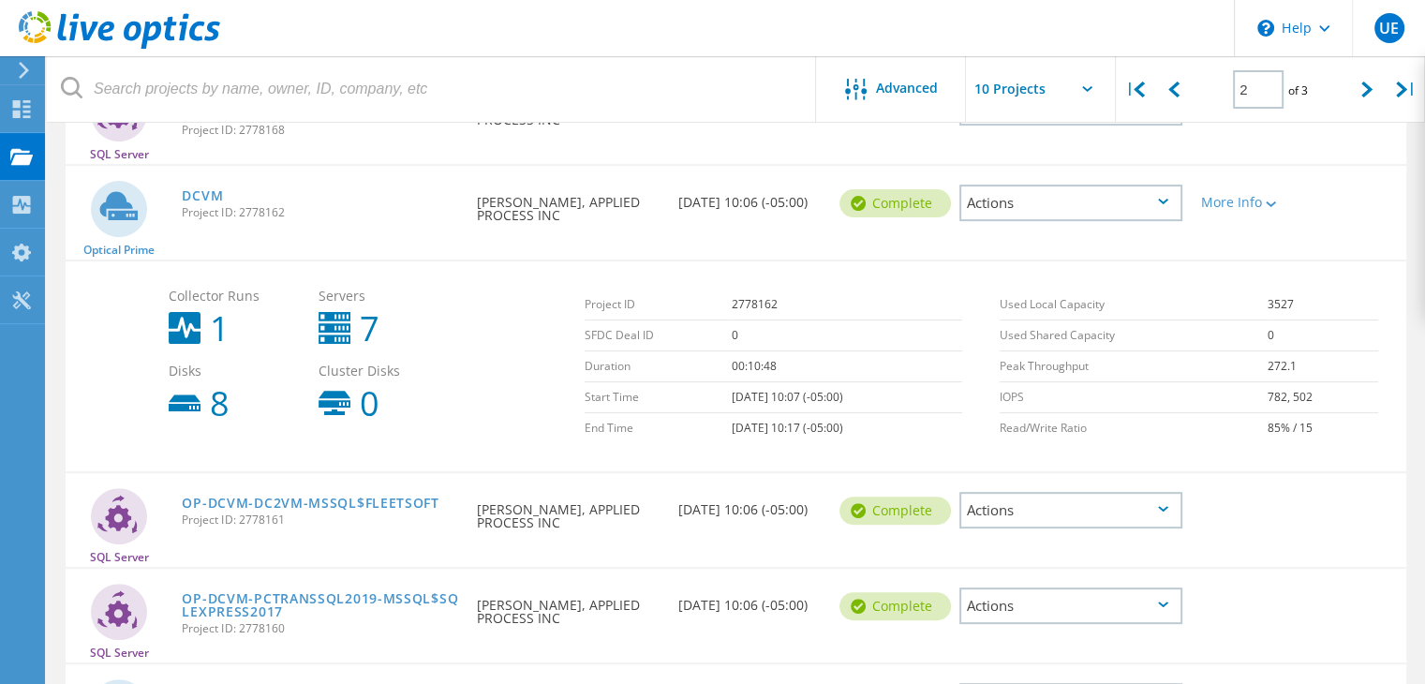
click at [334, 334] on use at bounding box center [335, 328] width 32 height 32
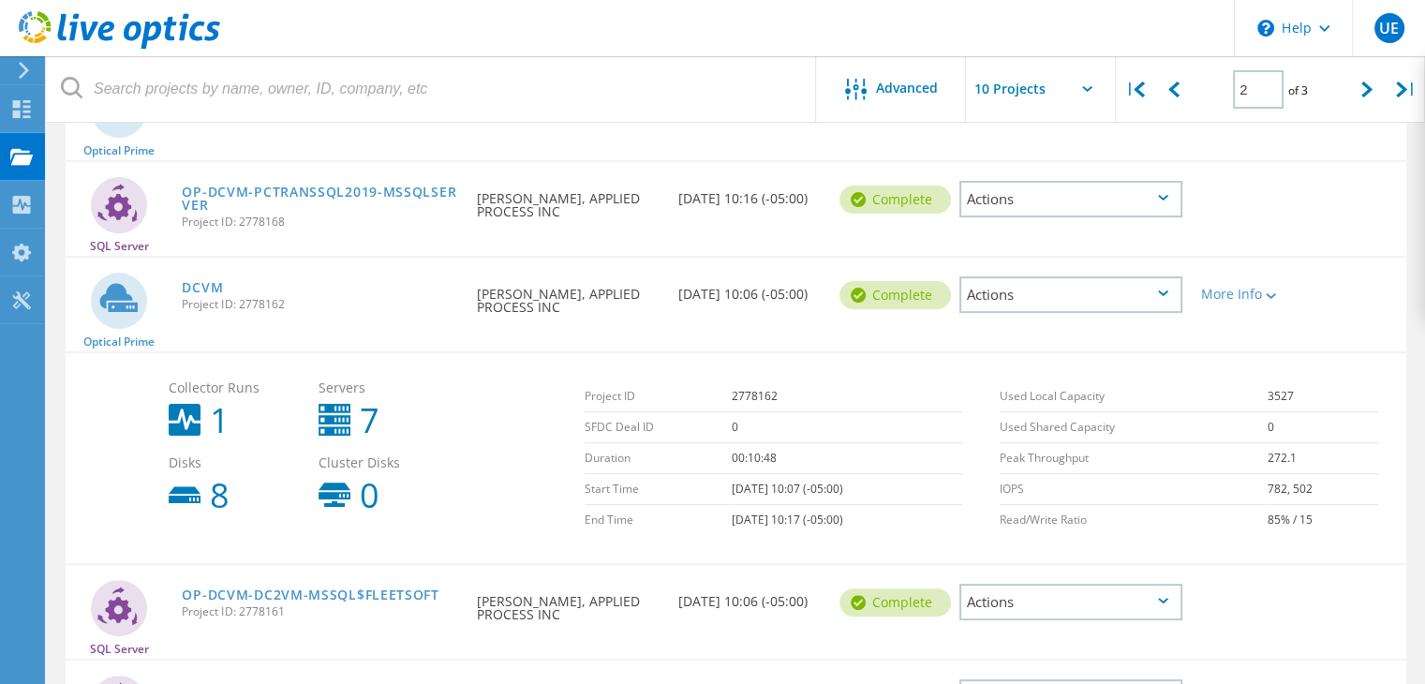
scroll to position [444, 0]
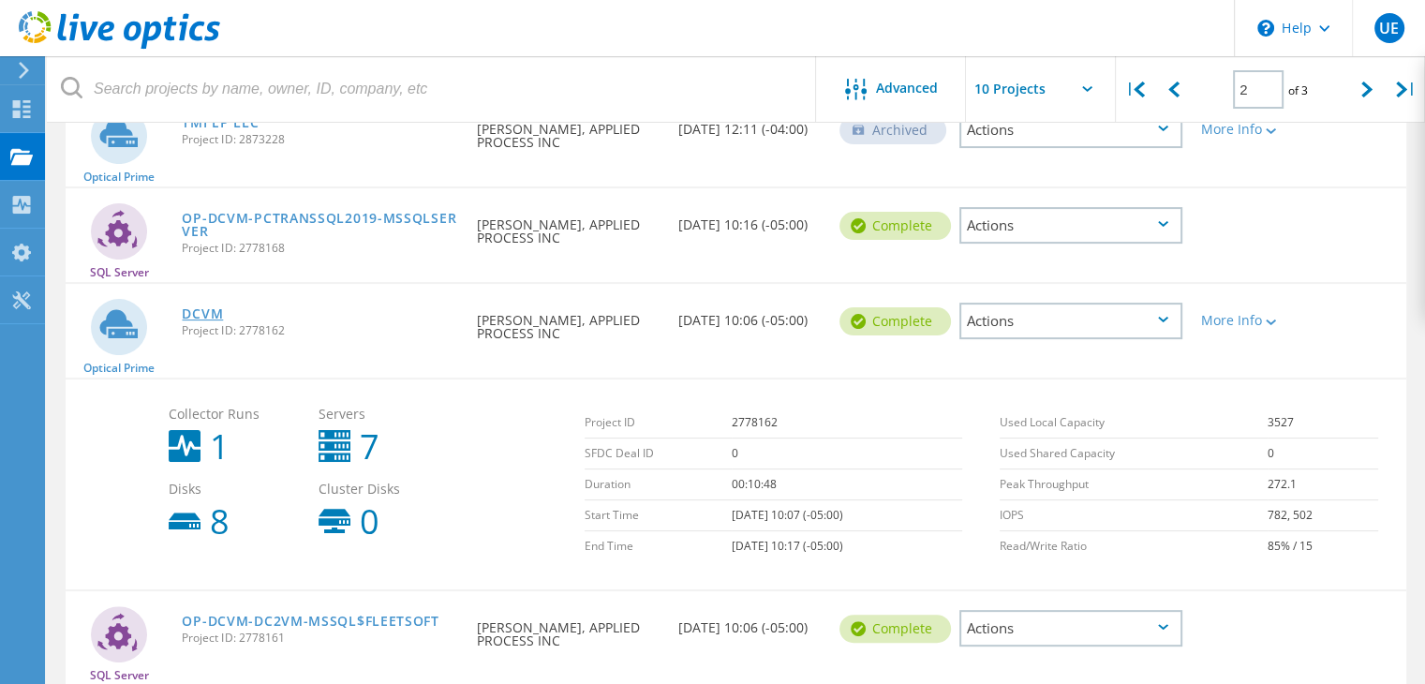
click at [211, 307] on link "DCVM" at bounding box center [202, 313] width 41 height 13
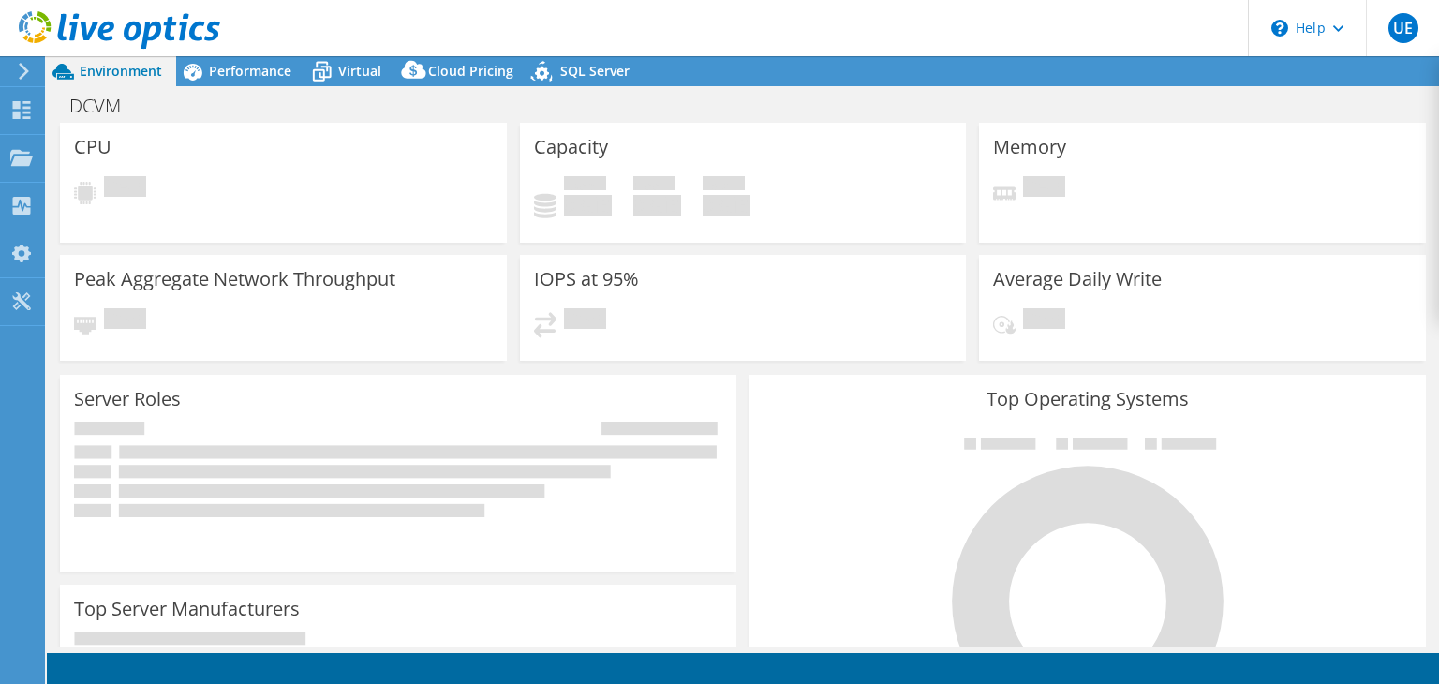
select select "USEast"
select select "USD"
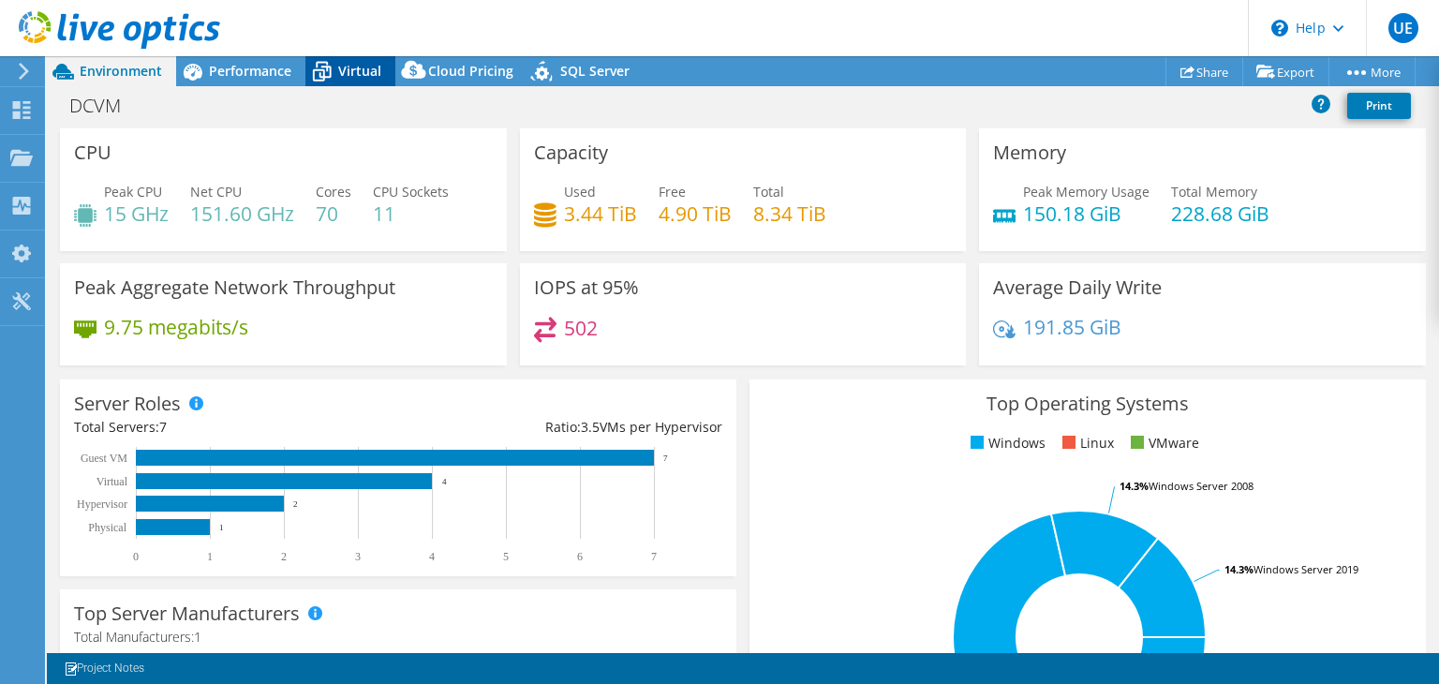
click at [371, 74] on span "Virtual" at bounding box center [359, 71] width 43 height 18
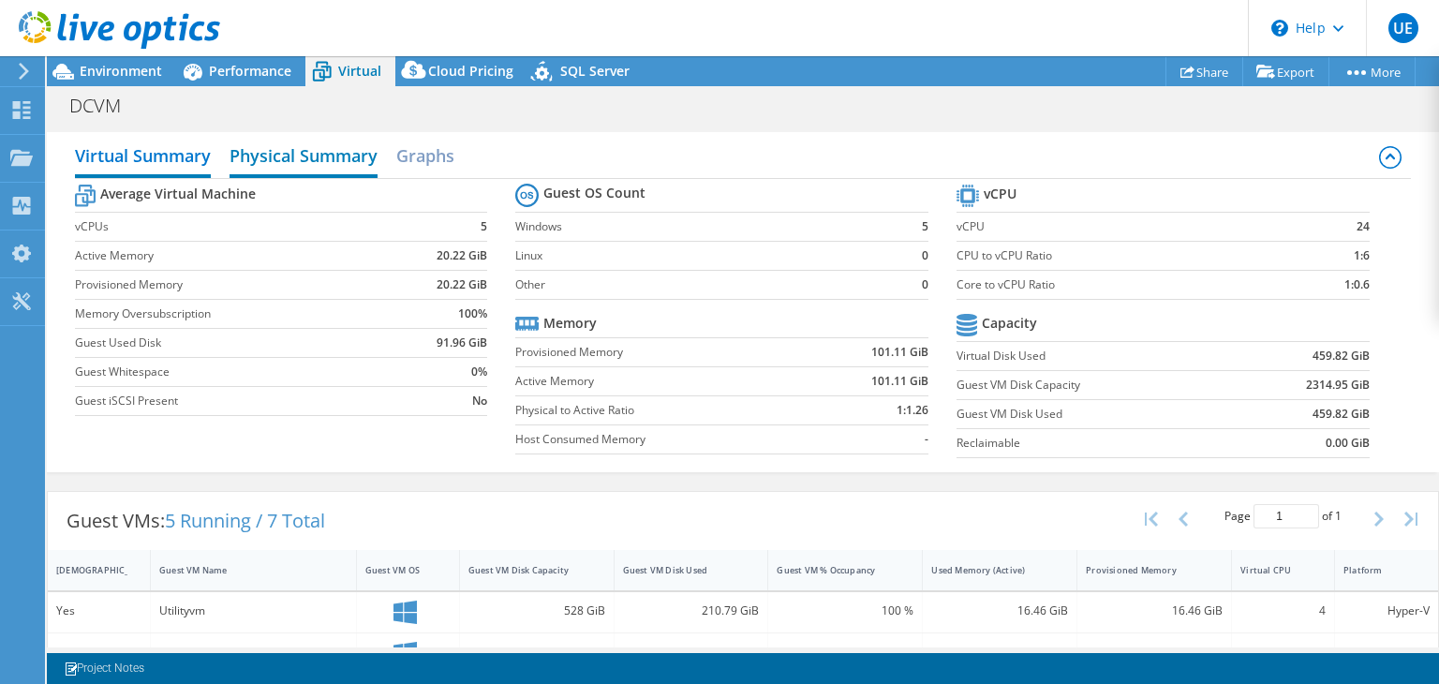
click at [307, 160] on h2 "Physical Summary" at bounding box center [304, 157] width 148 height 41
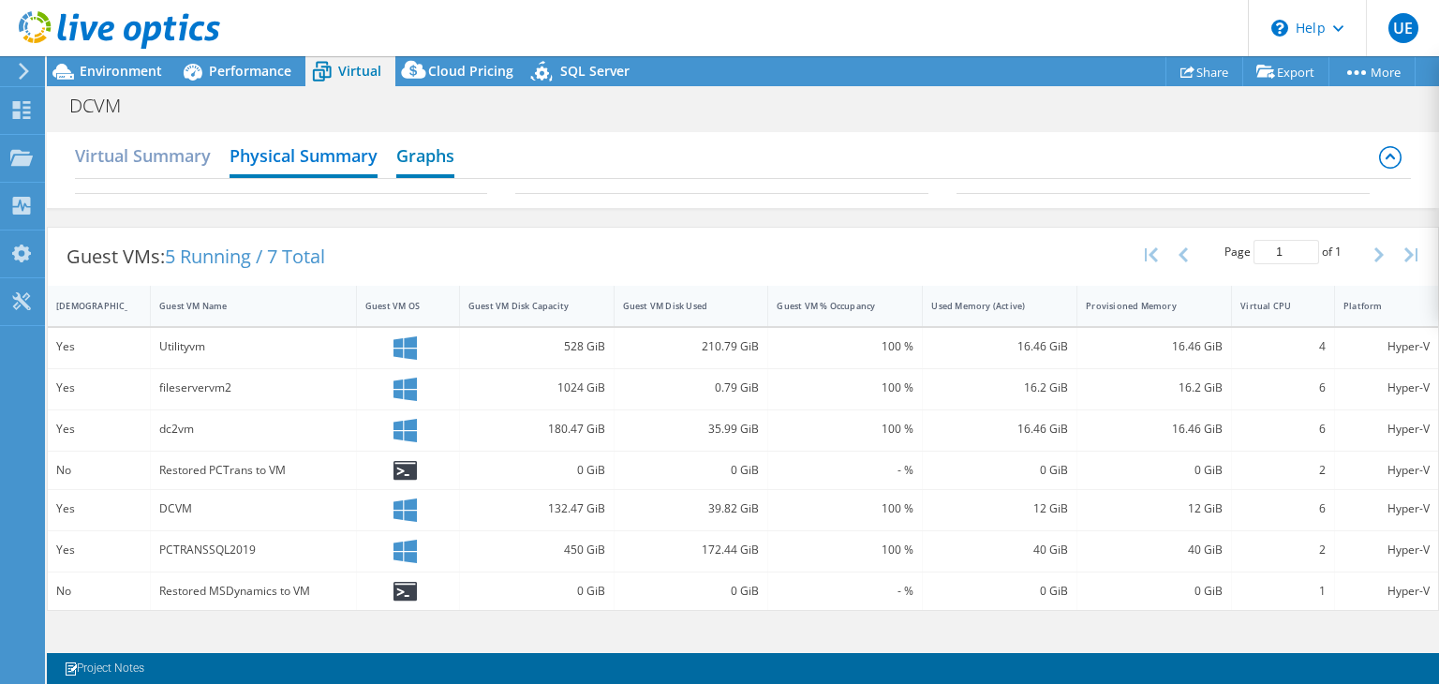
click at [427, 155] on h2 "Graphs" at bounding box center [425, 157] width 58 height 41
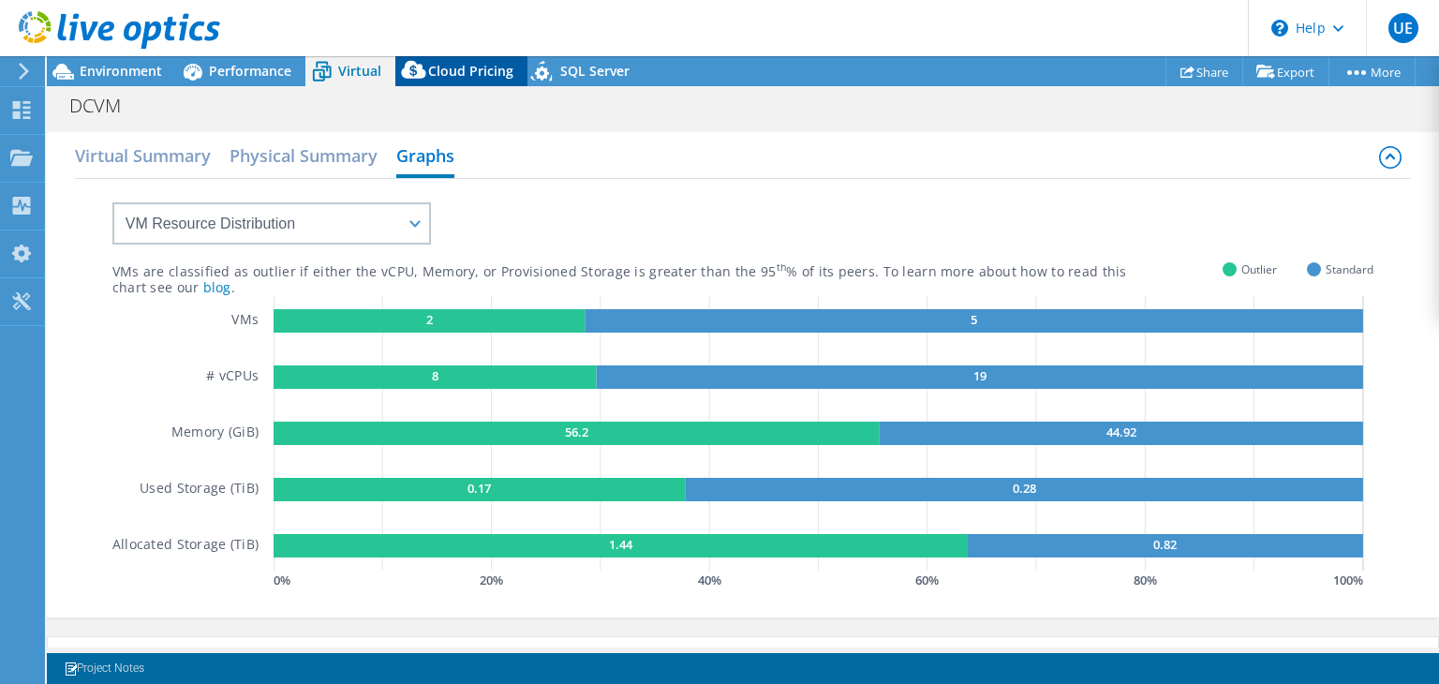
click at [435, 66] on span "Cloud Pricing" at bounding box center [470, 71] width 85 height 18
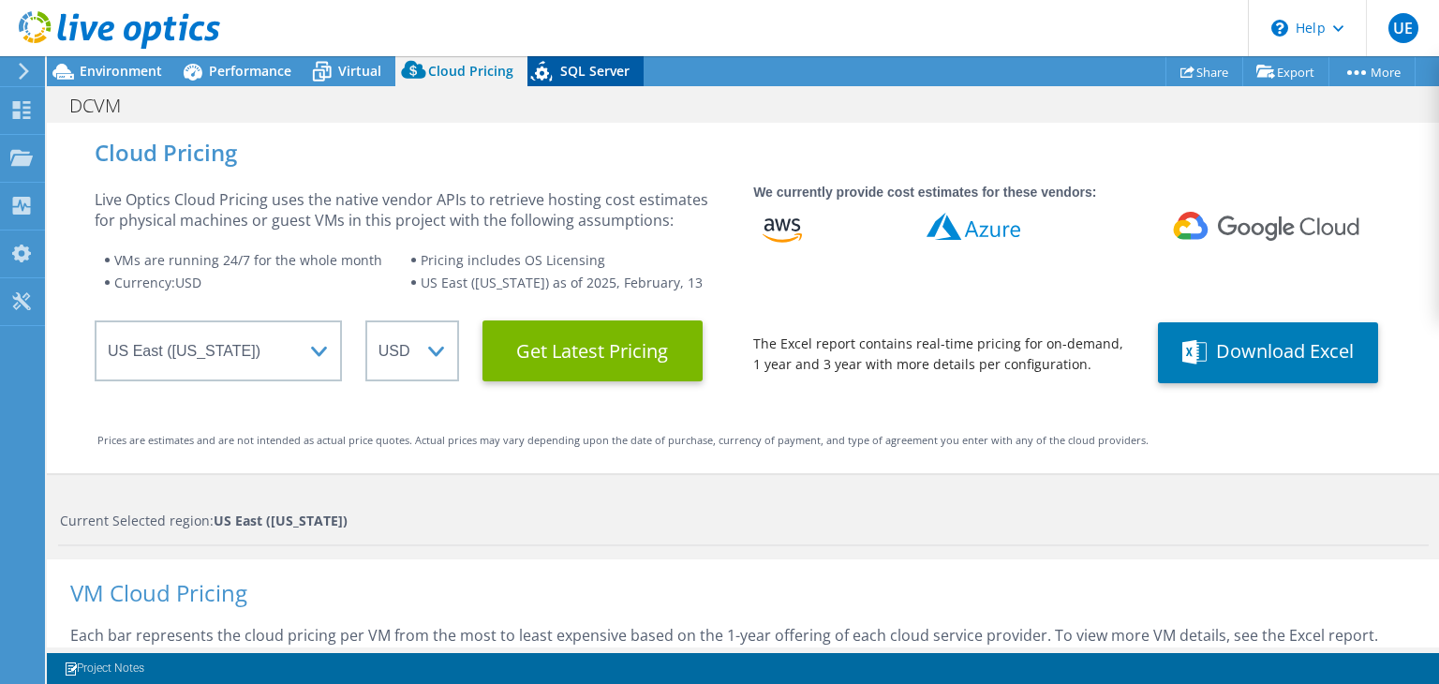
click at [560, 72] on span "SQL Server" at bounding box center [594, 71] width 69 height 18
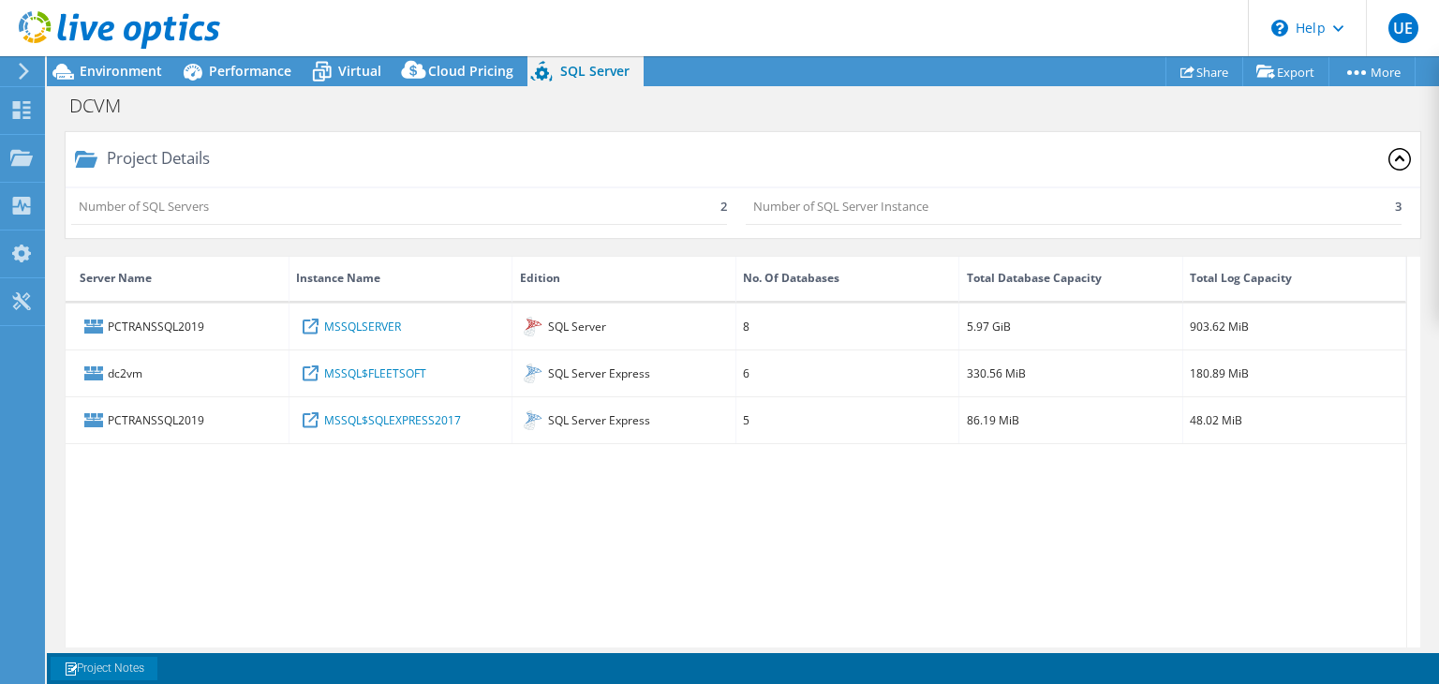
click at [120, 665] on link "Project Notes" at bounding box center [104, 668] width 107 height 23
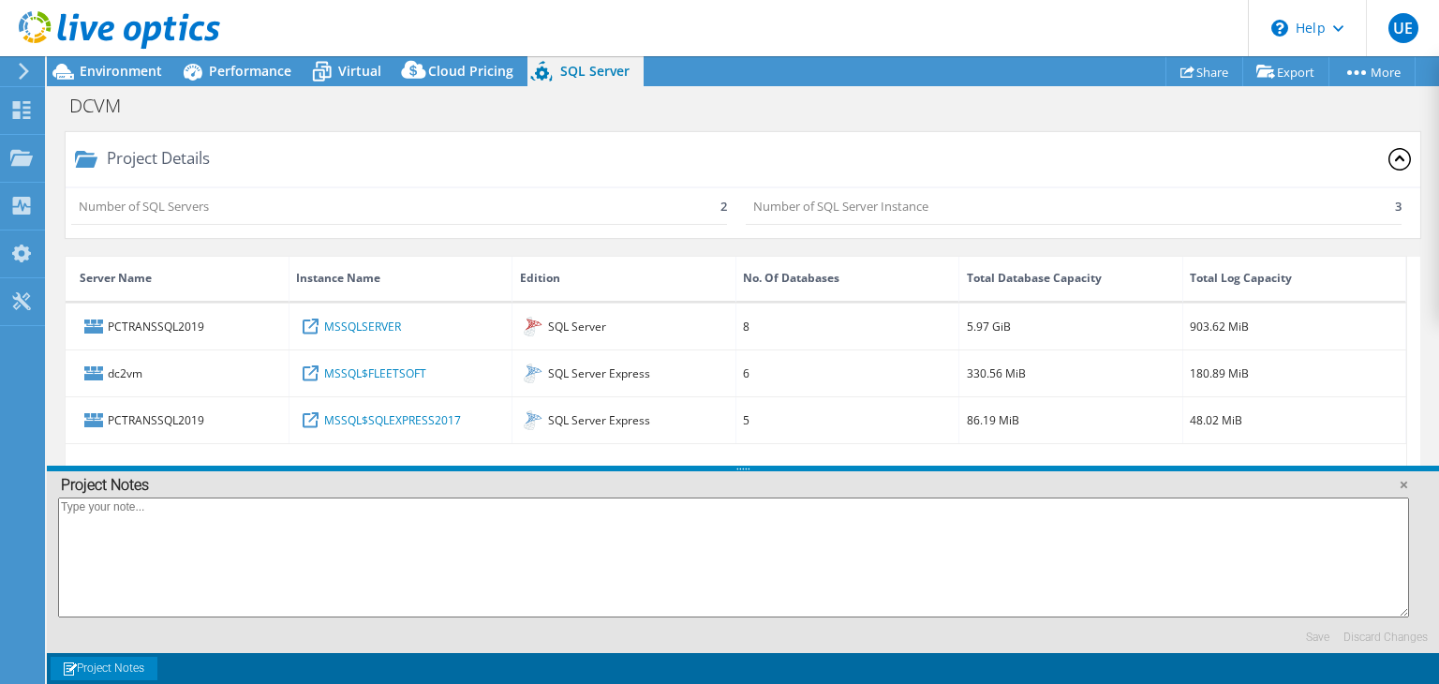
click at [123, 664] on link "Project Notes" at bounding box center [104, 668] width 107 height 23
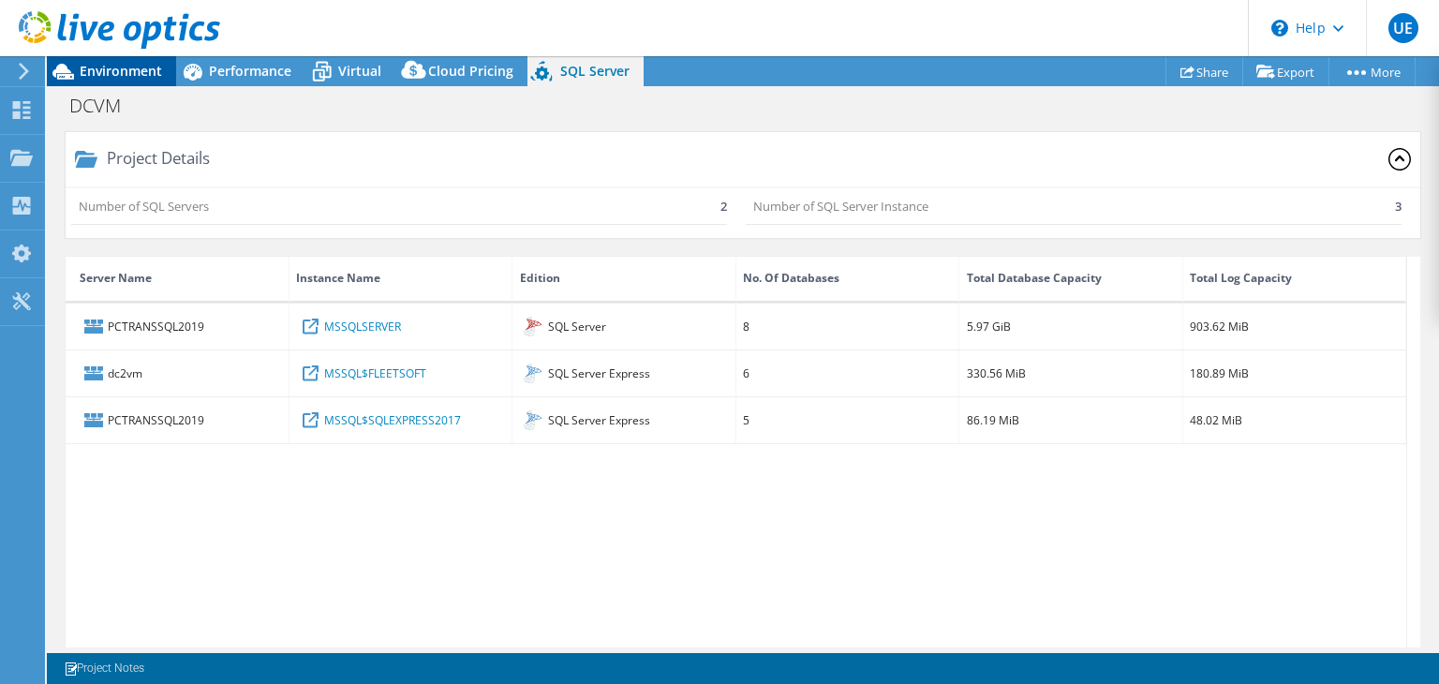
click at [105, 75] on span "Environment" at bounding box center [121, 71] width 82 height 18
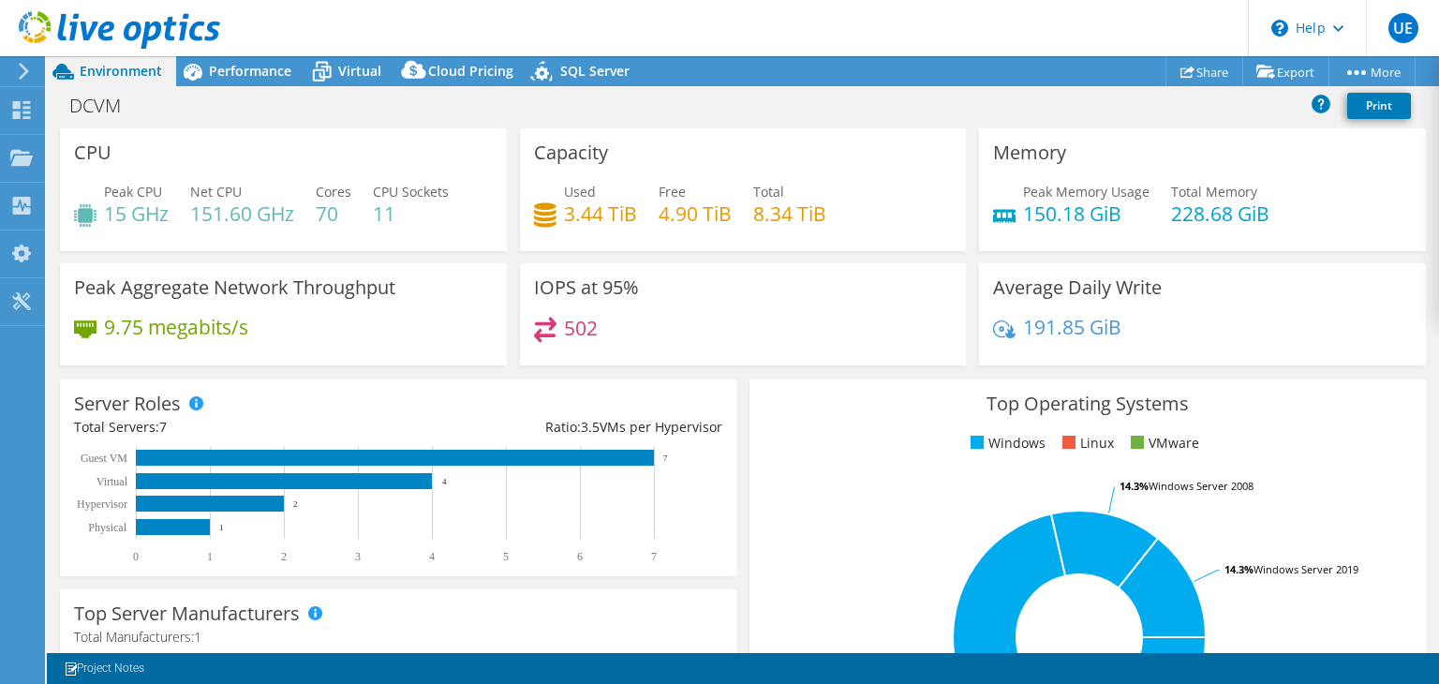
click at [105, 75] on span "Environment" at bounding box center [121, 71] width 82 height 18
click at [213, 68] on span "Performance" at bounding box center [250, 71] width 82 height 18
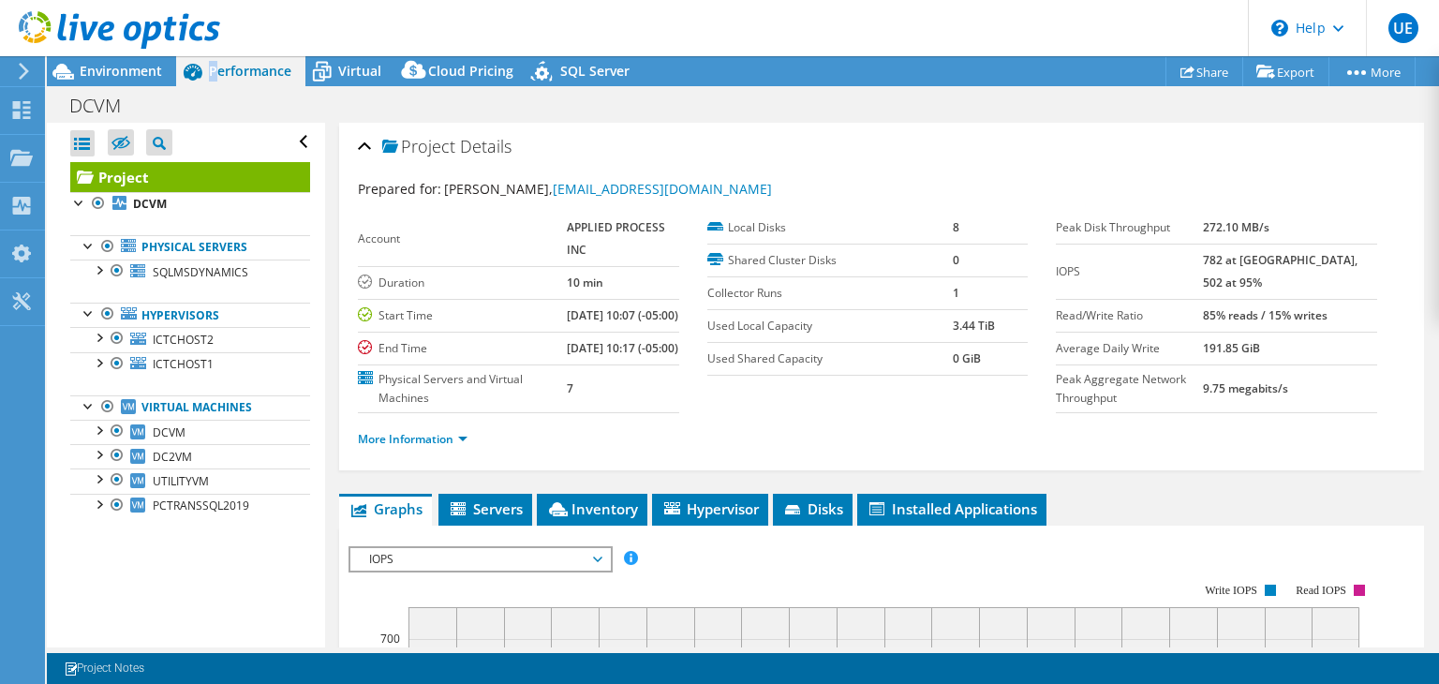
click at [213, 68] on span "Performance" at bounding box center [250, 71] width 82 height 18
click at [118, 143] on icon at bounding box center [120, 144] width 19 height 14
click at [0, 0] on input "checkbox" at bounding box center [0, 0] width 0 height 0
click at [118, 143] on icon at bounding box center [120, 144] width 19 height 14
click at [0, 0] on input "checkbox" at bounding box center [0, 0] width 0 height 0
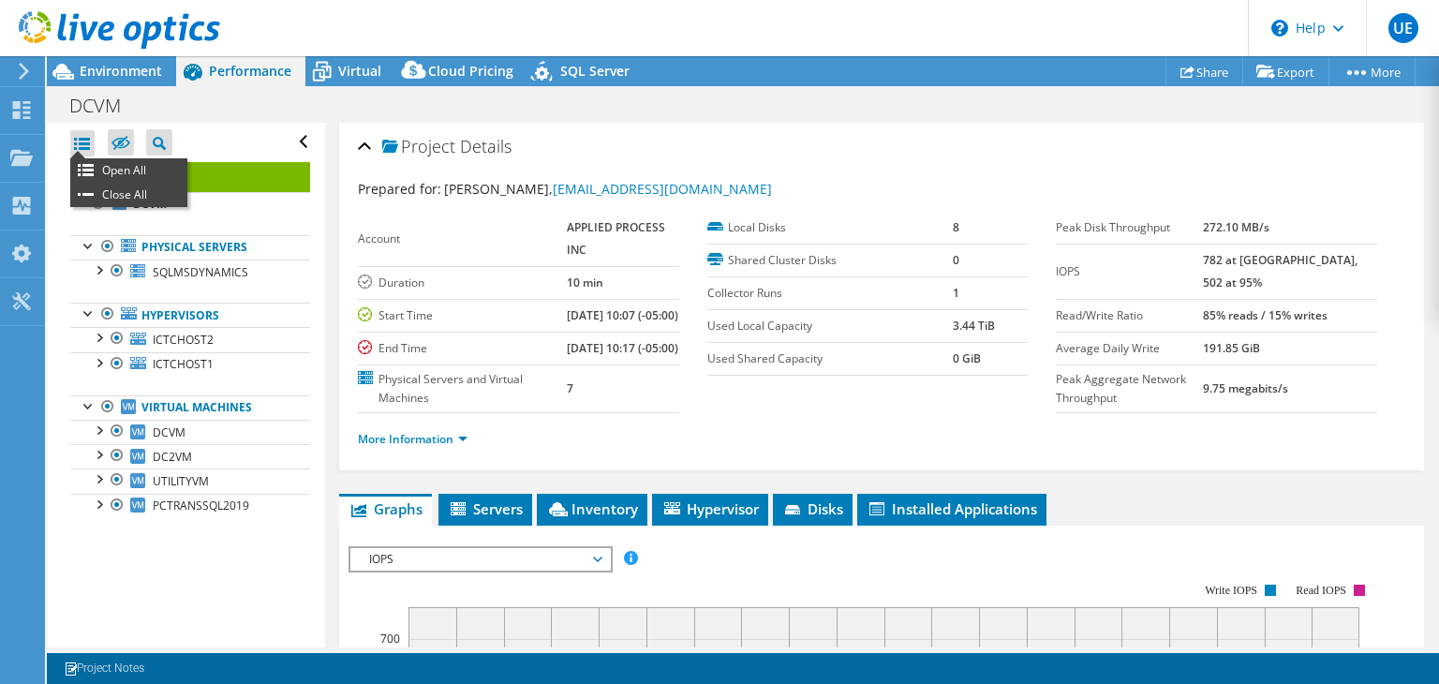
click at [83, 143] on div at bounding box center [82, 143] width 24 height 26
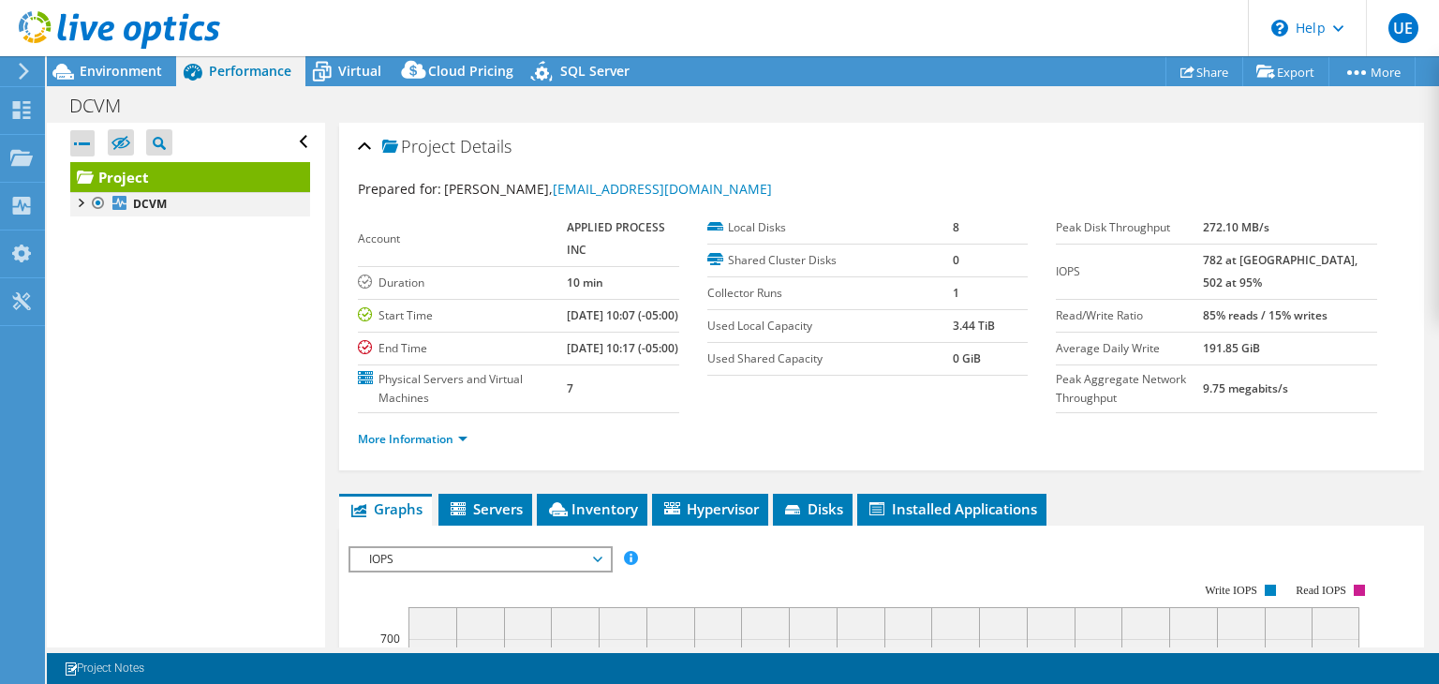
click at [81, 203] on div at bounding box center [79, 201] width 19 height 19
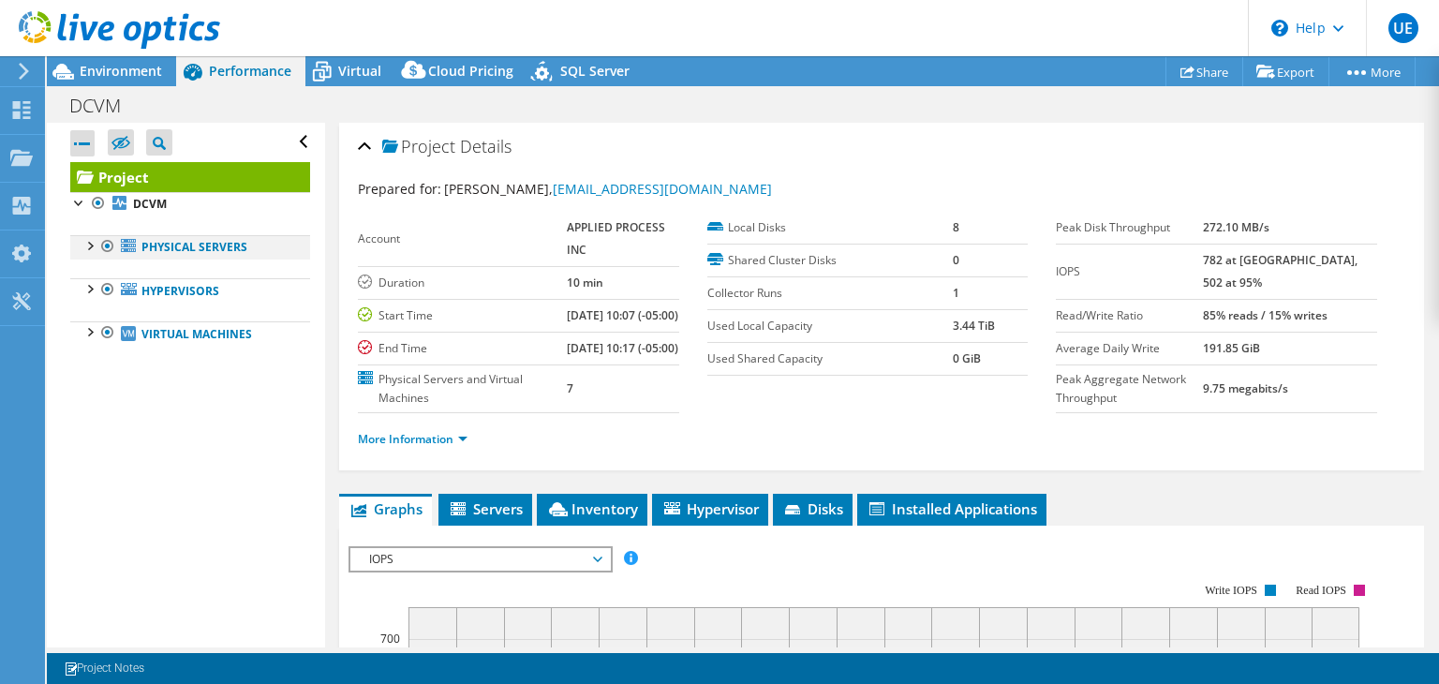
click at [92, 246] on div at bounding box center [89, 244] width 19 height 19
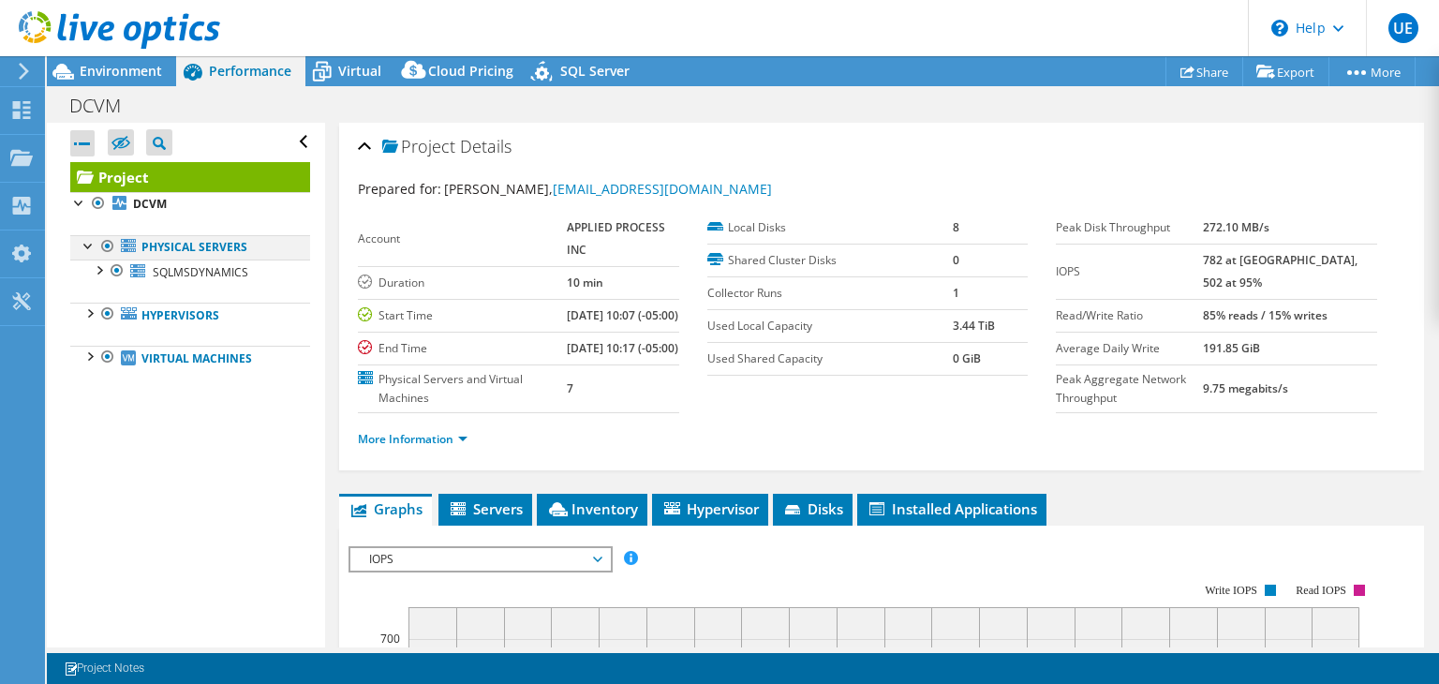
click at [92, 246] on div at bounding box center [89, 244] width 19 height 19
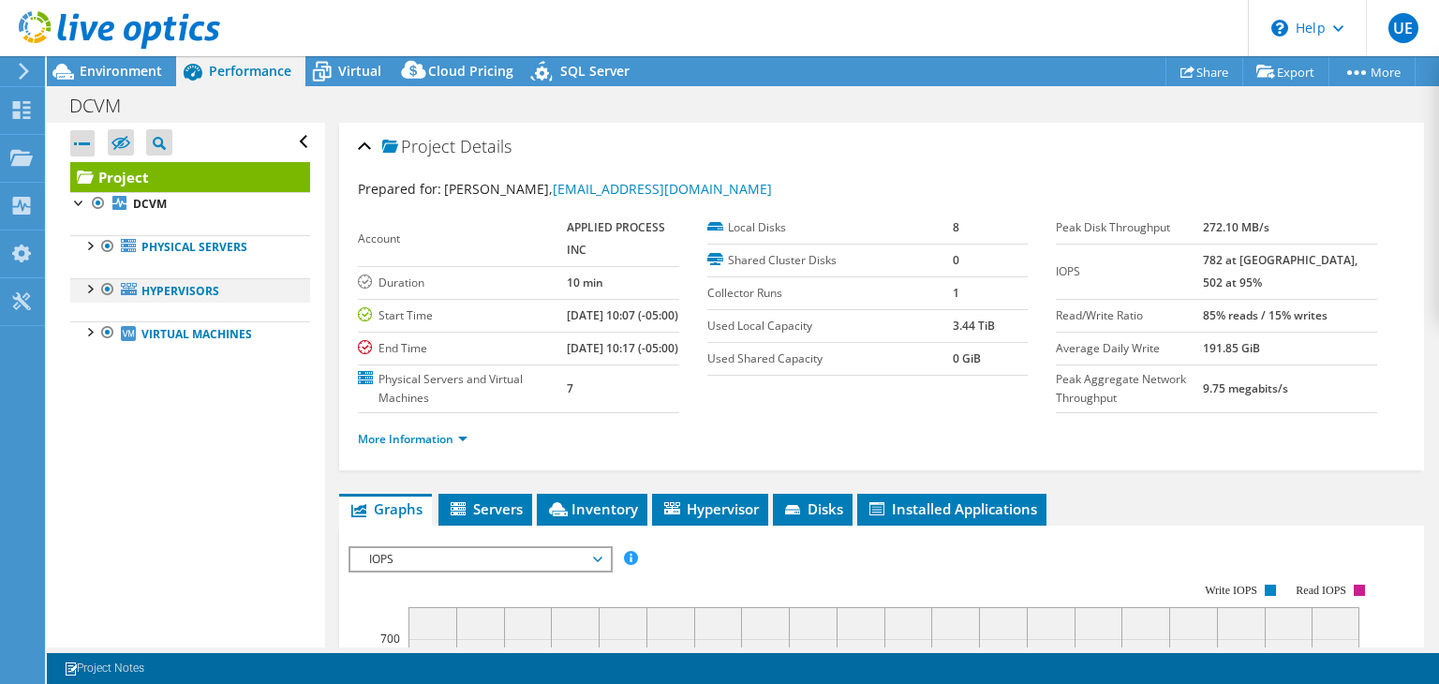
click at [90, 283] on div at bounding box center [89, 287] width 19 height 19
click at [90, 281] on div at bounding box center [89, 287] width 19 height 19
click at [89, 331] on div at bounding box center [89, 330] width 19 height 19
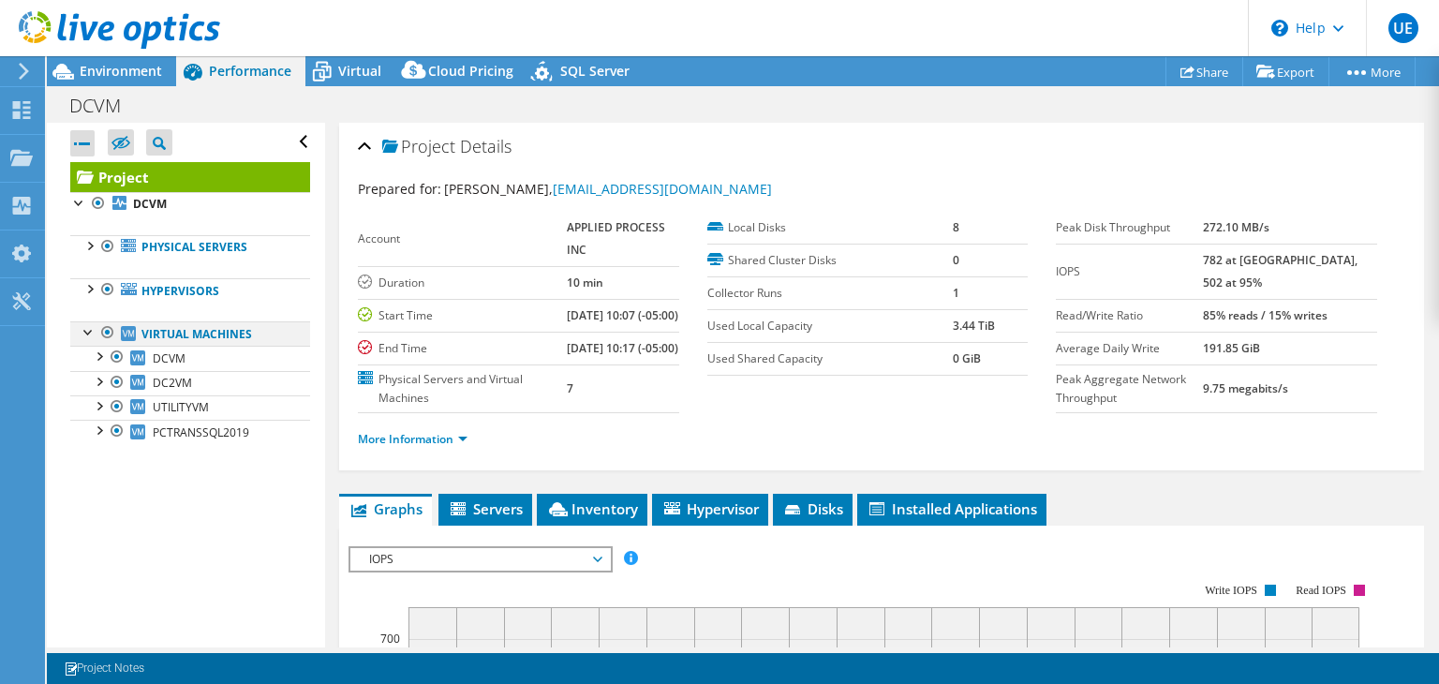
click at [89, 331] on div at bounding box center [89, 330] width 19 height 19
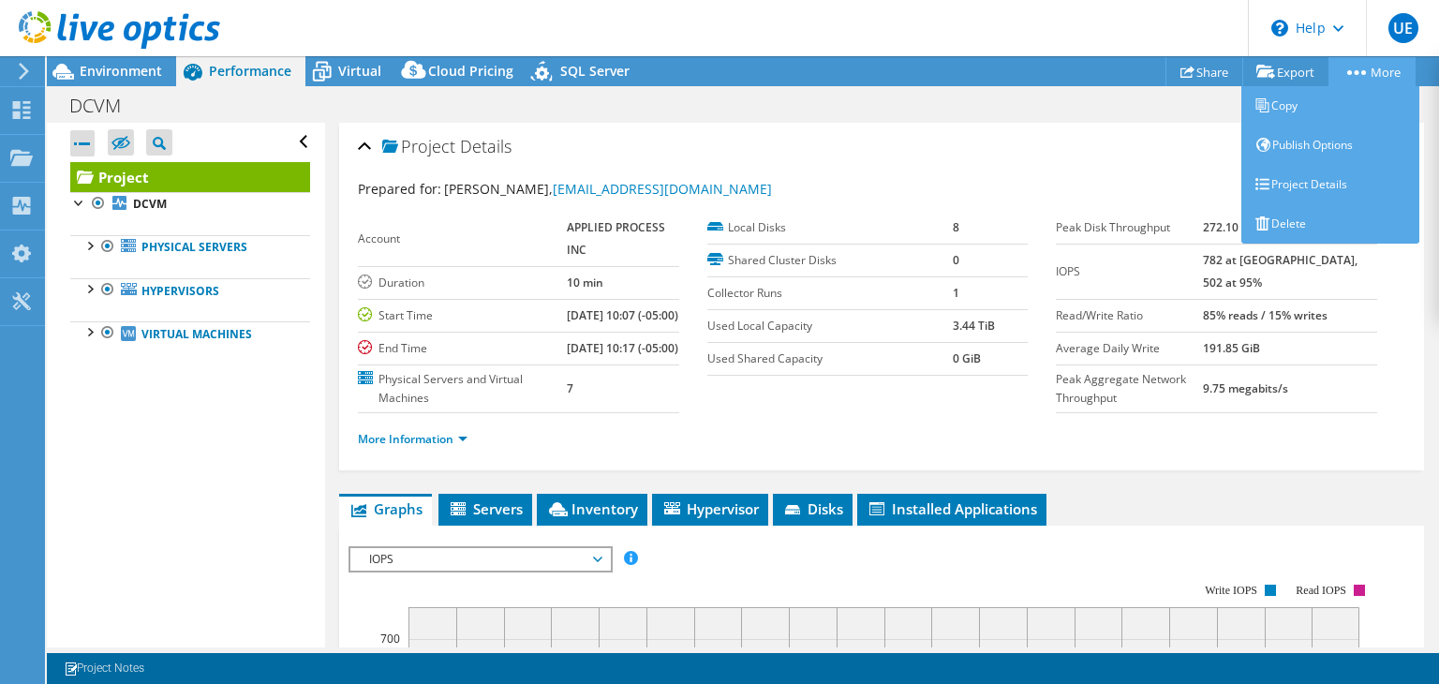
click at [1378, 67] on link "More" at bounding box center [1372, 71] width 87 height 29
click at [1309, 179] on link "Project Details" at bounding box center [1330, 184] width 178 height 39
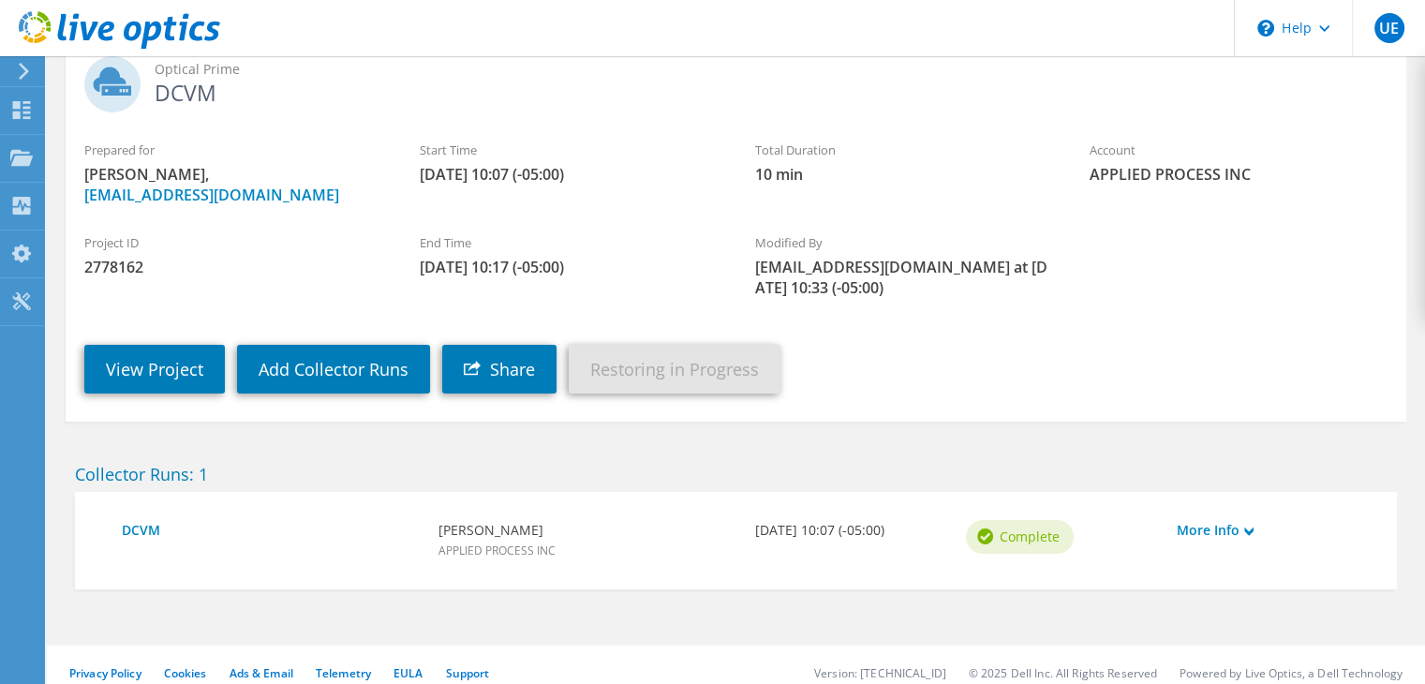
scroll to position [144, 0]
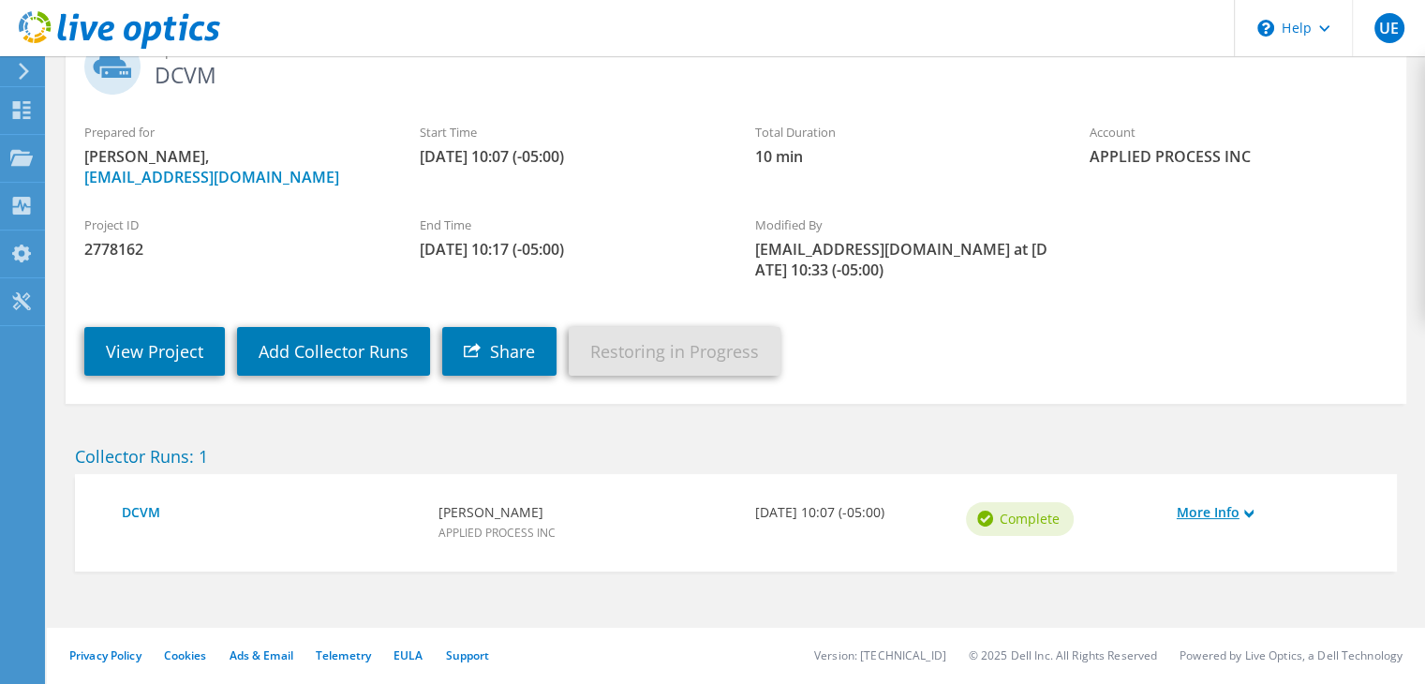
click at [1246, 512] on use at bounding box center [1248, 513] width 9 height 8
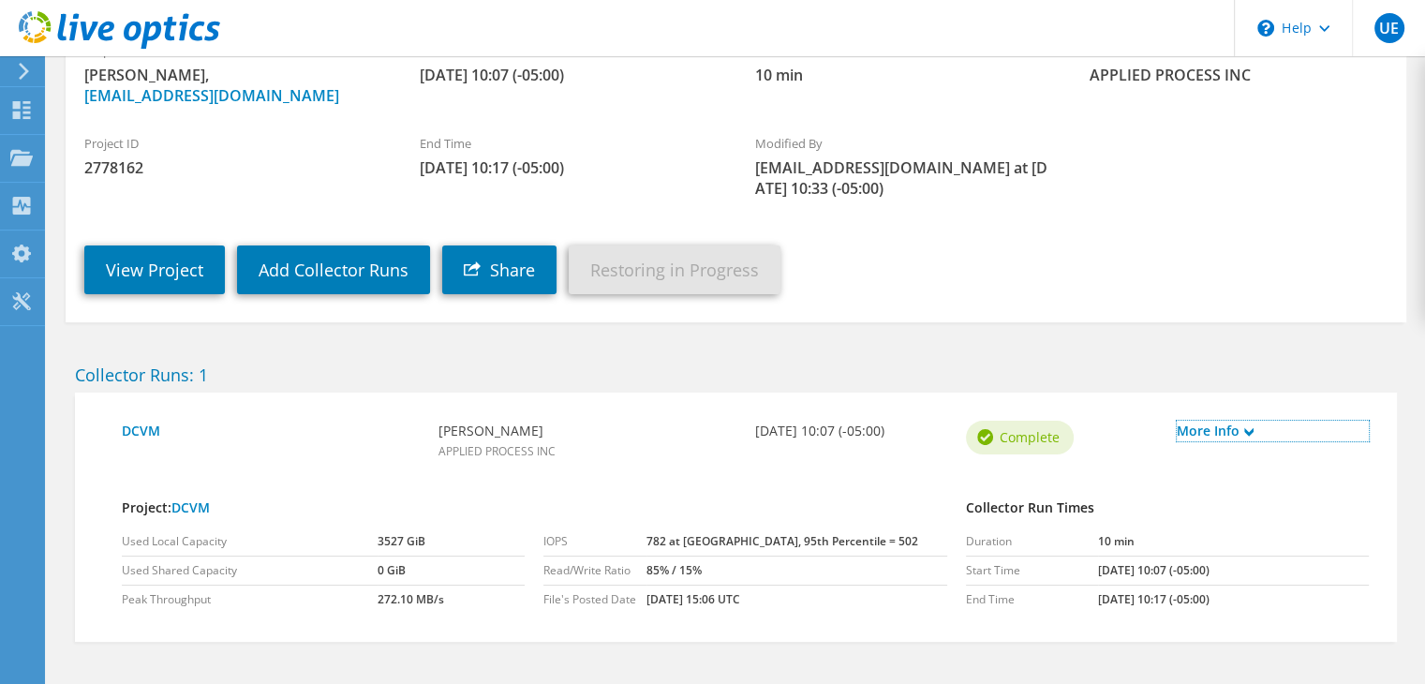
scroll to position [296, 0]
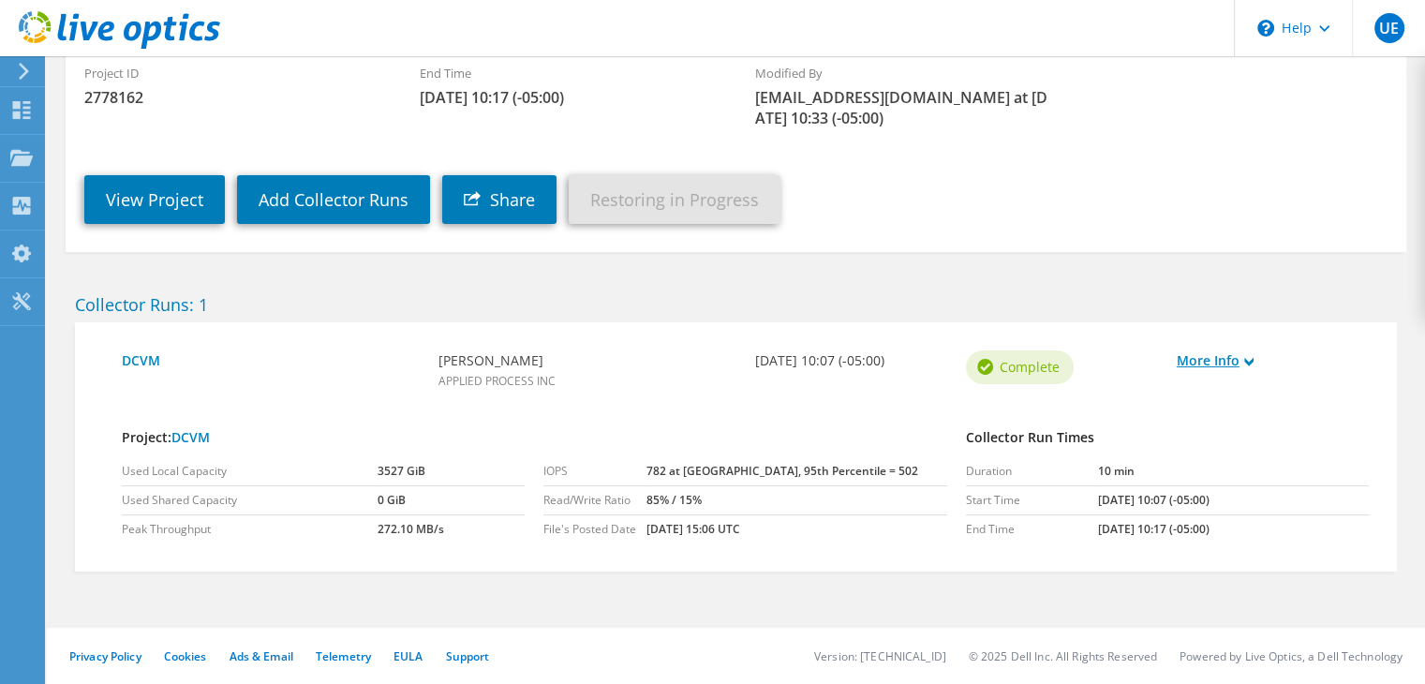
click at [1257, 362] on link "More Info" at bounding box center [1273, 360] width 192 height 21
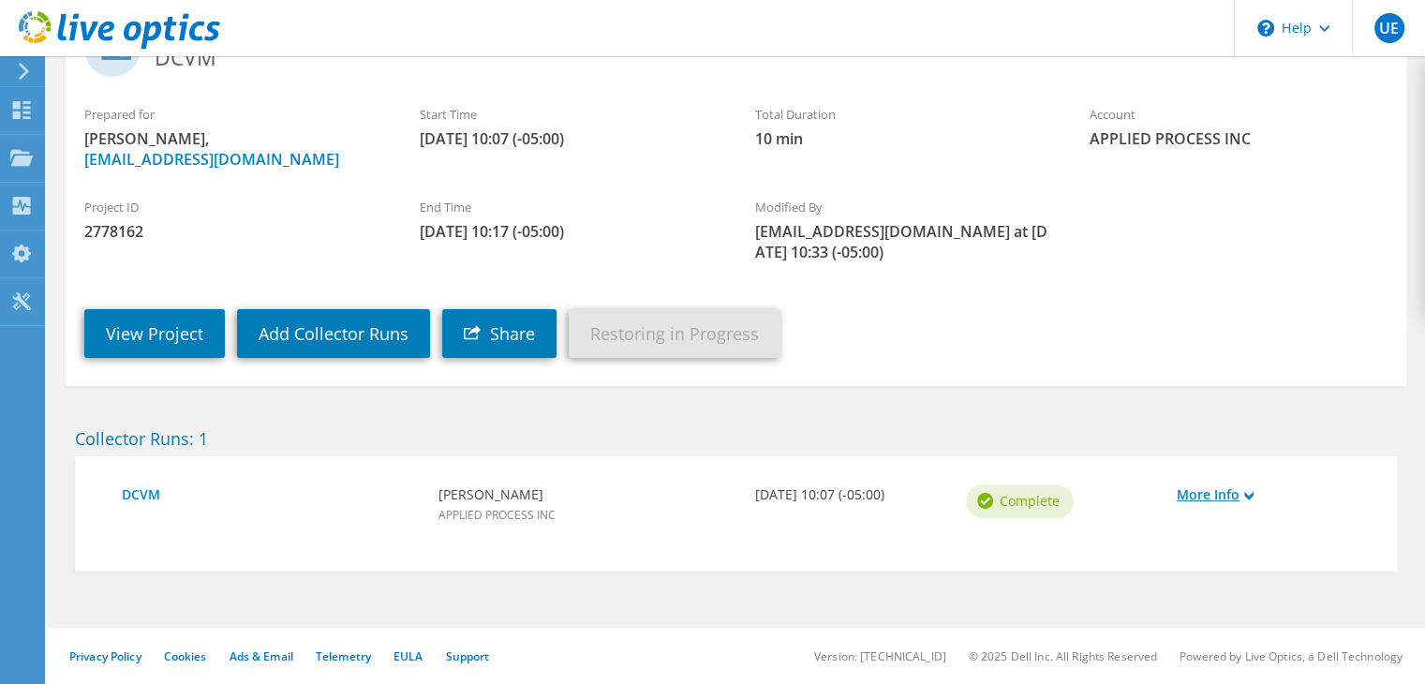
scroll to position [144, 0]
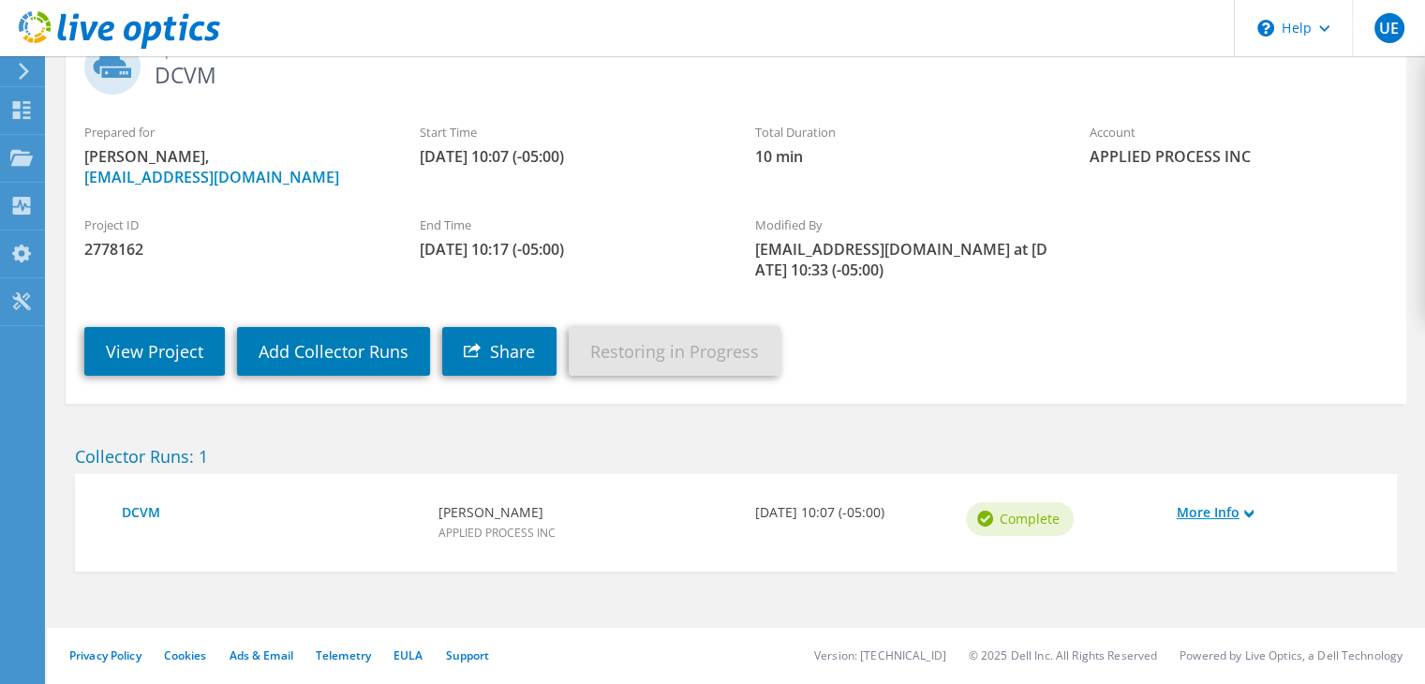
click at [1253, 519] on link "More Info" at bounding box center [1273, 512] width 192 height 21
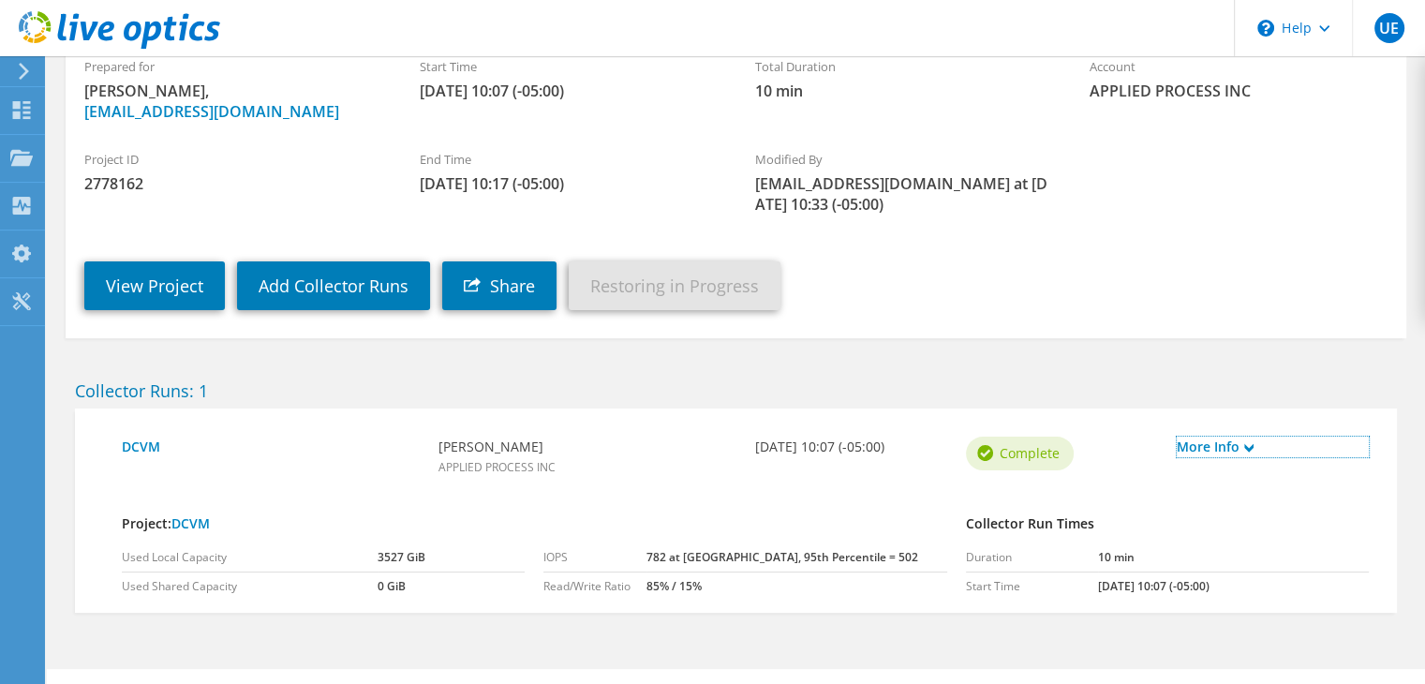
scroll to position [296, 0]
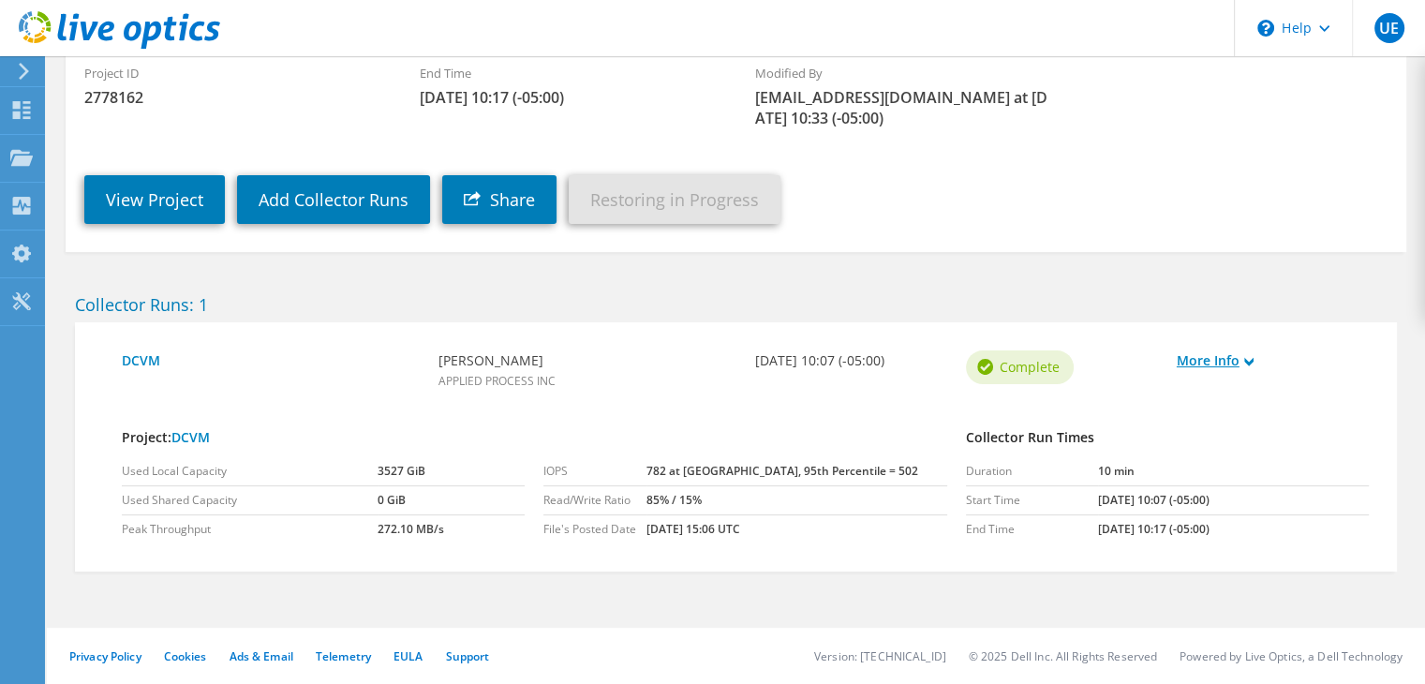
click at [1254, 358] on icon at bounding box center [1248, 361] width 9 height 9
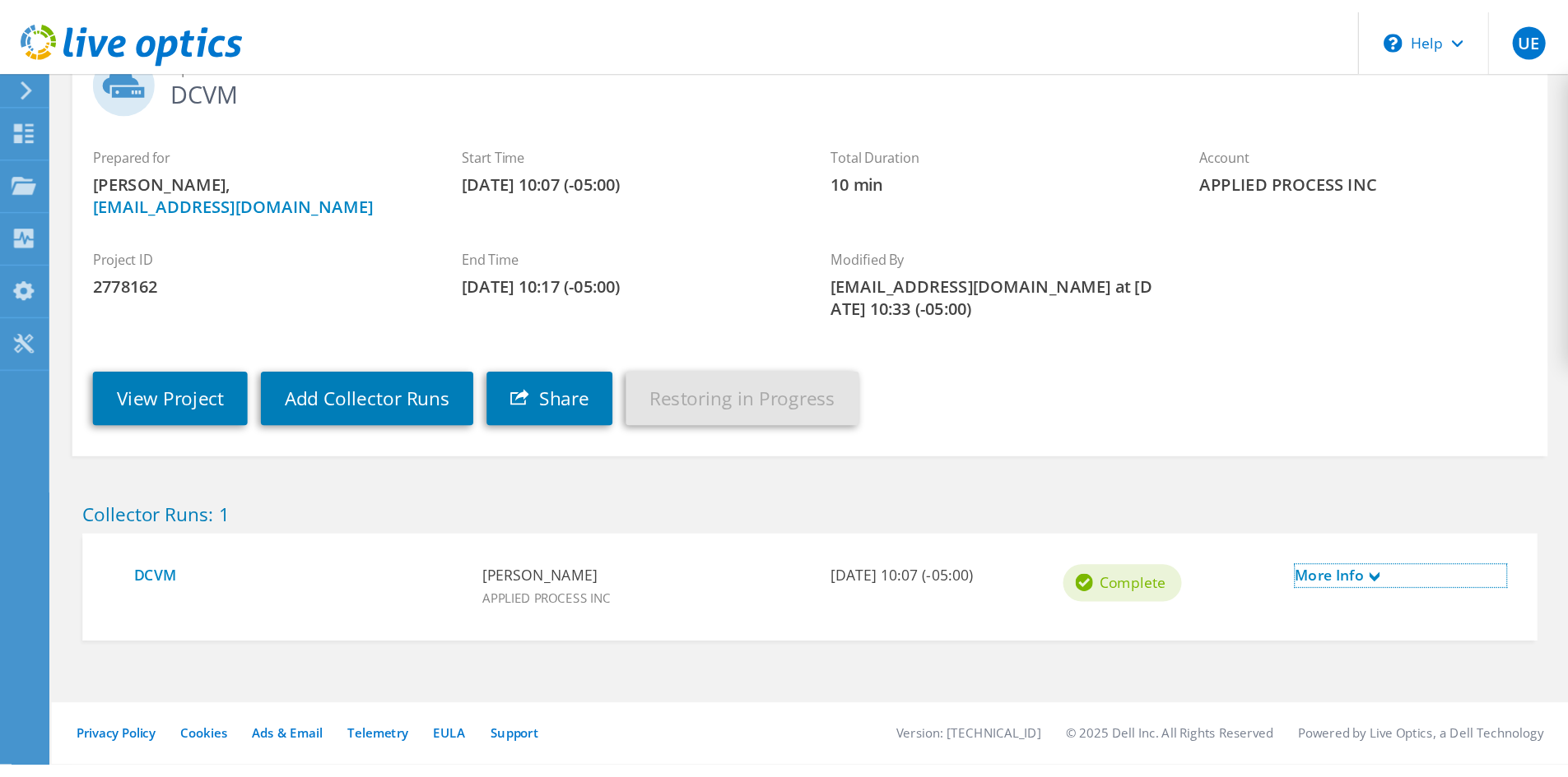
scroll to position [0, 0]
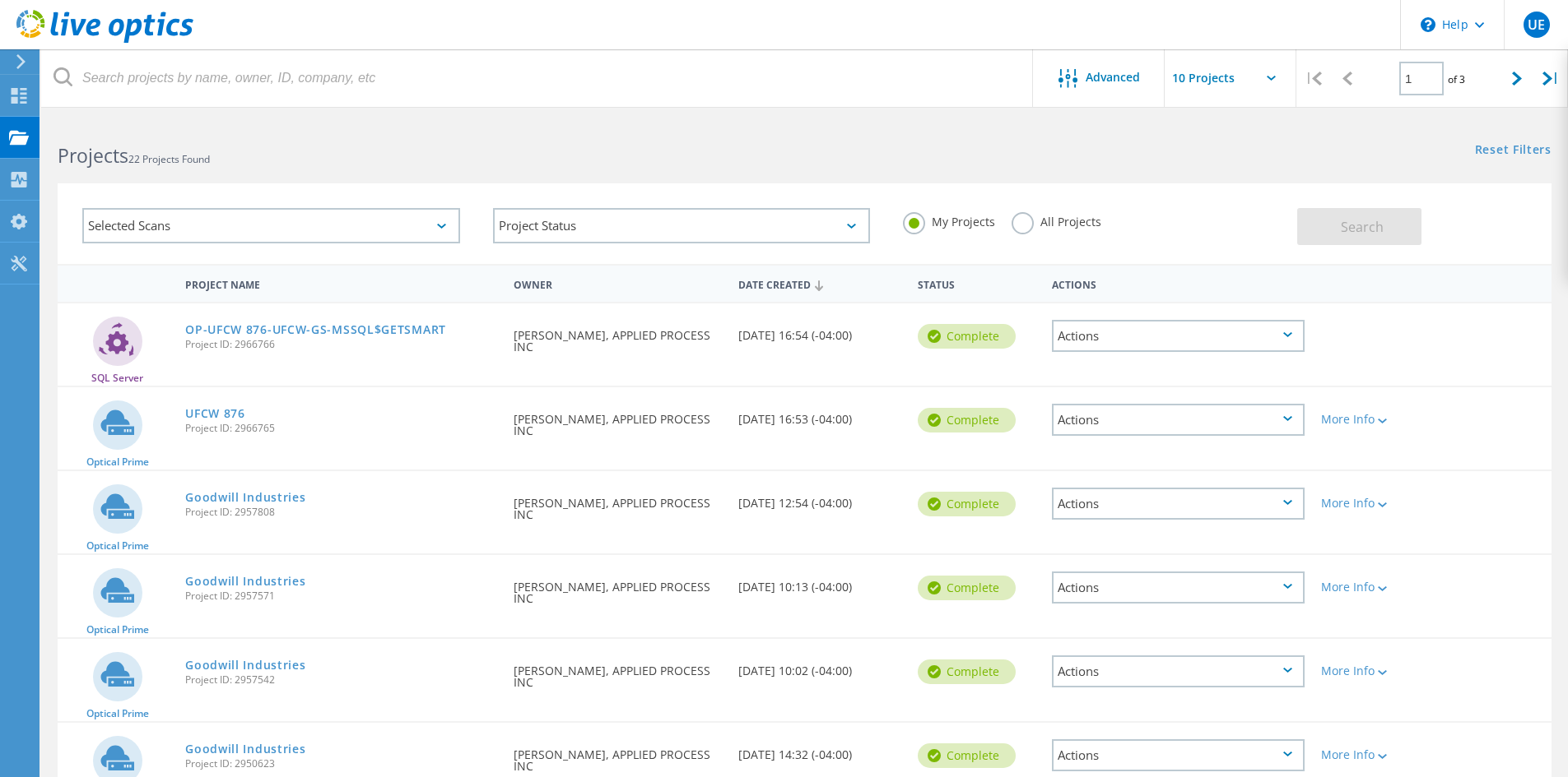
scroll to position [110, 0]
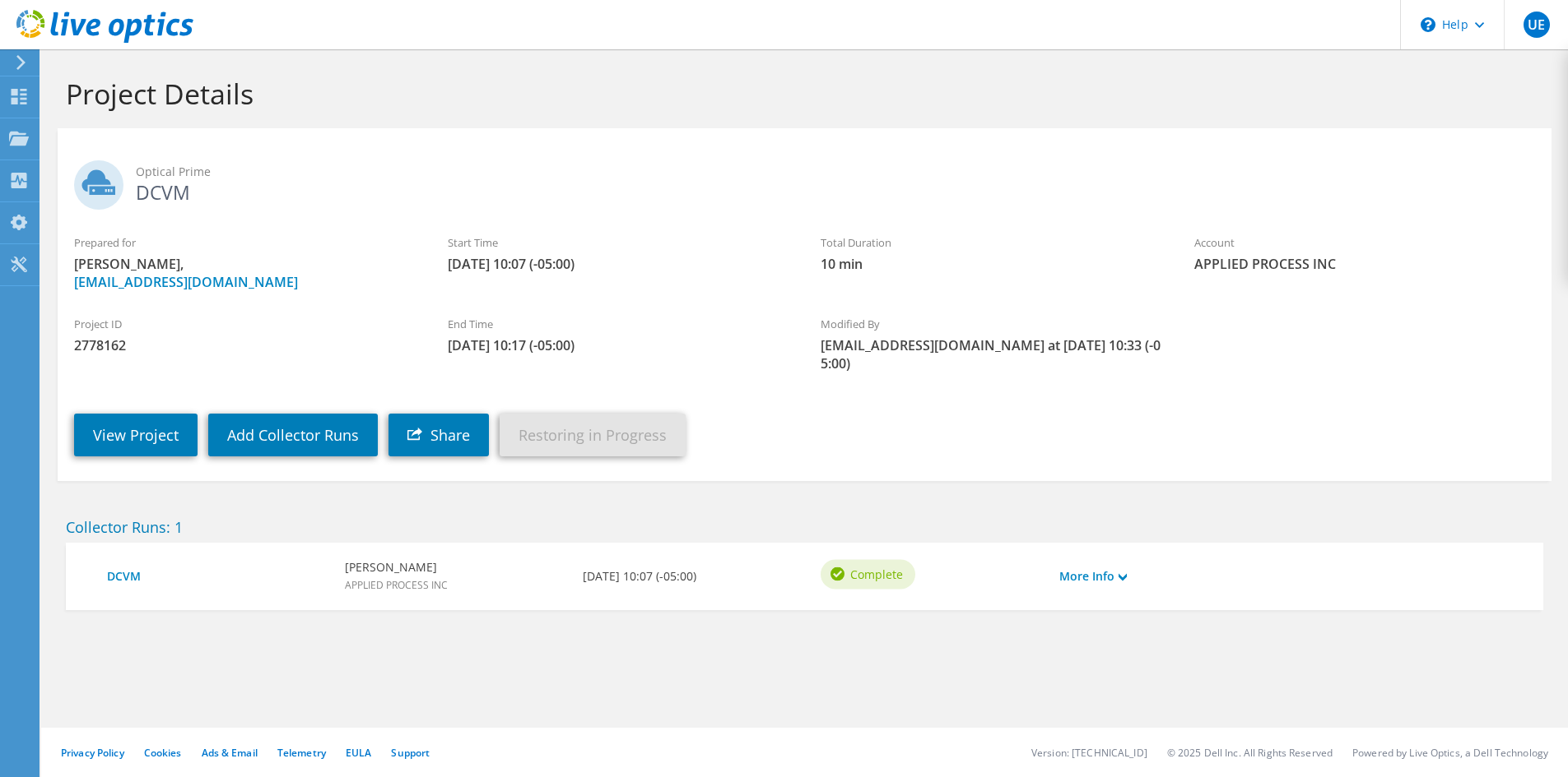
click at [643, 415] on link "Restoring in Progress" at bounding box center [593, 435] width 186 height 43
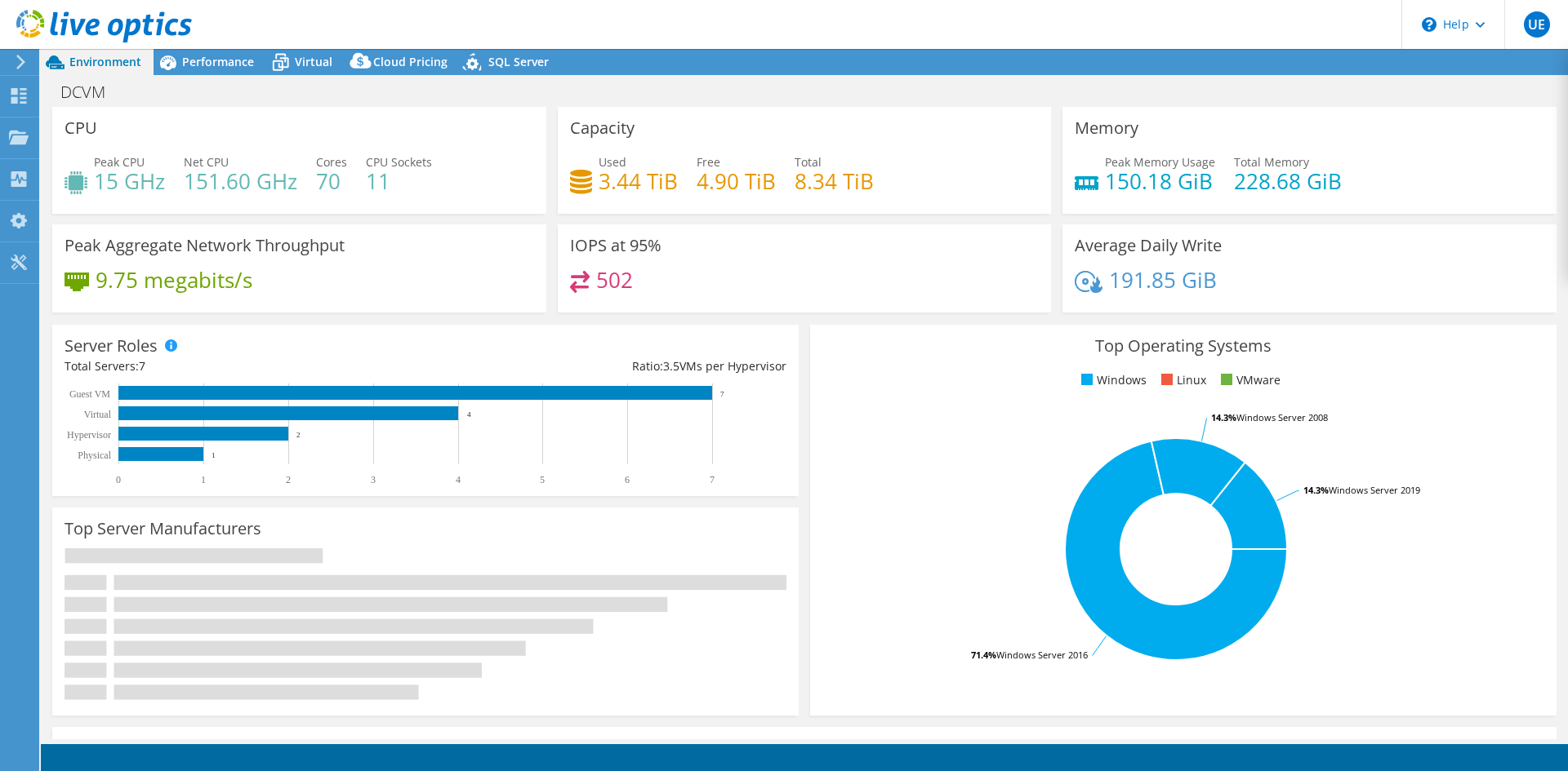
select select "USEast"
select select "USD"
